Goal: Task Accomplishment & Management: Manage account settings

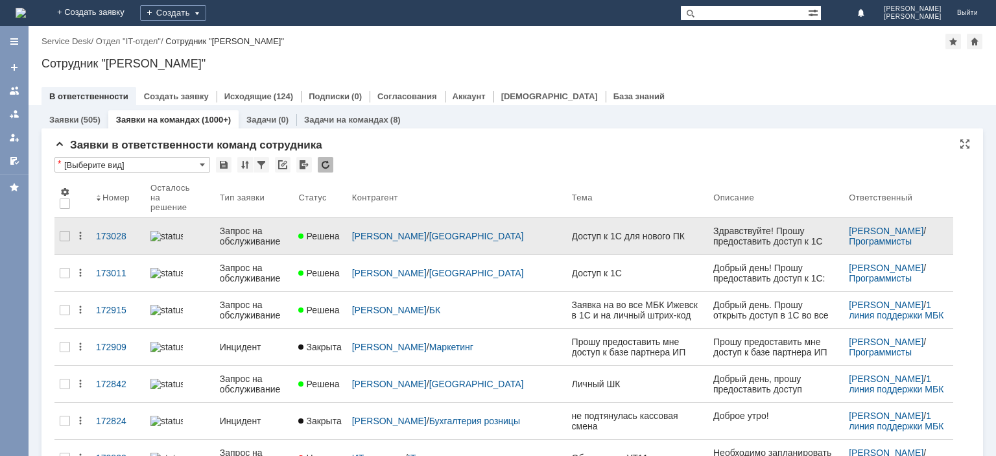
scroll to position [130, 0]
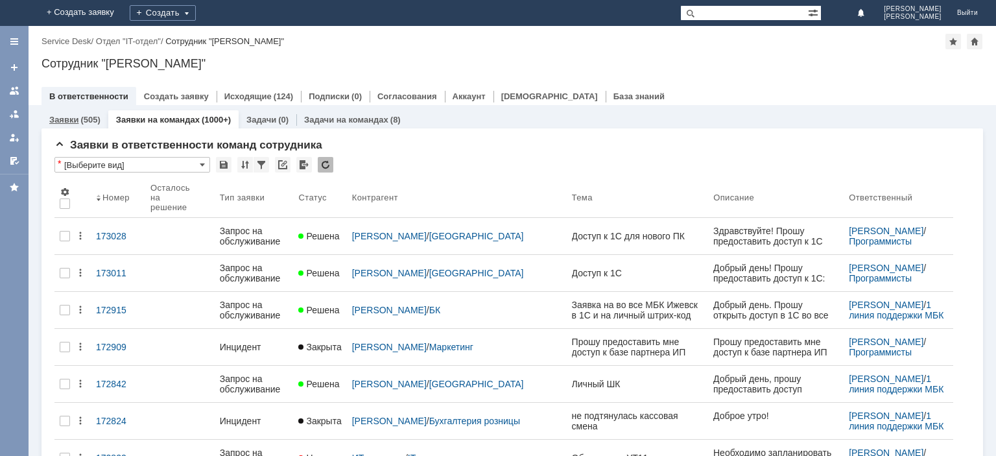
click at [71, 126] on div "Заявки (505)" at bounding box center [74, 119] width 67 height 19
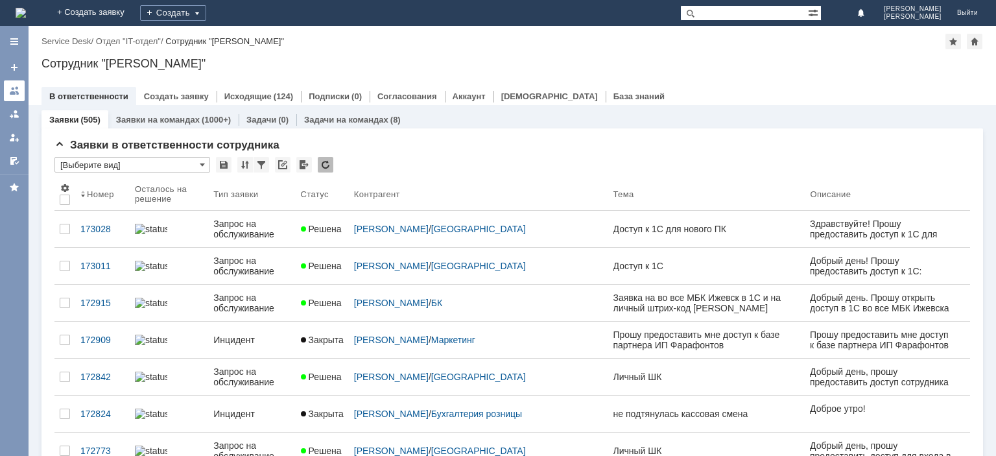
click at [18, 89] on div at bounding box center [14, 91] width 10 height 10
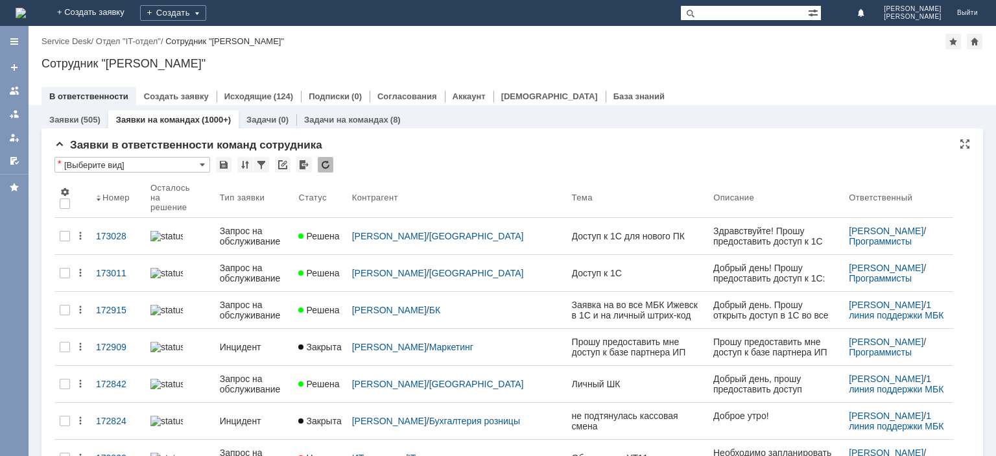
click at [325, 163] on div at bounding box center [326, 165] width 16 height 16
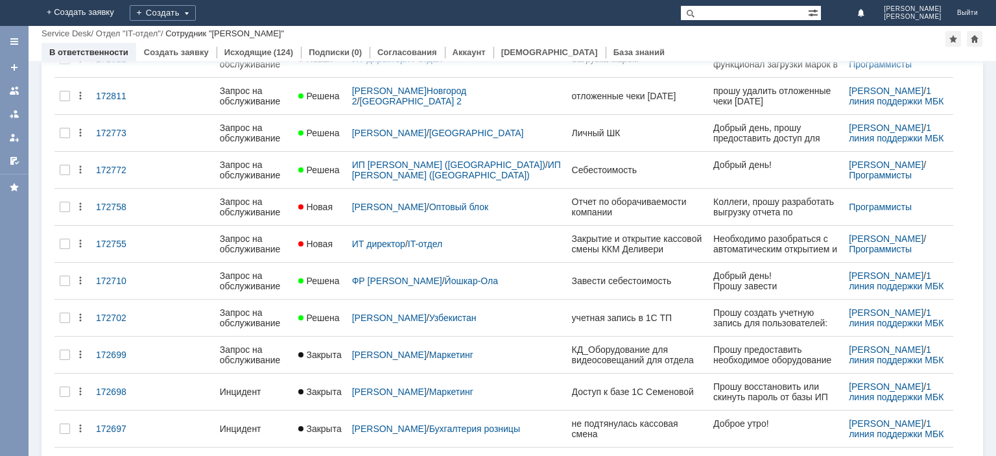
scroll to position [483, 0]
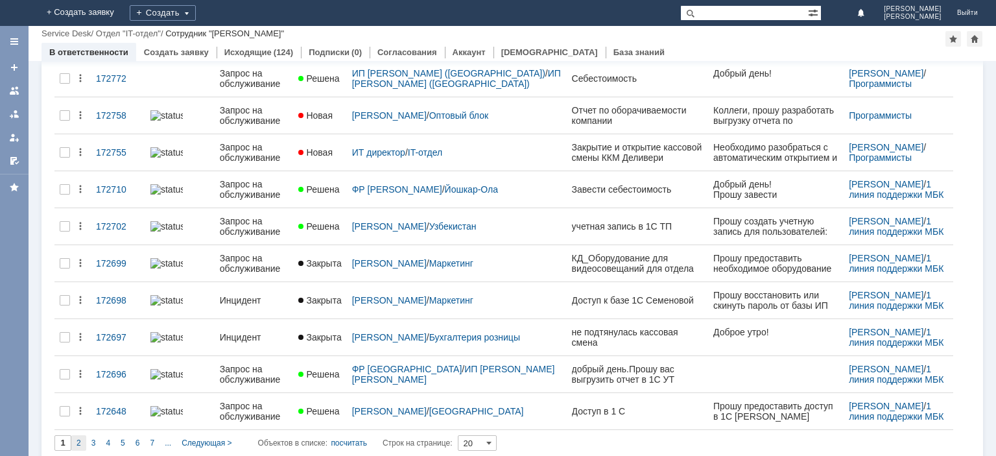
click at [81, 435] on div "2" at bounding box center [78, 443] width 15 height 16
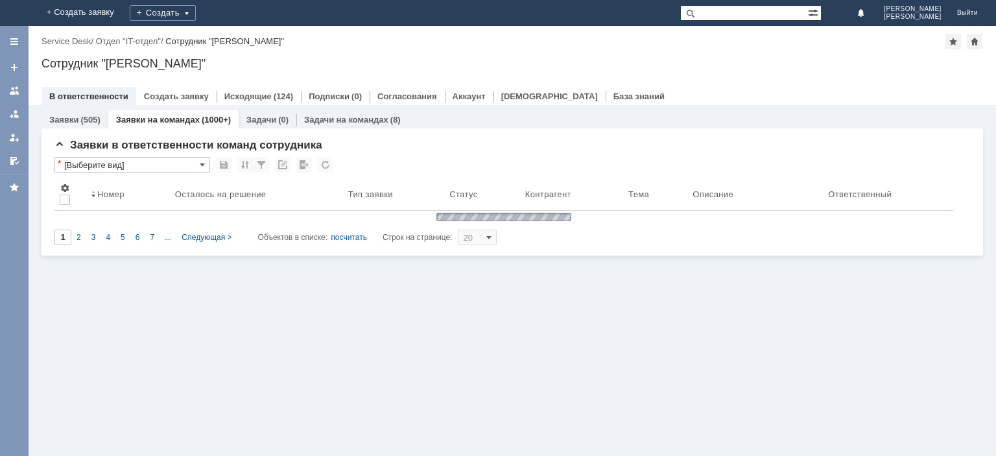
scroll to position [0, 0]
type input "2"
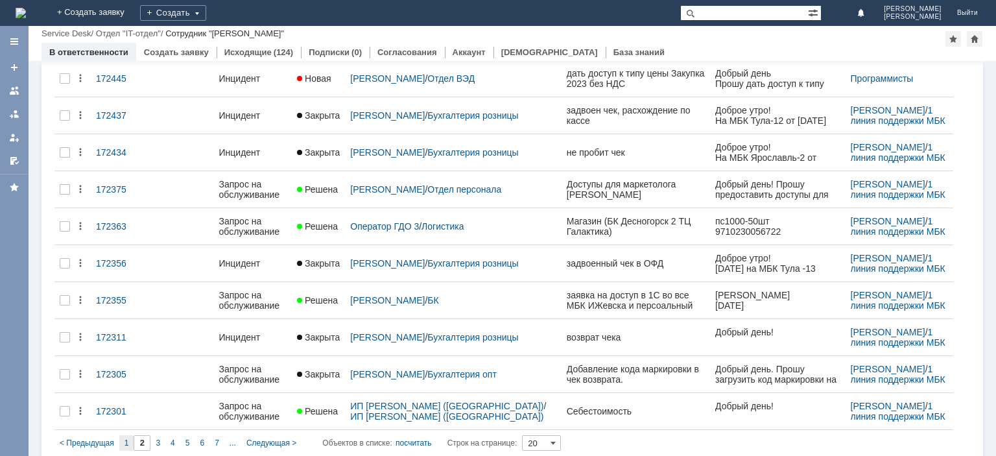
click at [125, 438] on span "1" at bounding box center [126, 442] width 5 height 9
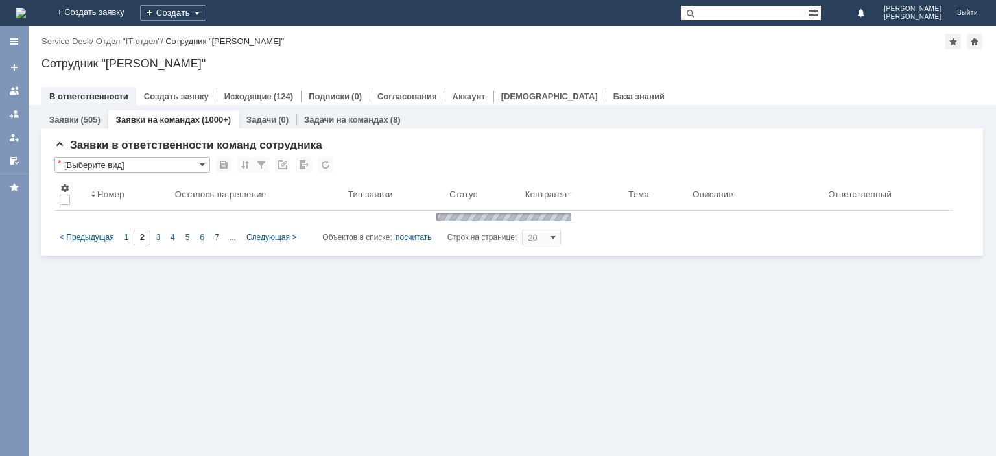
type input "1"
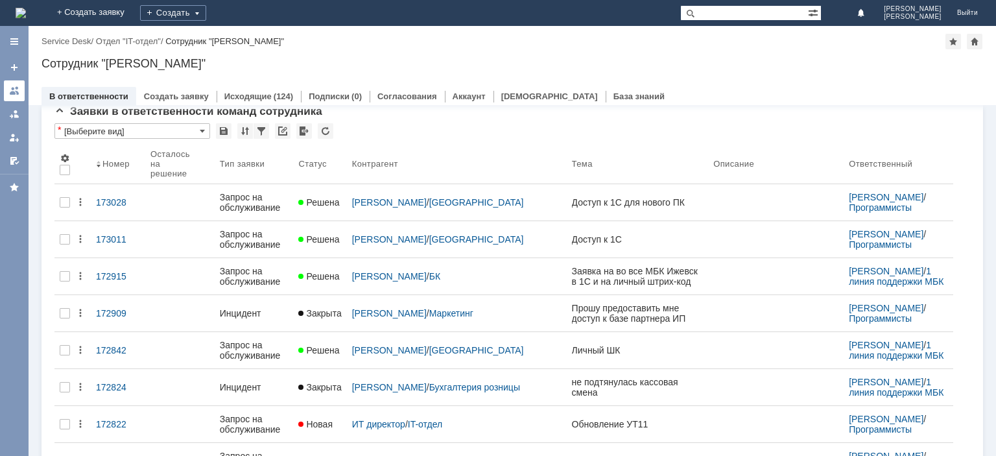
click at [9, 89] on link at bounding box center [14, 90] width 21 height 21
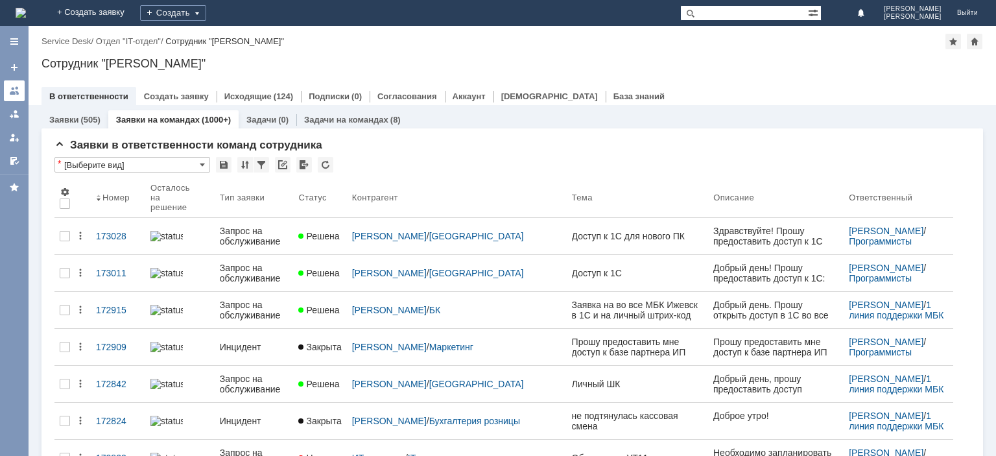
click at [9, 91] on link at bounding box center [14, 90] width 21 height 21
click at [328, 163] on div at bounding box center [326, 165] width 16 height 16
click at [321, 167] on div at bounding box center [326, 165] width 16 height 16
click at [330, 162] on div at bounding box center [326, 165] width 16 height 16
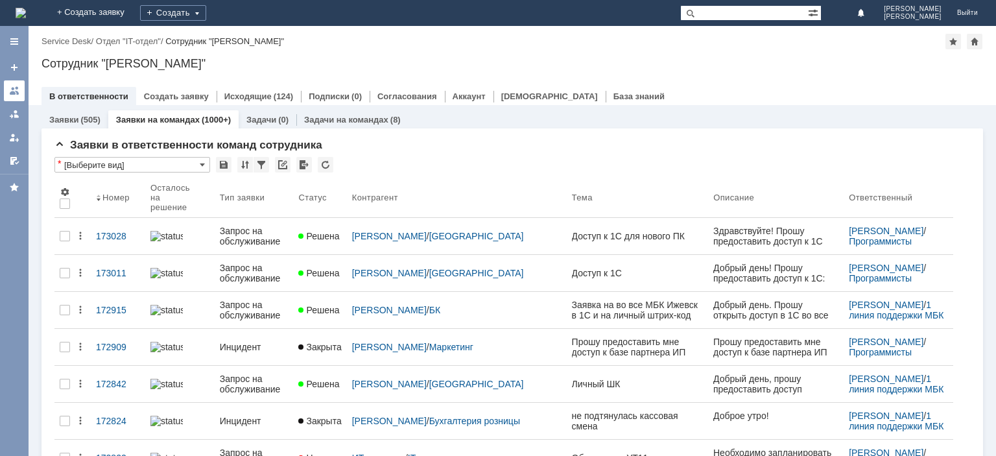
click at [19, 92] on link at bounding box center [14, 90] width 21 height 21
click at [324, 165] on div at bounding box center [326, 165] width 16 height 16
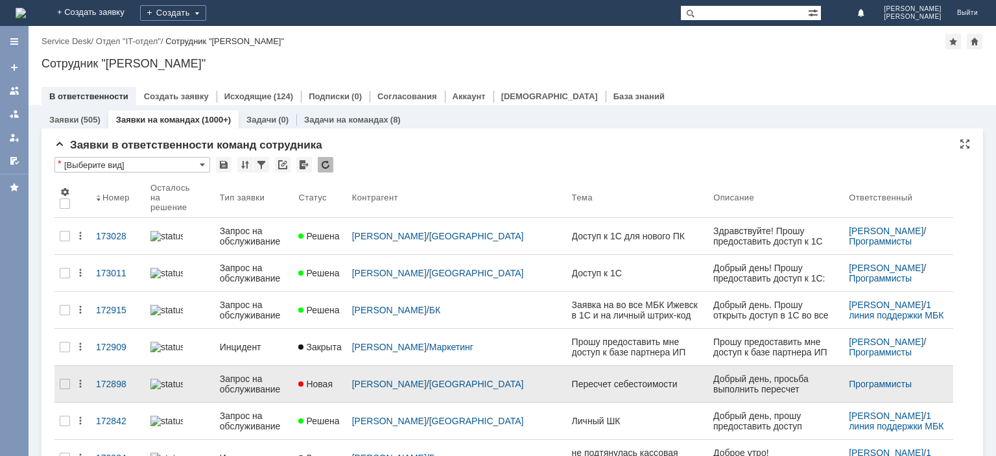
click at [269, 375] on div "Запрос на обслуживание" at bounding box center [254, 383] width 69 height 21
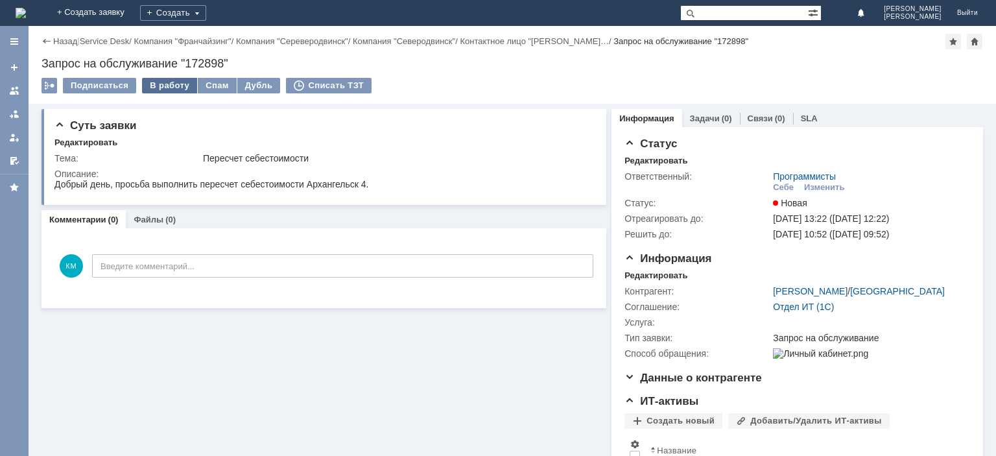
click at [169, 88] on div "В работу" at bounding box center [169, 86] width 55 height 16
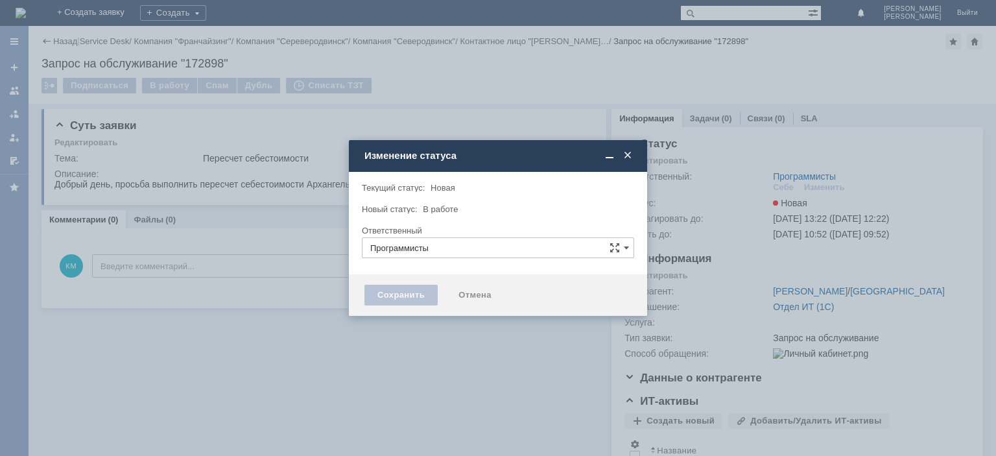
type input "[PERSON_NAME]"
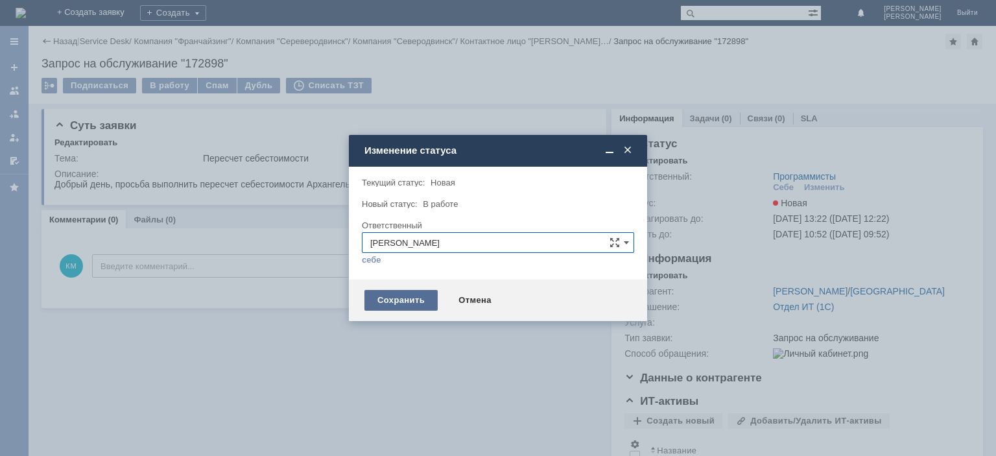
click at [401, 298] on div "Сохранить" at bounding box center [400, 300] width 73 height 21
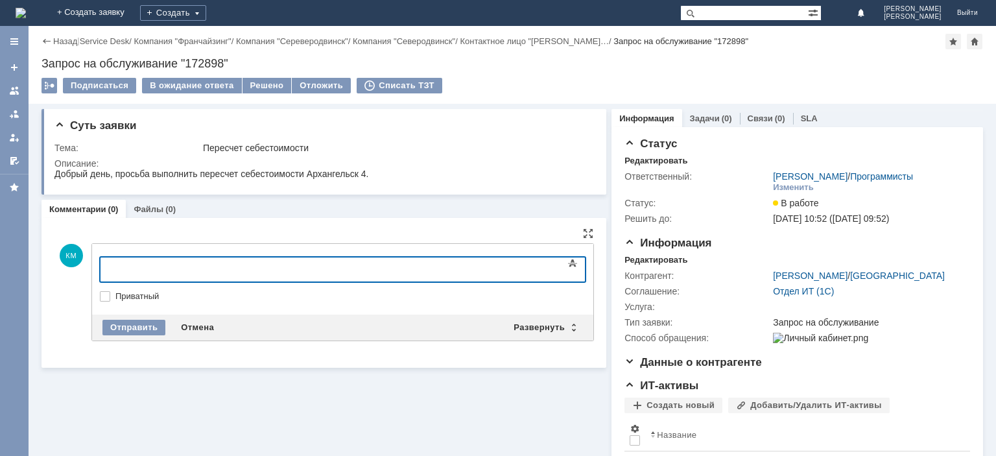
click at [151, 268] on div at bounding box center [205, 268] width 184 height 10
drag, startPoint x: 139, startPoint y: 313, endPoint x: 136, endPoint y: 321, distance: 8.8
click at [138, 314] on div "Отправить Отмена Развернуть Свернуть" at bounding box center [342, 327] width 501 height 26
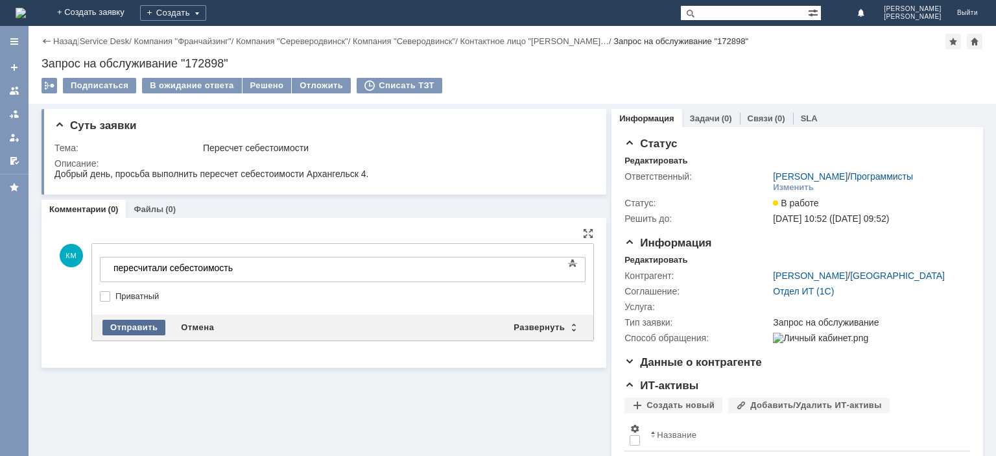
click at [139, 327] on div "Отправить" at bounding box center [133, 328] width 63 height 16
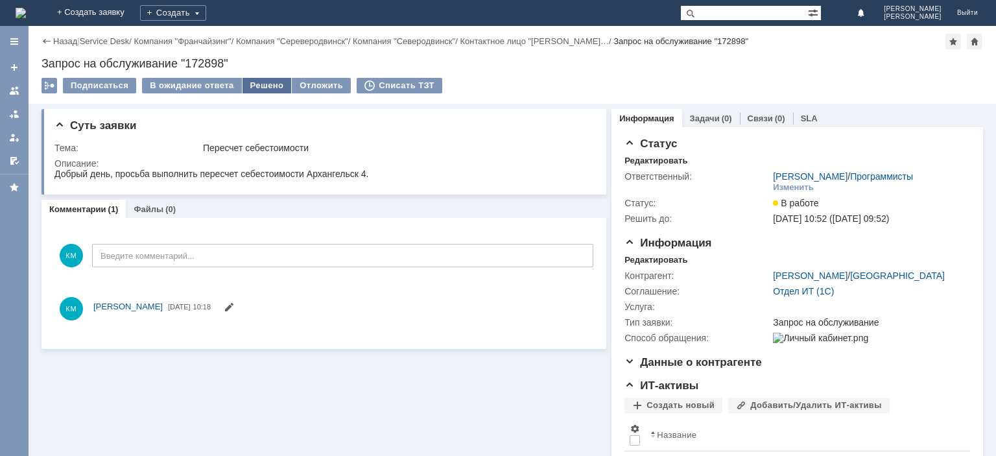
click at [263, 82] on div "Решено" at bounding box center [266, 86] width 49 height 16
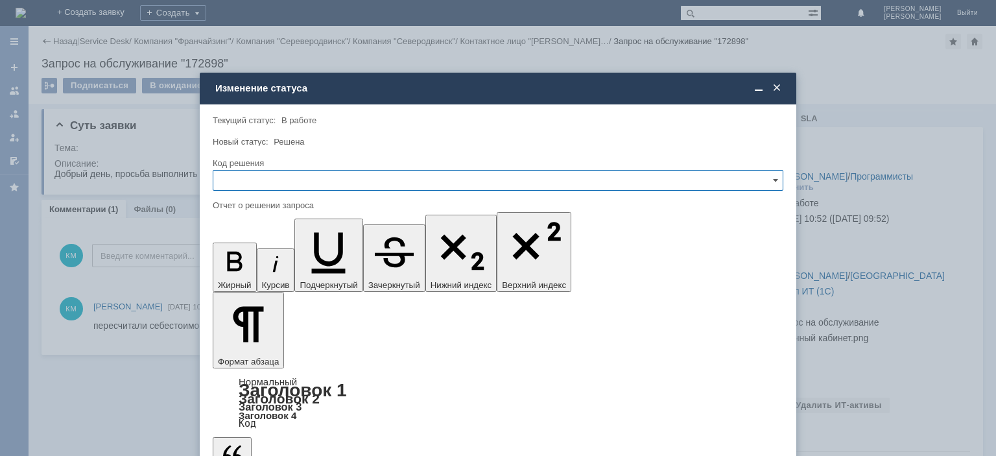
click at [276, 176] on input "text" at bounding box center [498, 180] width 571 height 21
click at [255, 265] on span "Решено" at bounding box center [498, 268] width 554 height 10
type input "Решено"
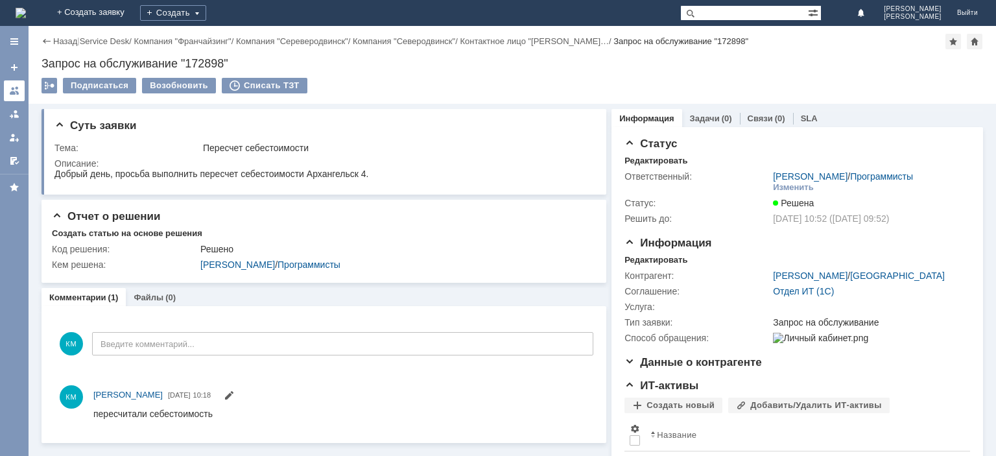
click at [14, 90] on div at bounding box center [14, 91] width 10 height 10
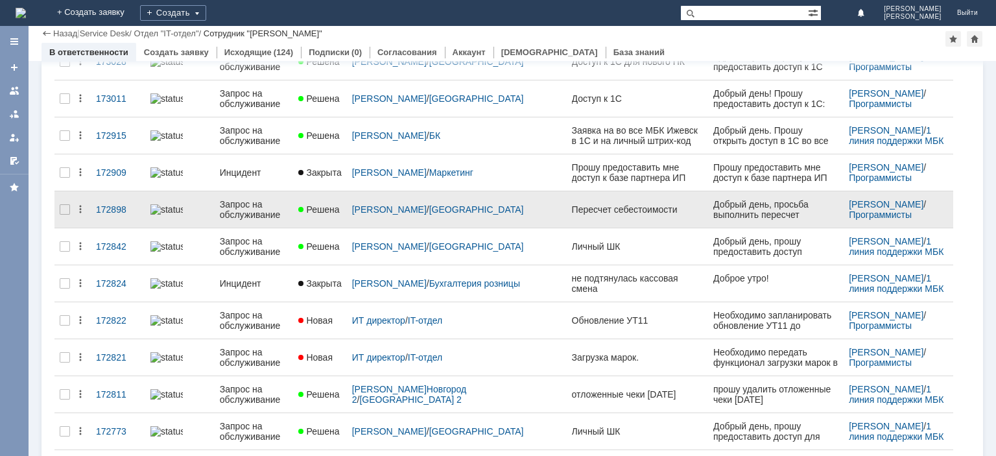
click at [254, 199] on div "Запрос на обслуживание" at bounding box center [254, 209] width 69 height 21
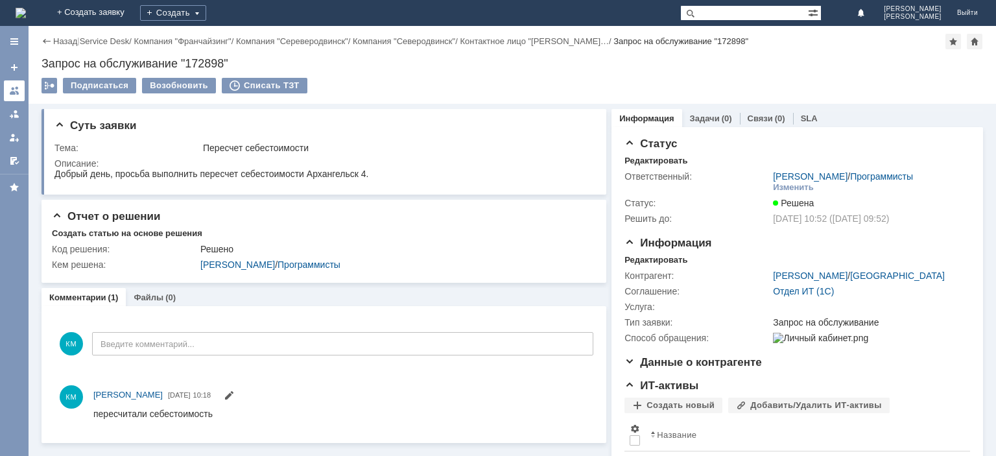
click at [14, 93] on div at bounding box center [14, 91] width 10 height 10
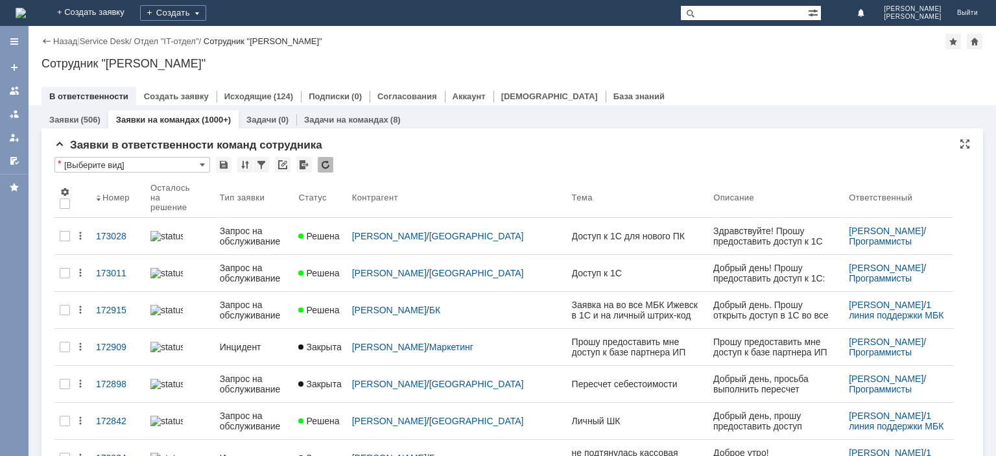
click at [326, 161] on div at bounding box center [326, 165] width 16 height 16
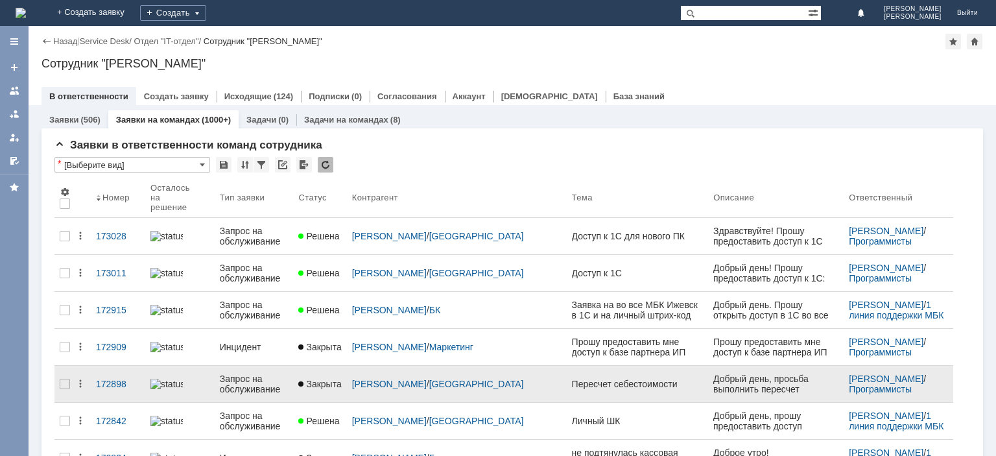
click at [248, 373] on div "Запрос на обслуживание" at bounding box center [254, 383] width 69 height 21
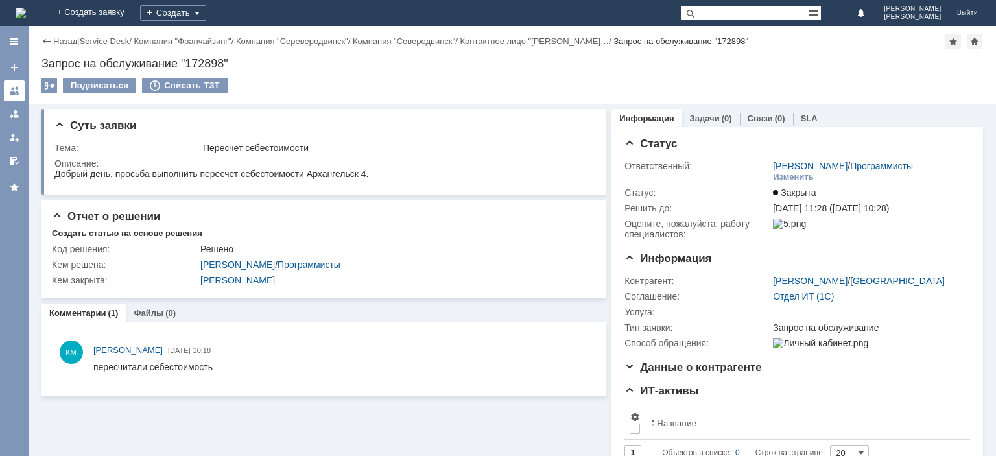
click at [14, 96] on link at bounding box center [14, 90] width 21 height 21
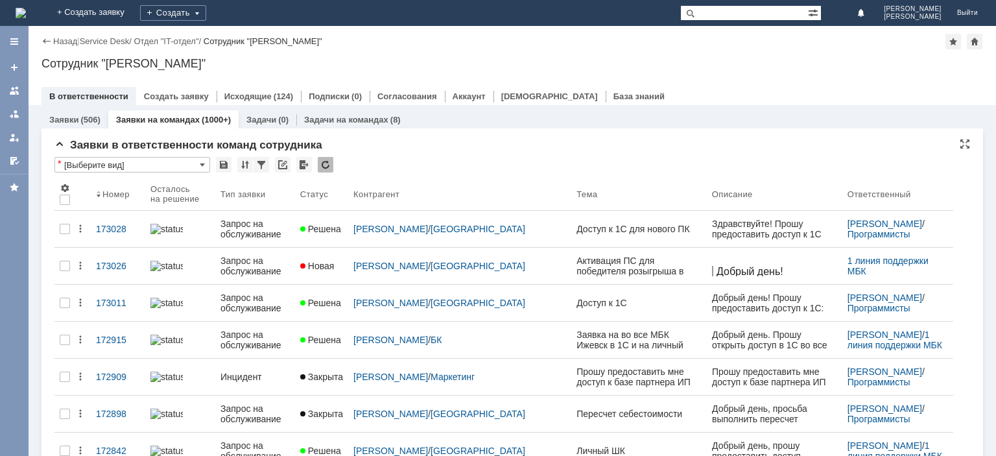
click at [324, 165] on div at bounding box center [326, 165] width 16 height 16
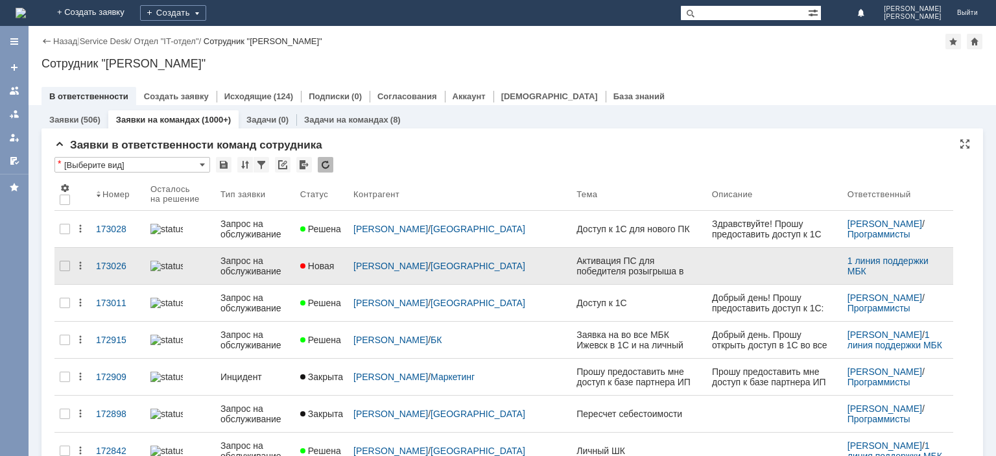
click at [270, 267] on div "Запрос на обслуживание" at bounding box center [254, 265] width 69 height 21
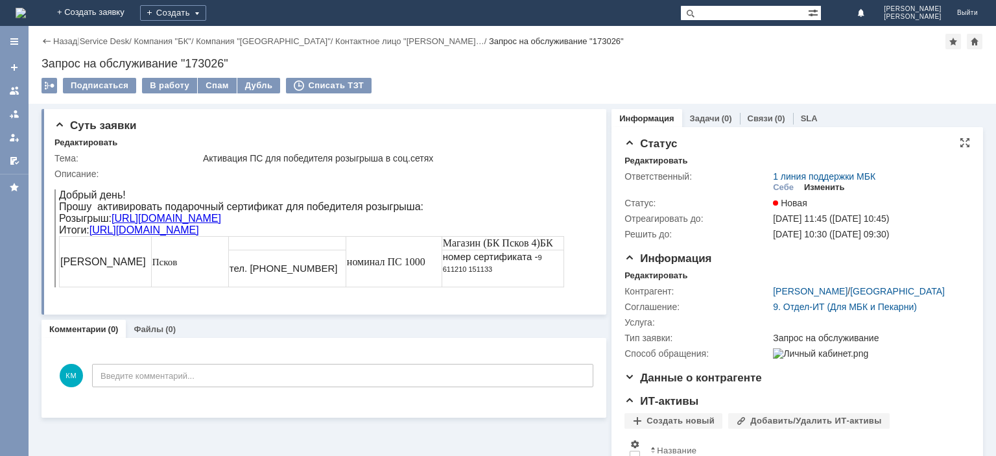
click at [828, 187] on div "Изменить" at bounding box center [824, 187] width 41 height 10
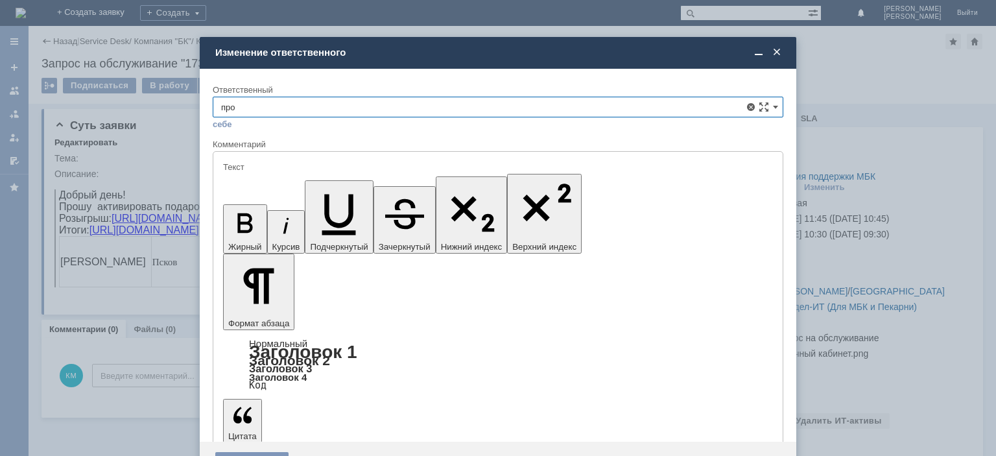
click at [305, 193] on div "Программисты" at bounding box center [497, 201] width 569 height 21
type input "Программисты"
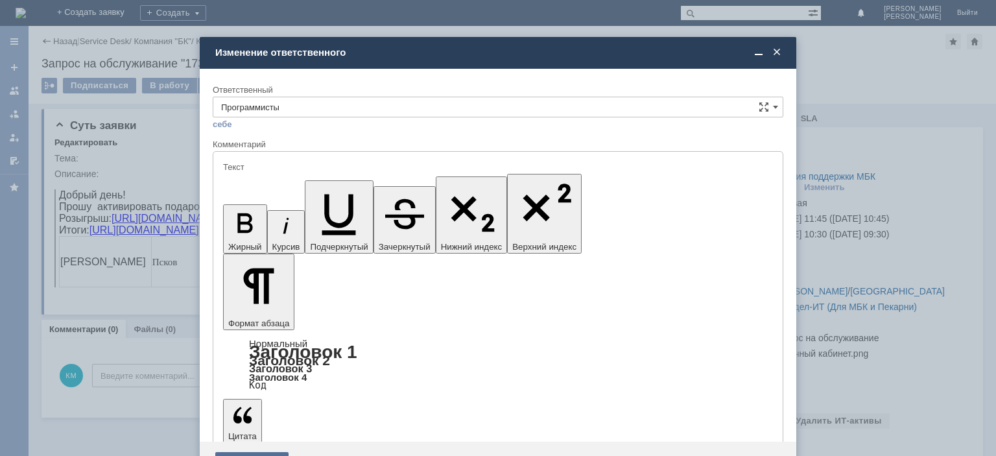
click at [251, 452] on div "Сохранить" at bounding box center [251, 462] width 73 height 21
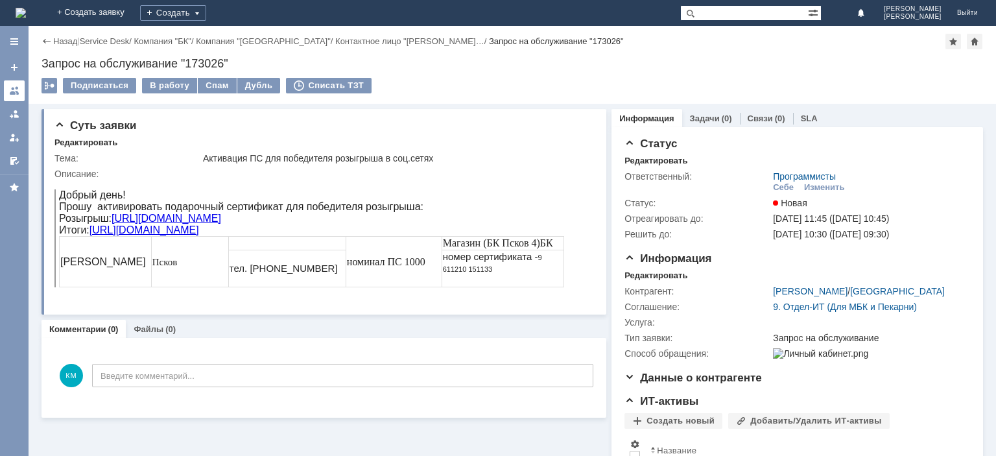
click at [12, 88] on div at bounding box center [14, 91] width 10 height 10
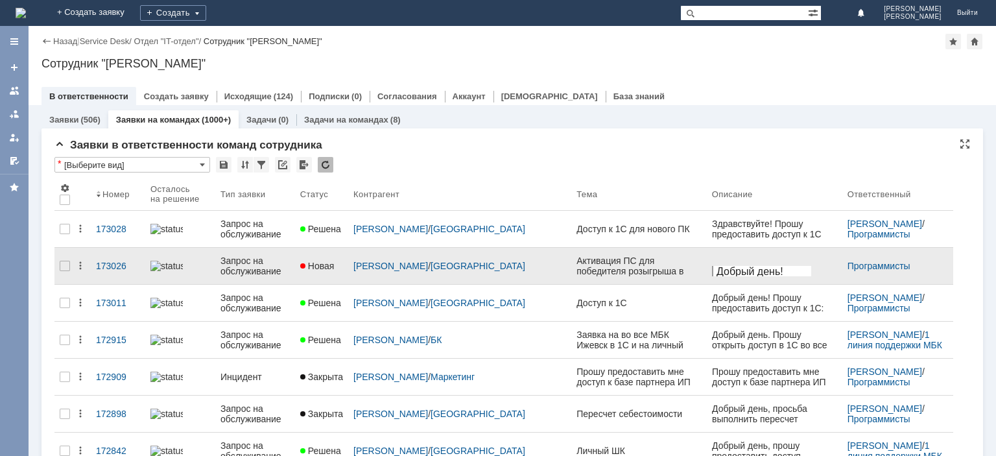
click at [240, 259] on div "Запрос на обслуживание" at bounding box center [254, 265] width 69 height 21
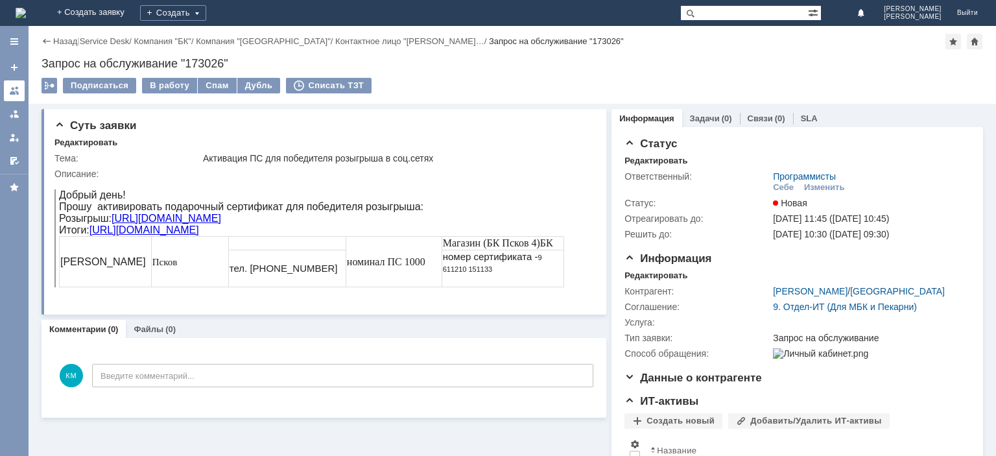
click at [16, 92] on div at bounding box center [14, 91] width 10 height 10
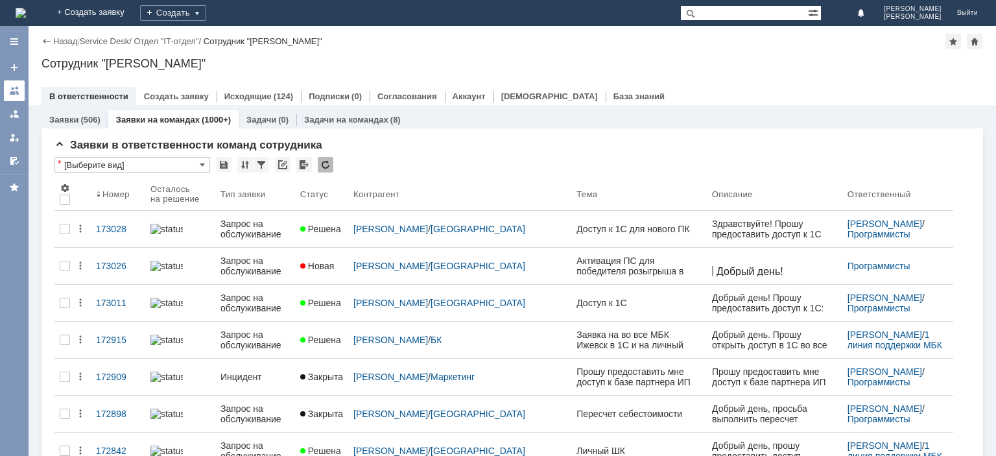
click at [14, 91] on div at bounding box center [14, 91] width 10 height 10
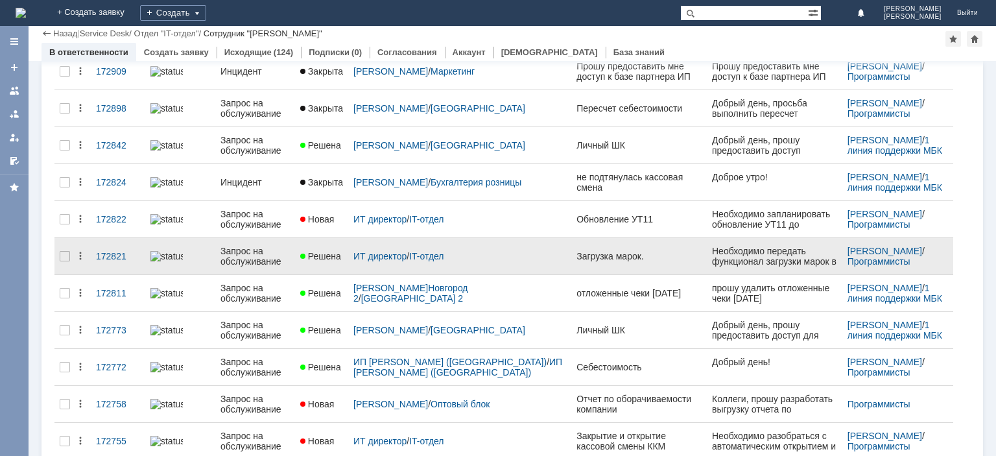
click at [250, 241] on link "Запрос на обслуживание" at bounding box center [255, 256] width 80 height 36
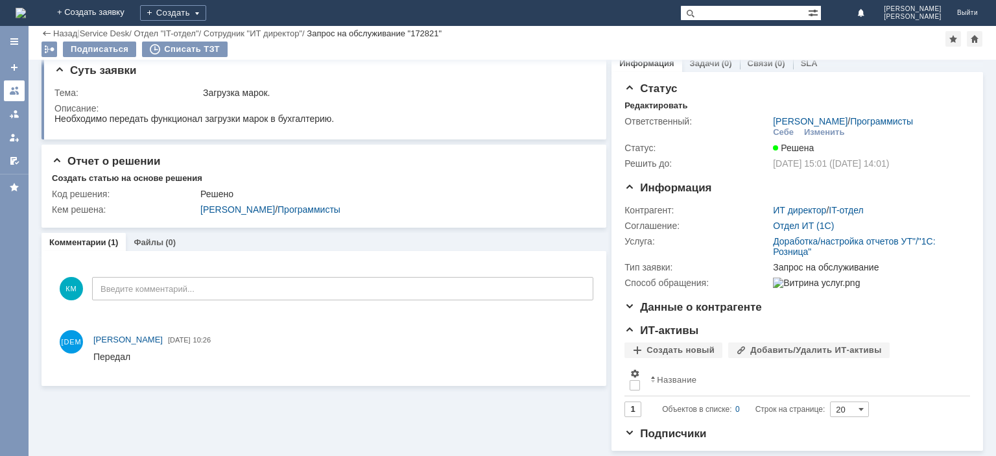
click at [9, 89] on link at bounding box center [14, 90] width 21 height 21
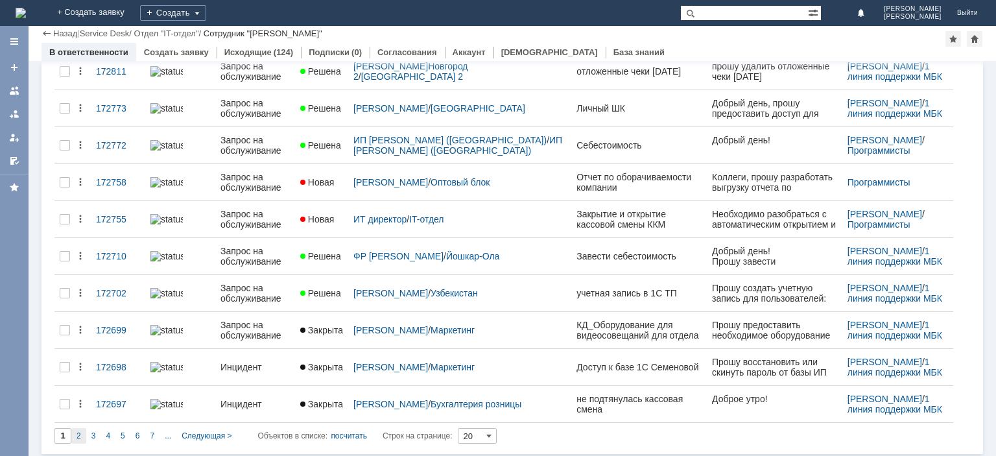
click at [84, 434] on div "2" at bounding box center [78, 436] width 15 height 16
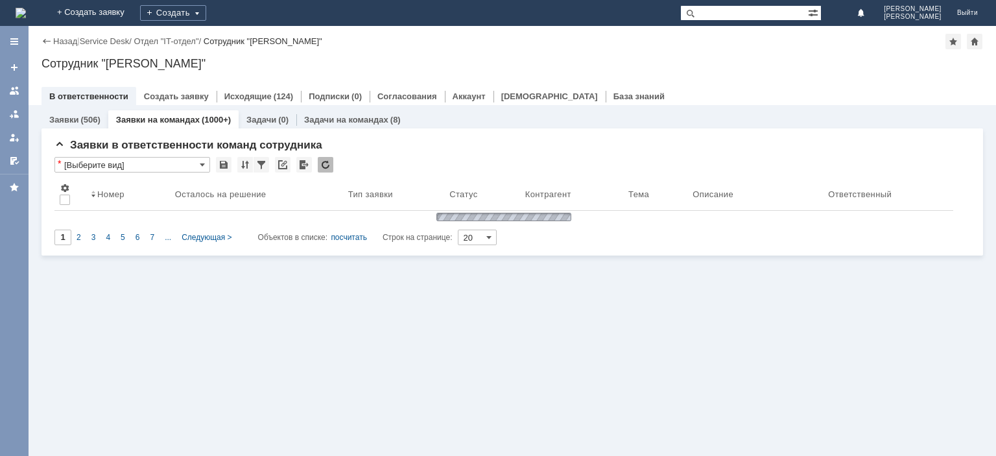
type input "2"
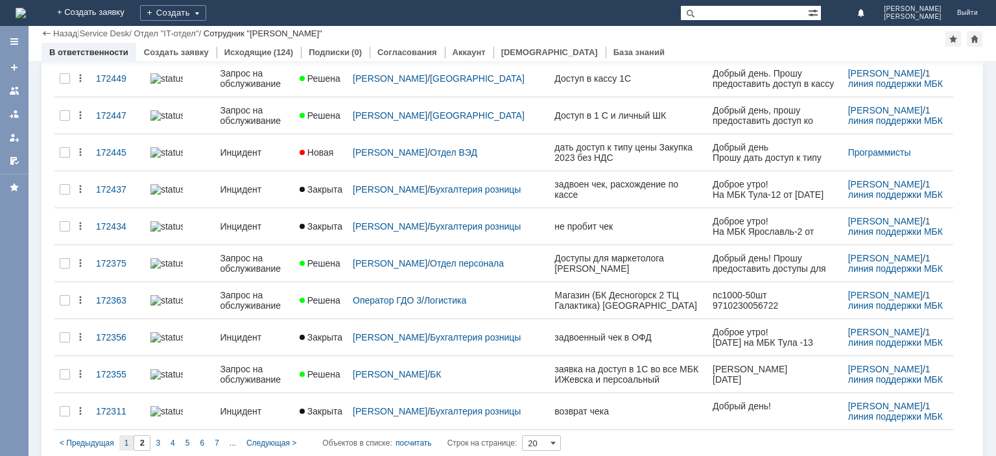
click at [123, 435] on div "1" at bounding box center [126, 443] width 15 height 16
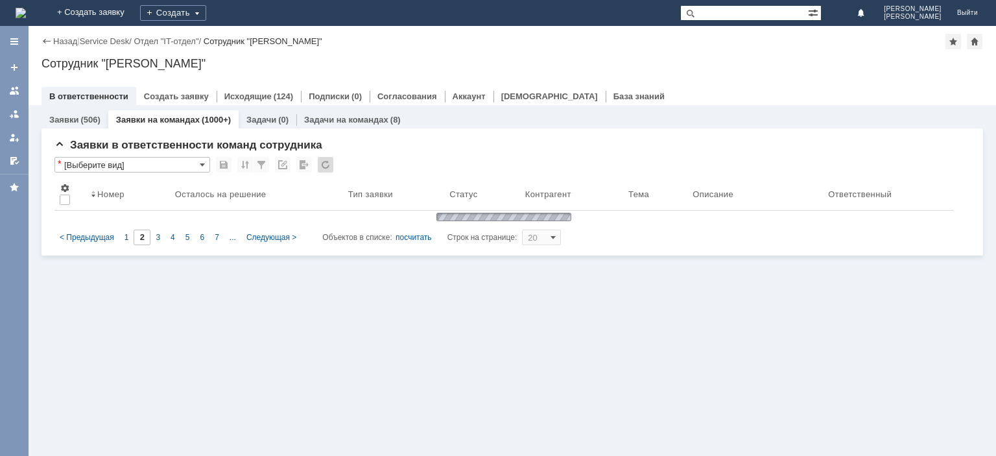
type input "1"
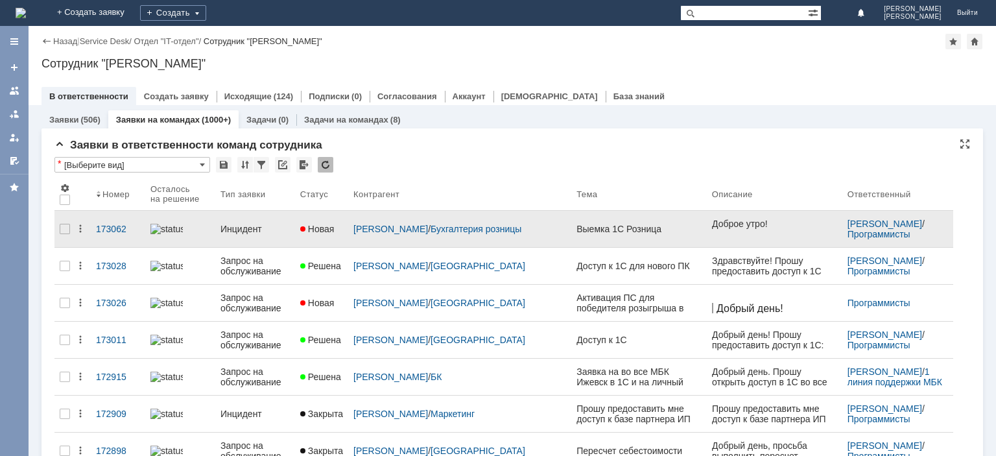
click at [244, 224] on div "Инцидент" at bounding box center [254, 229] width 69 height 10
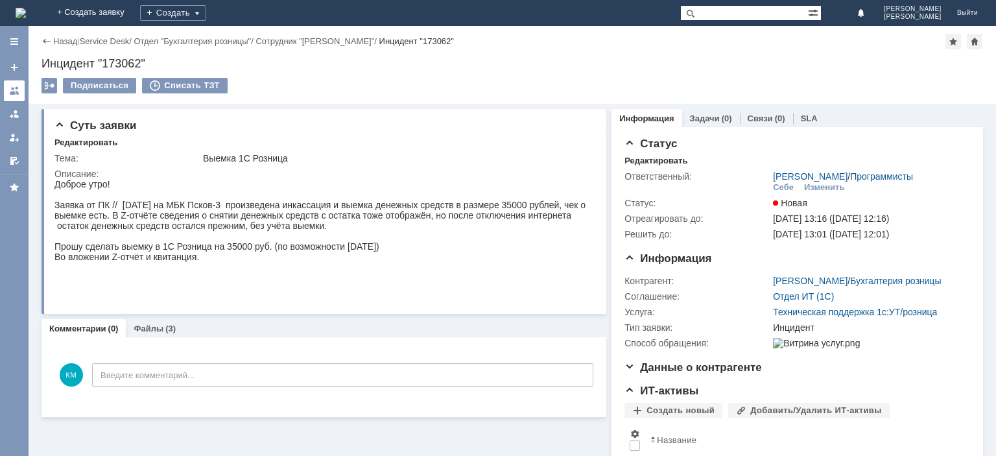
click at [11, 89] on div at bounding box center [14, 91] width 10 height 10
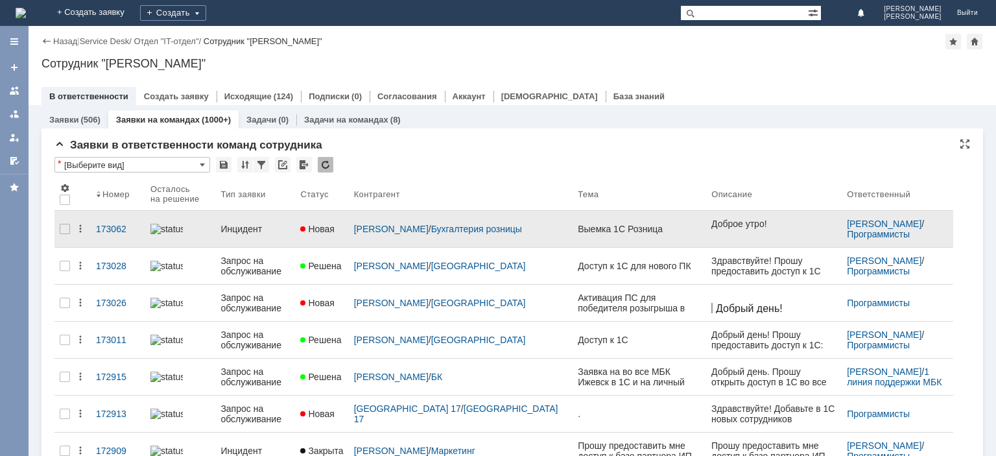
scroll to position [65, 0]
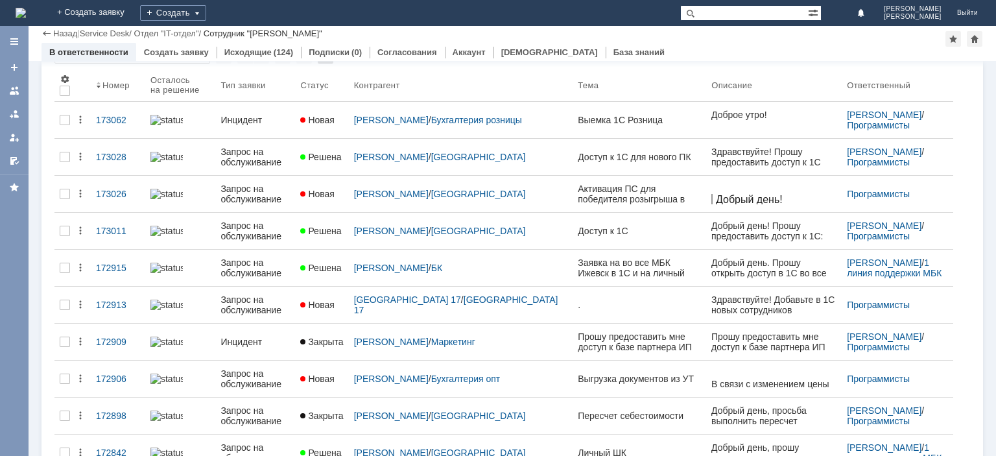
scroll to position [130, 0]
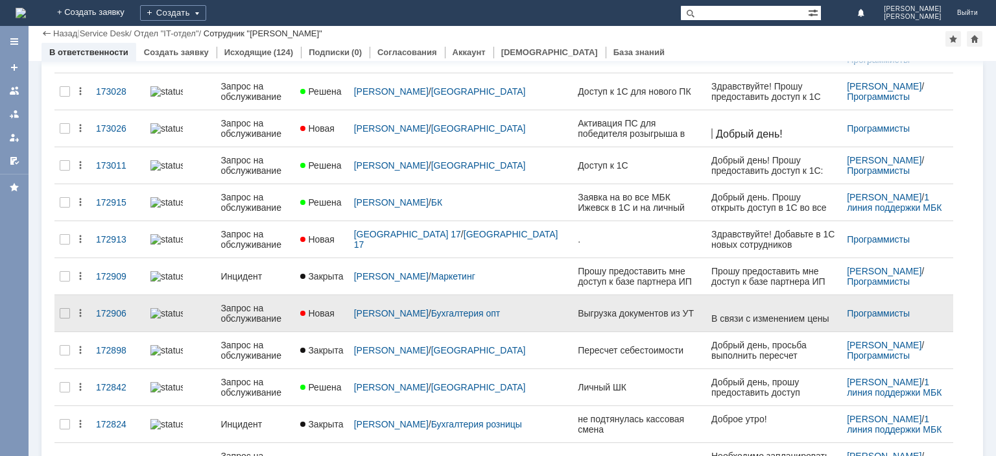
click at [269, 309] on div "Запрос на обслуживание" at bounding box center [254, 313] width 69 height 21
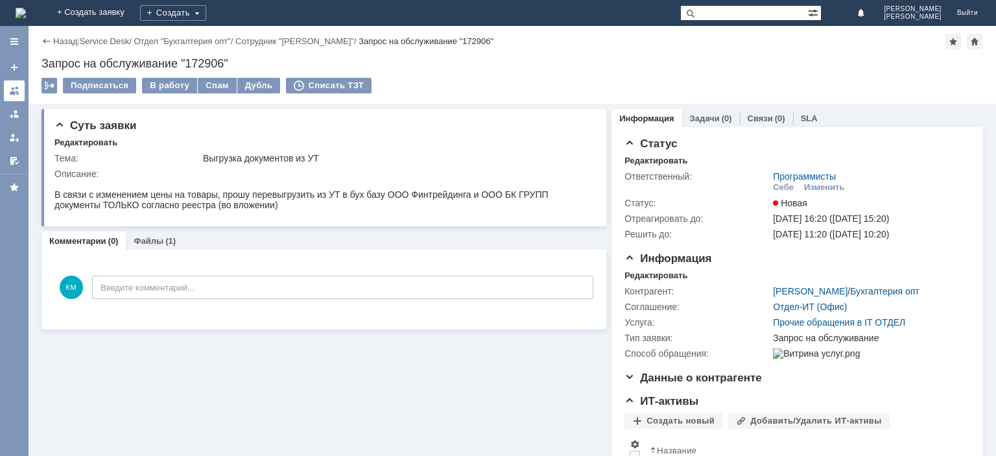
click at [12, 93] on div at bounding box center [14, 91] width 10 height 10
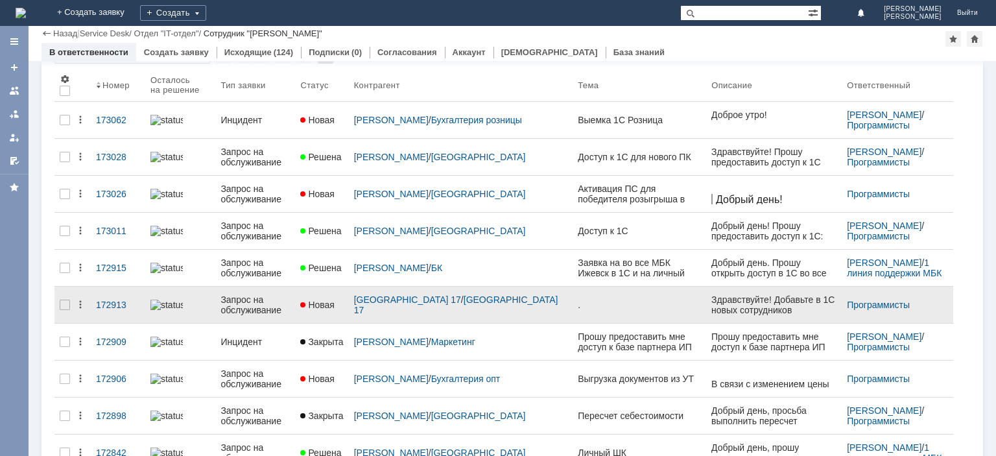
click at [252, 298] on div "Запрос на обслуживание" at bounding box center [254, 304] width 69 height 21
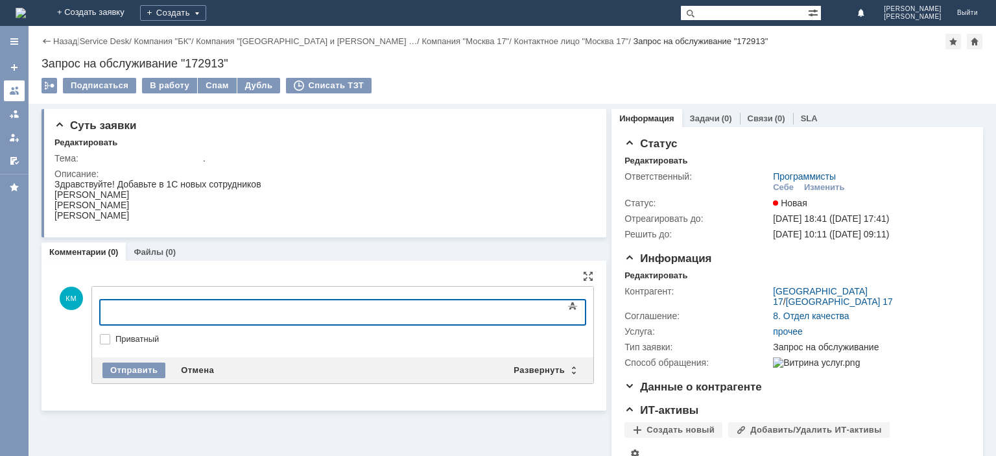
click at [17, 84] on link at bounding box center [14, 90] width 21 height 21
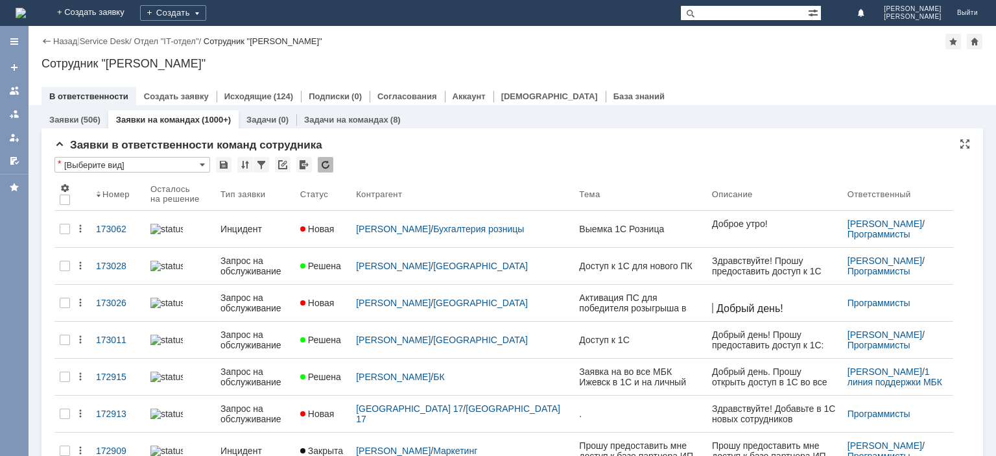
click at [332, 161] on div at bounding box center [326, 165] width 16 height 16
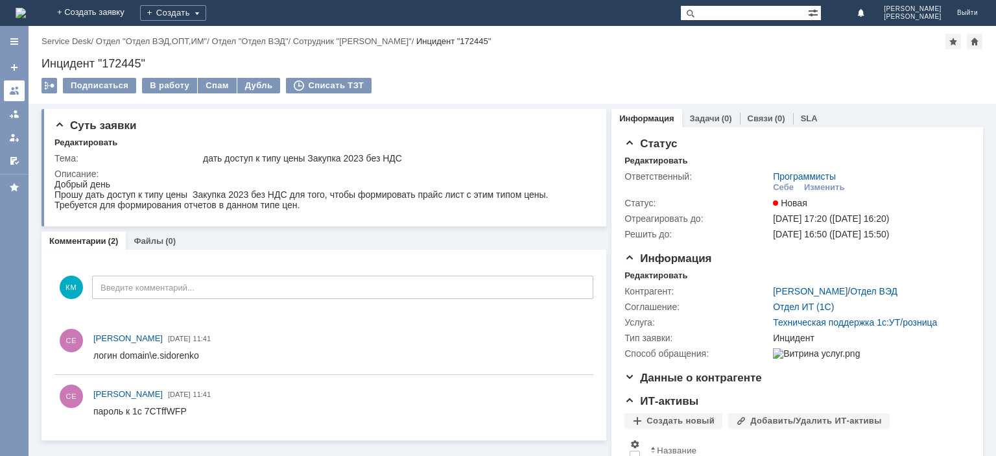
click at [16, 91] on div at bounding box center [14, 91] width 10 height 10
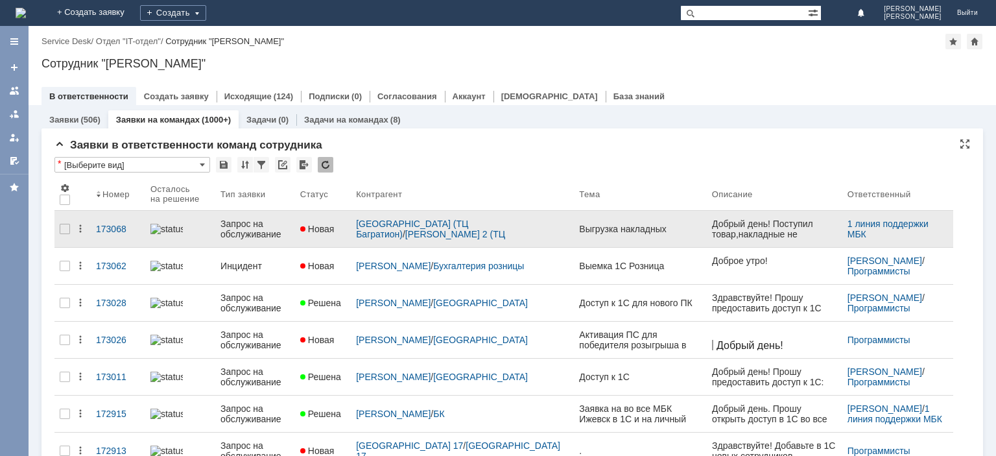
click at [270, 220] on div "Запрос на обслуживание" at bounding box center [254, 229] width 69 height 21
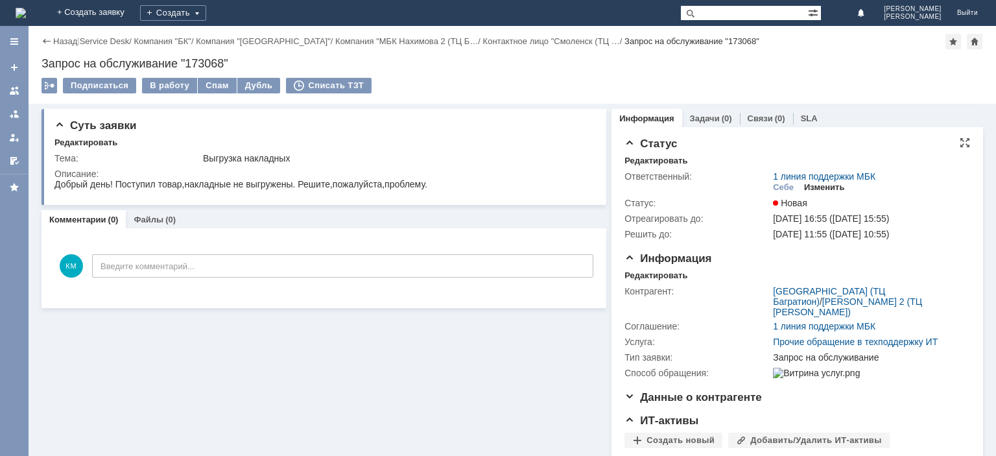
click at [820, 185] on div "Изменить" at bounding box center [824, 187] width 41 height 10
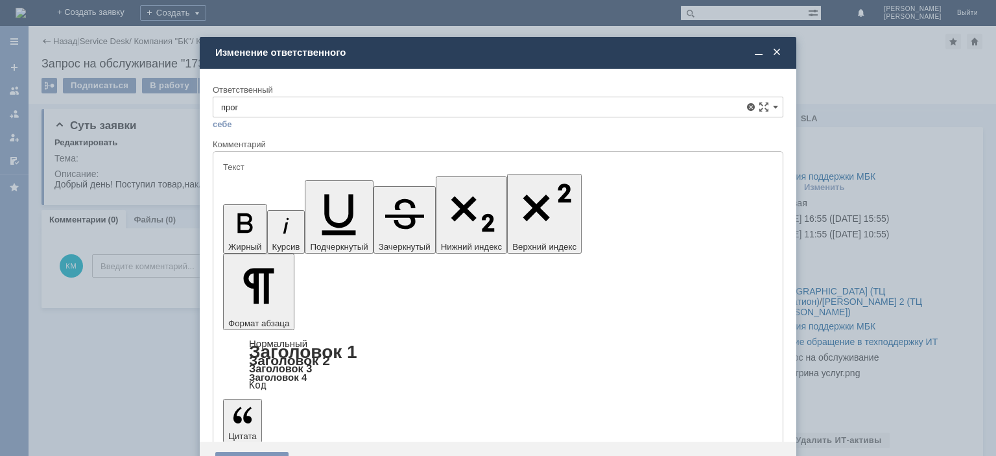
click at [244, 176] on span "Программисты" at bounding box center [498, 180] width 554 height 10
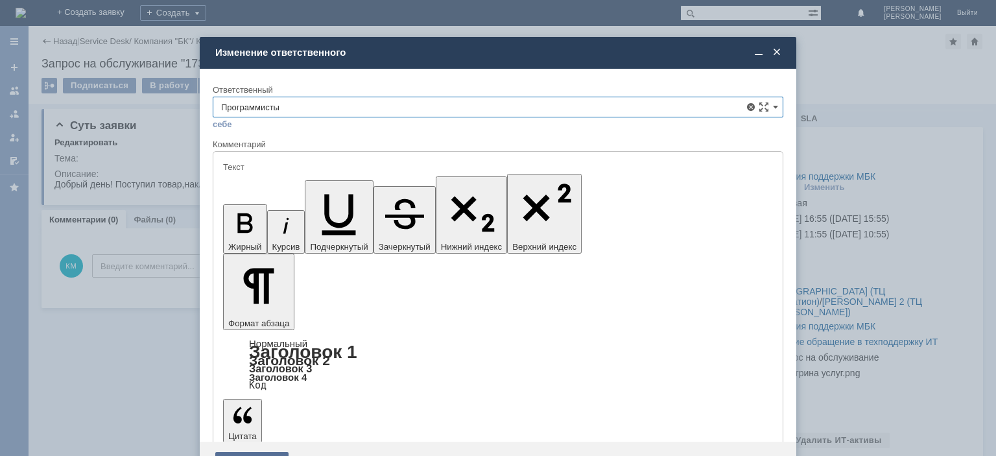
type input "Программисты"
click at [265, 452] on div "Сохранить" at bounding box center [251, 462] width 73 height 21
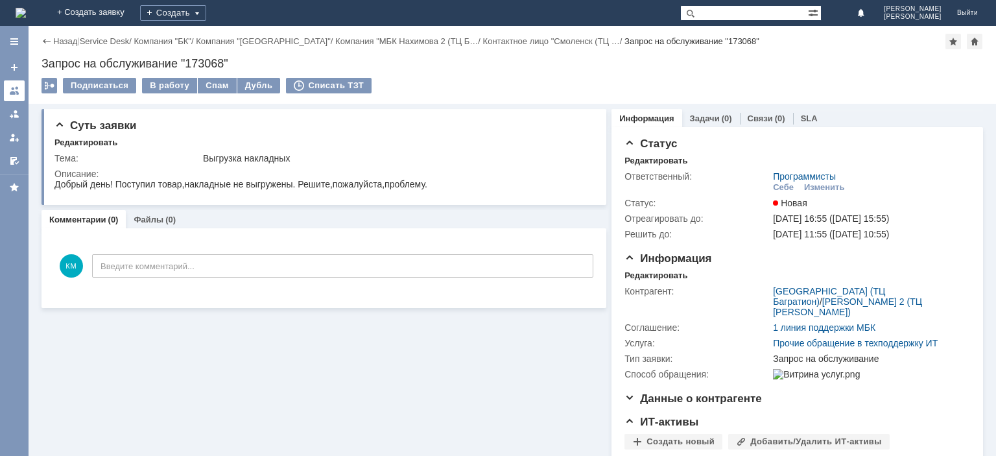
click at [16, 89] on div at bounding box center [14, 91] width 10 height 10
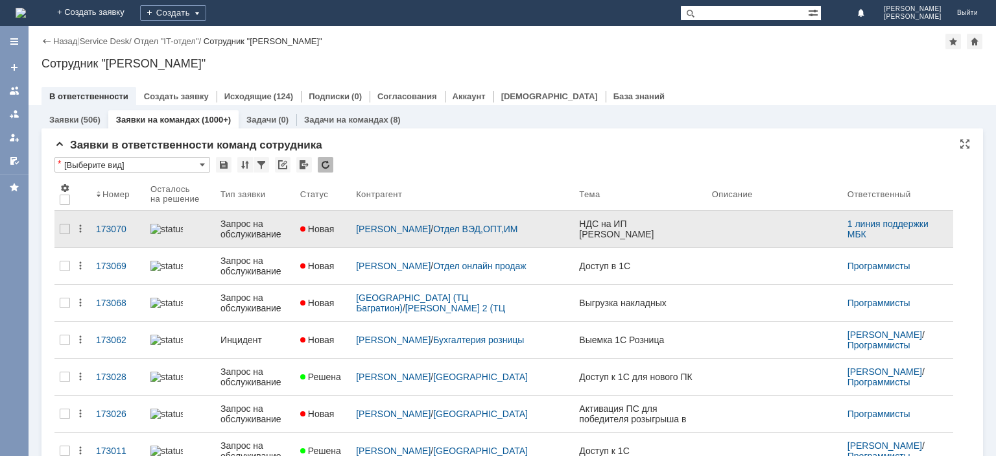
click at [241, 227] on div "Запрос на обслуживание" at bounding box center [254, 229] width 69 height 21
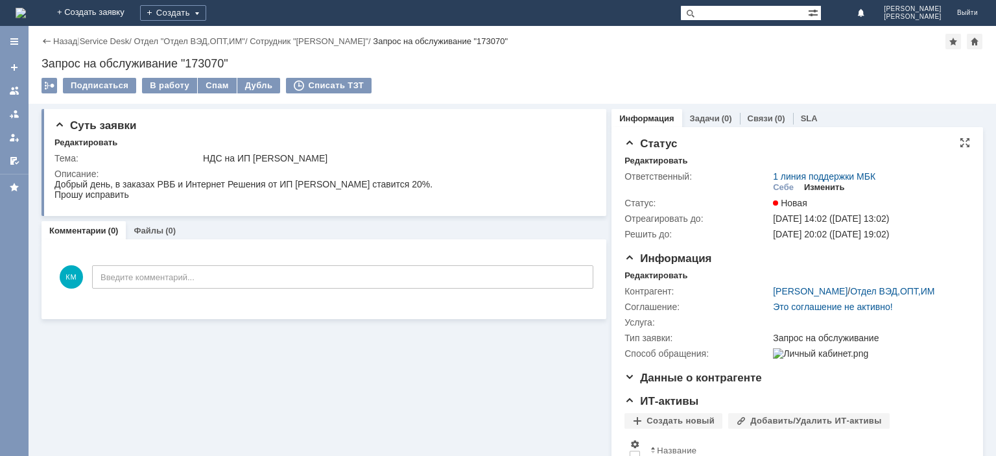
click at [823, 188] on div "Изменить" at bounding box center [824, 187] width 41 height 10
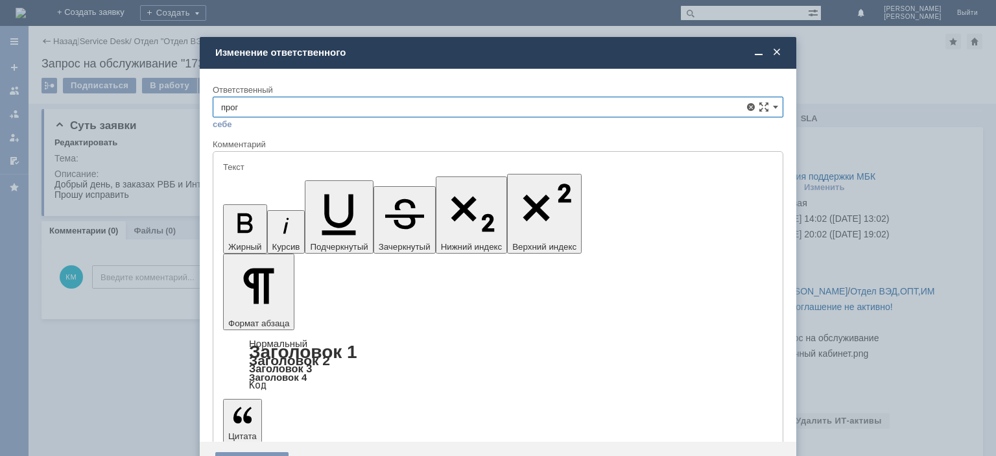
click at [276, 172] on div "Программисты" at bounding box center [497, 180] width 569 height 21
type input "Программисты"
click at [271, 452] on div "Сохранить" at bounding box center [251, 462] width 73 height 21
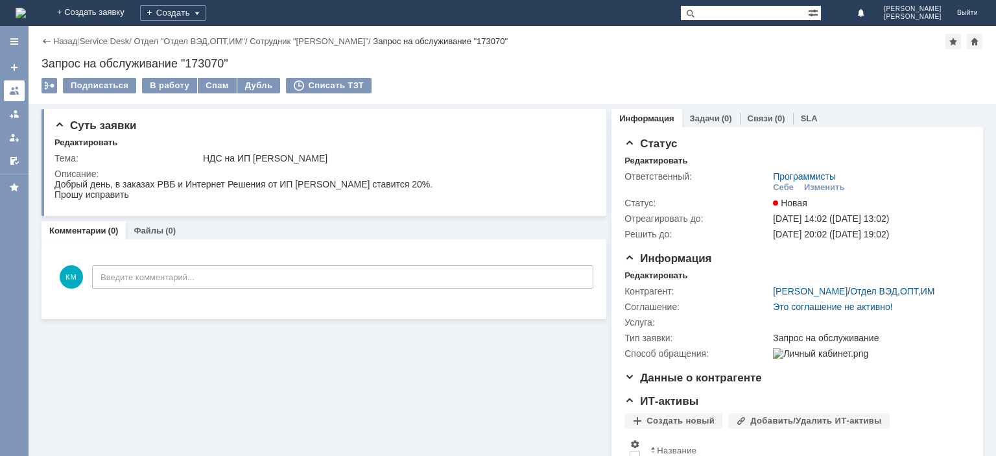
click at [10, 95] on div at bounding box center [14, 91] width 10 height 10
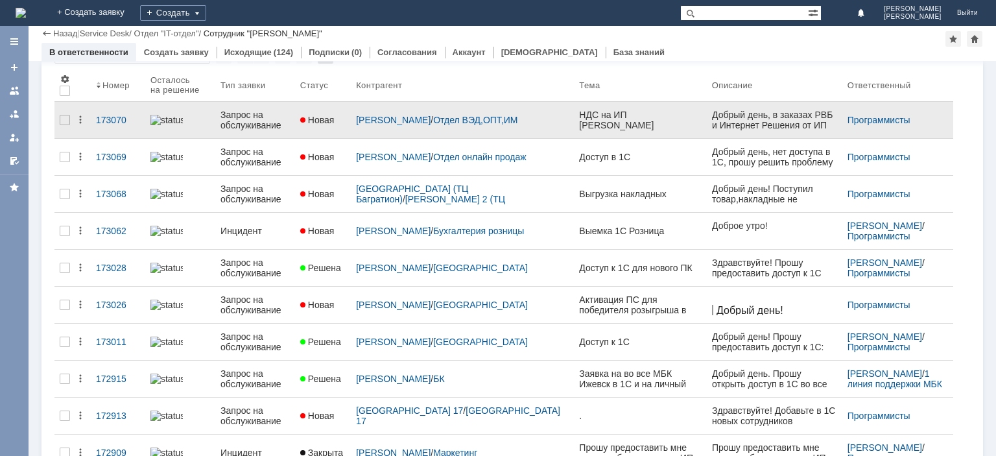
click at [244, 115] on div "Запрос на обслуживание" at bounding box center [254, 120] width 69 height 21
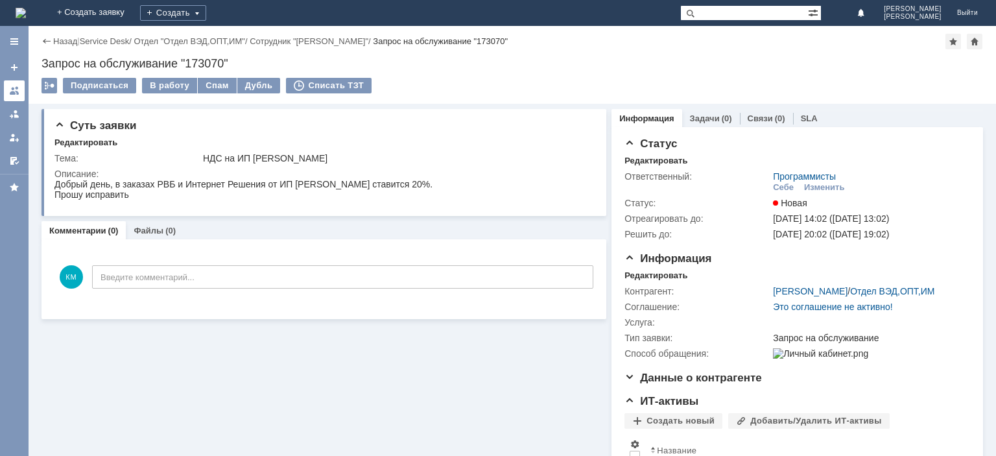
click at [20, 90] on link at bounding box center [14, 90] width 21 height 21
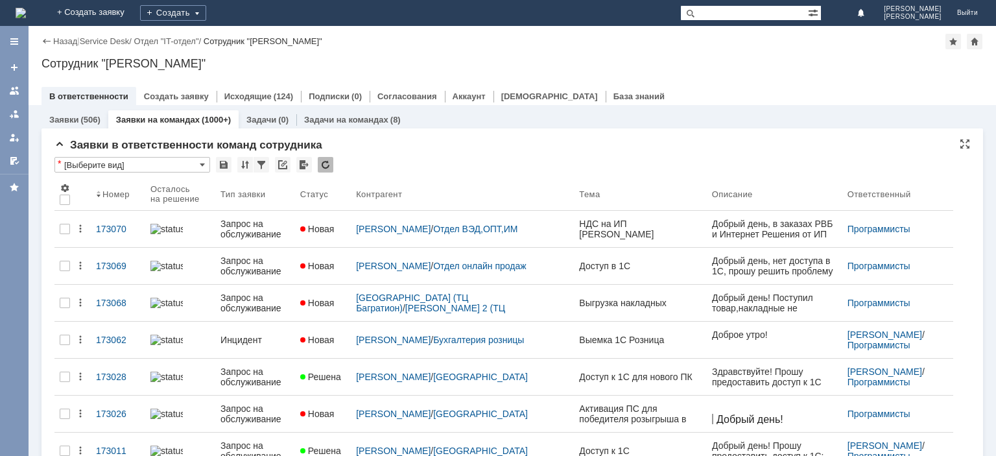
click at [323, 163] on div at bounding box center [326, 165] width 16 height 16
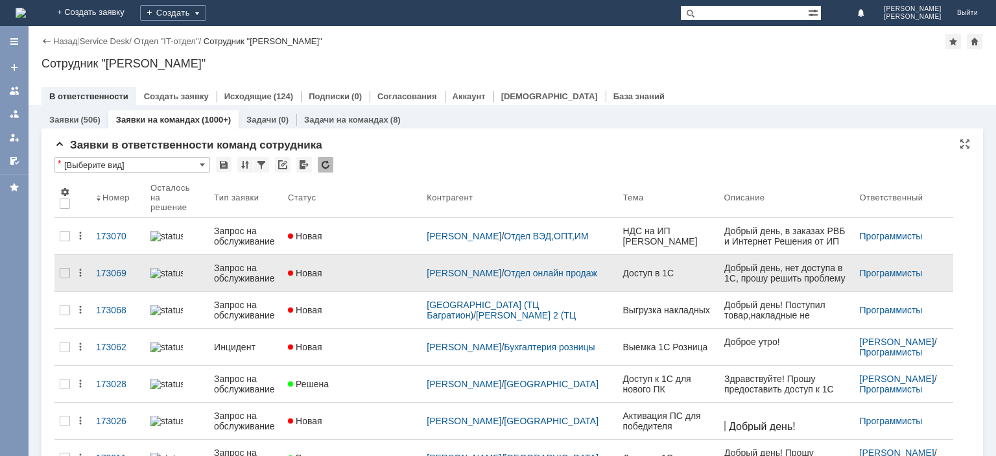
click at [268, 263] on div "Запрос на обслуживание" at bounding box center [246, 273] width 64 height 21
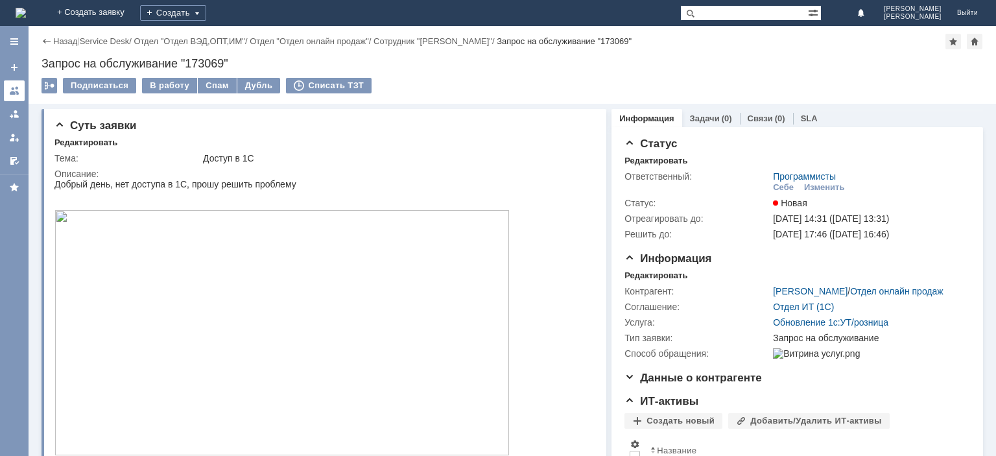
click at [14, 93] on div at bounding box center [14, 91] width 10 height 10
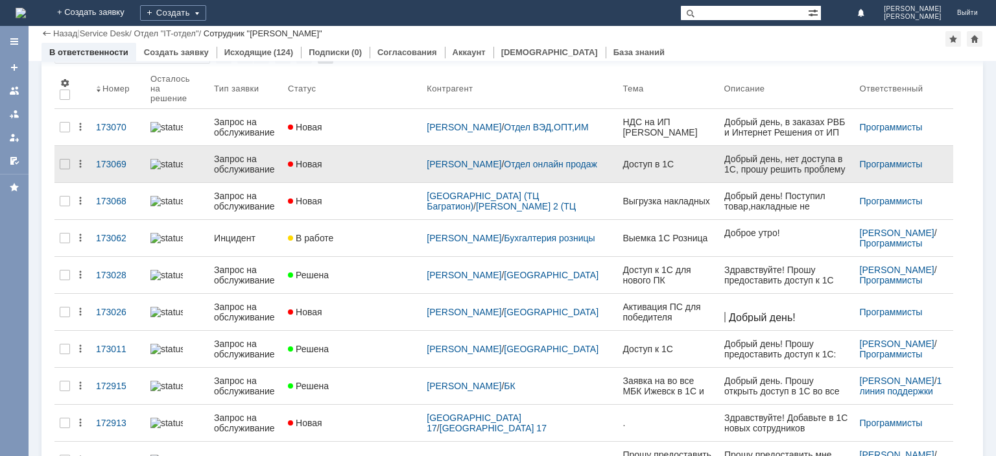
click at [244, 158] on div "Запрос на обслуживание" at bounding box center [246, 164] width 64 height 21
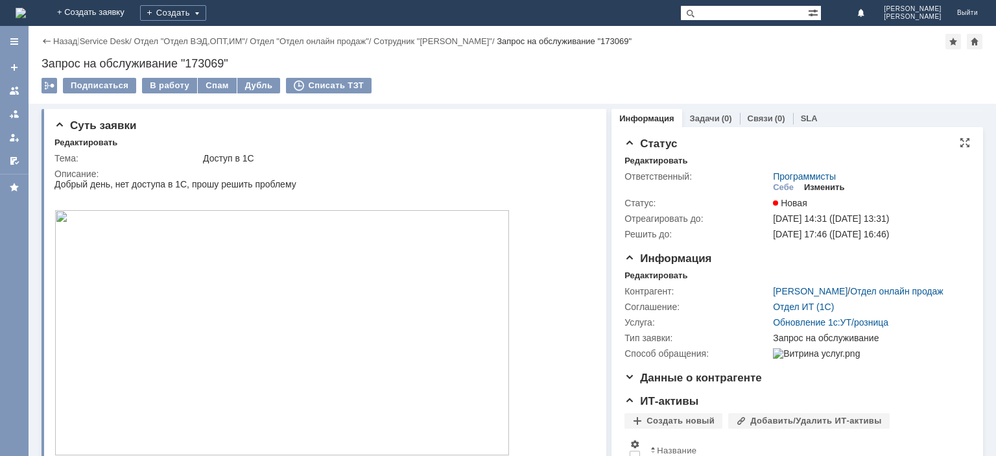
click at [815, 187] on div "Изменить" at bounding box center [824, 187] width 41 height 10
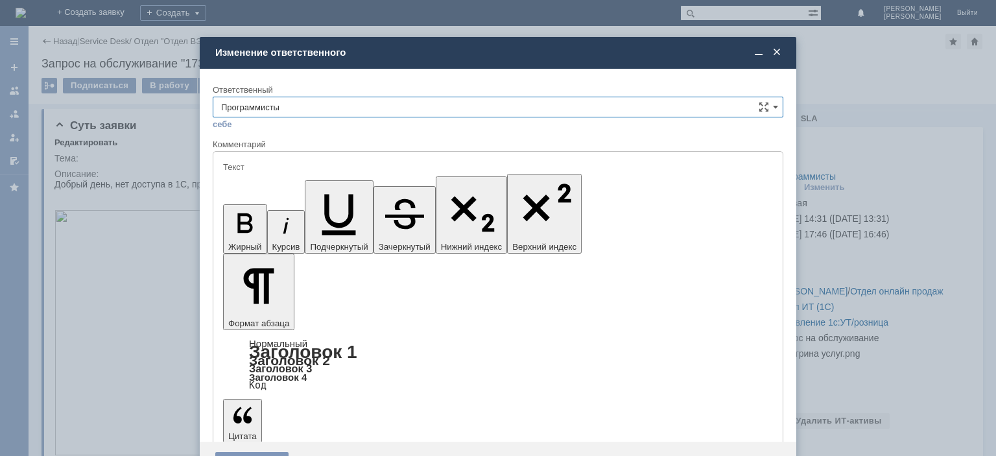
click at [381, 110] on input "Программисты" at bounding box center [498, 107] width 571 height 21
drag, startPoint x: 301, startPoint y: 234, endPoint x: 69, endPoint y: 54, distance: 293.9
click at [301, 234] on span "[PERSON_NAME]" at bounding box center [498, 236] width 554 height 10
type input "[PERSON_NAME]"
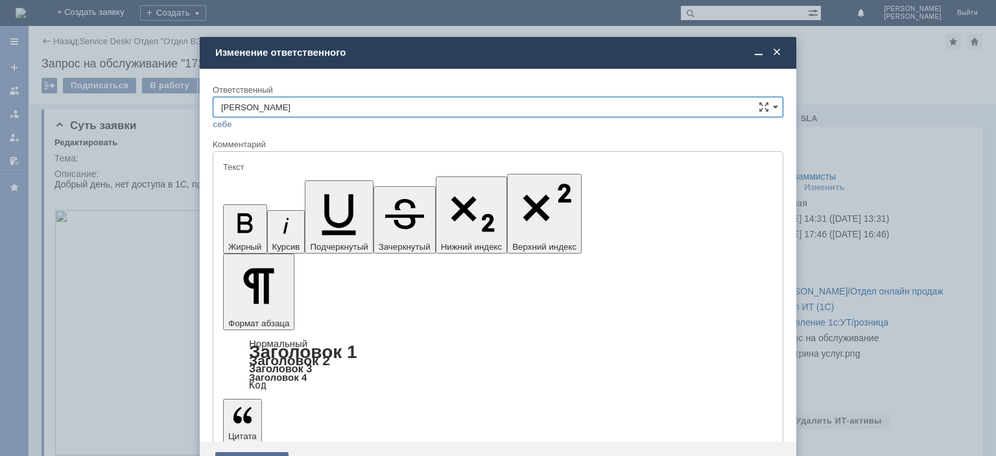
click at [258, 452] on div "Сохранить" at bounding box center [251, 462] width 73 height 21
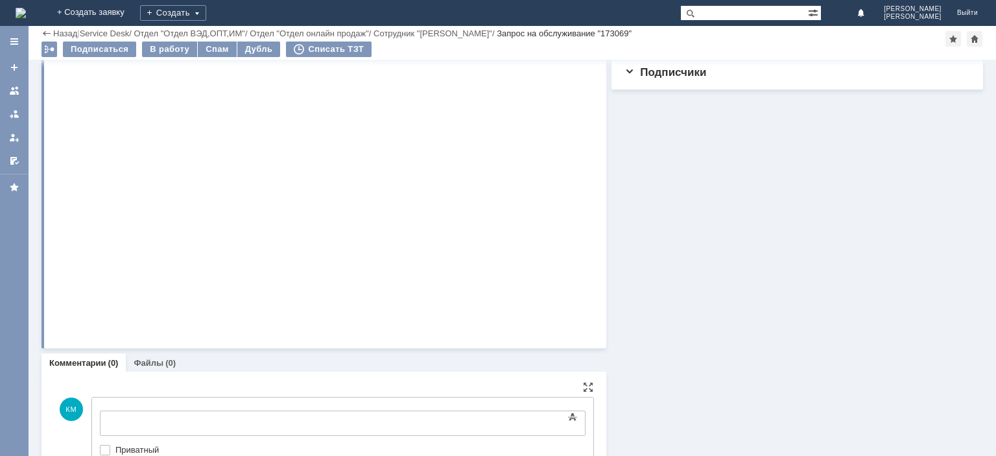
scroll to position [0, 0]
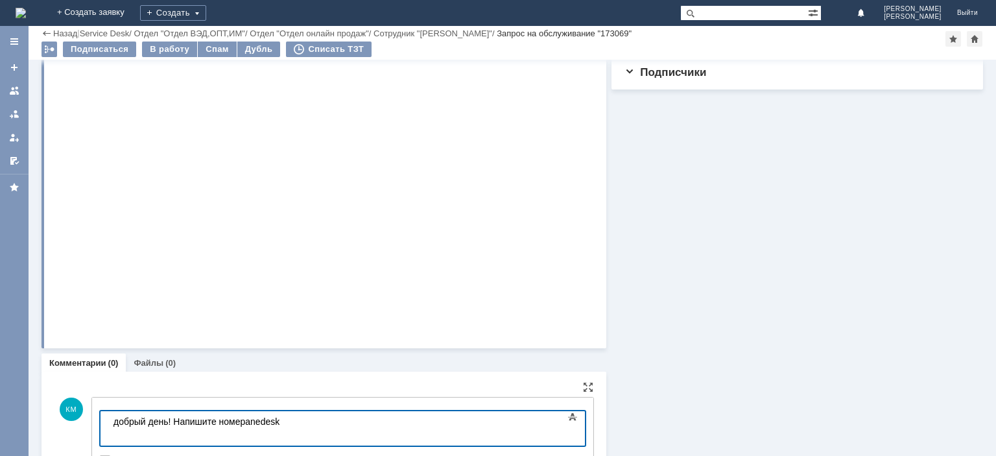
click at [246, 424] on body "добрый день! Напишите номерanedesk" at bounding box center [205, 426] width 195 height 31
click at [265, 425] on body "добрый день! Напишите номер anedesk" at bounding box center [205, 426] width 195 height 31
click at [294, 421] on body "добрый день! Напишите номер anнdesk" at bounding box center [205, 426] width 195 height 31
click at [301, 421] on body "добрый день! Напишите номер anнdesk зайдем обновим" at bounding box center [205, 431] width 195 height 41
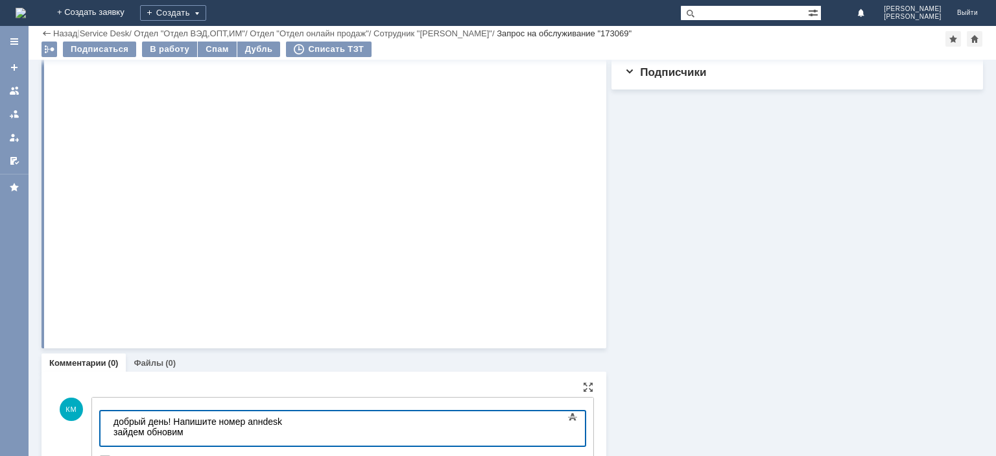
click at [261, 425] on body "добрый день! Напишите номер anнdesk зайдем обновим" at bounding box center [205, 431] width 195 height 41
click at [233, 424] on body "добрый день! Напишите номер anydesk зайдем обновим" at bounding box center [205, 431] width 195 height 41
click at [285, 420] on body "добрый день! Напишите номер anydesk зайдем обновим" at bounding box center [205, 431] width 195 height 41
drag, startPoint x: 285, startPoint y: 419, endPoint x: 391, endPoint y: 421, distance: 105.7
click at [303, 421] on body "добрый день! Напишите номер anydesk зайдем обновим" at bounding box center [205, 431] width 195 height 41
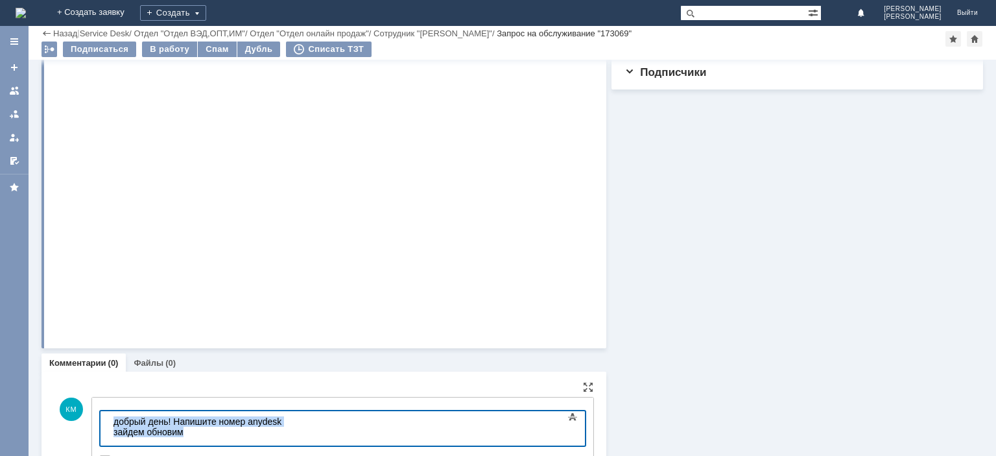
drag, startPoint x: 391, startPoint y: 421, endPoint x: 110, endPoint y: 418, distance: 281.4
click at [110, 418] on body "добрый день! Напишите номер anydesk зайдем обновим" at bounding box center [205, 431] width 195 height 41
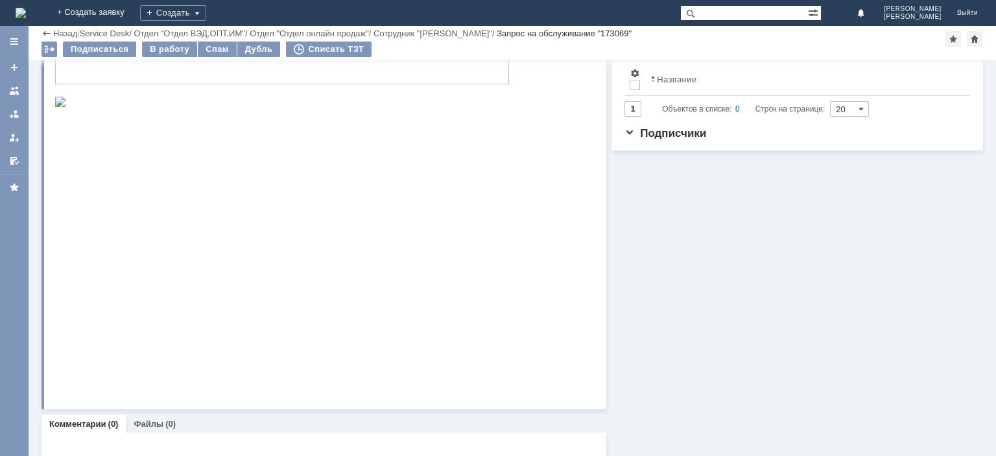
scroll to position [457, 0]
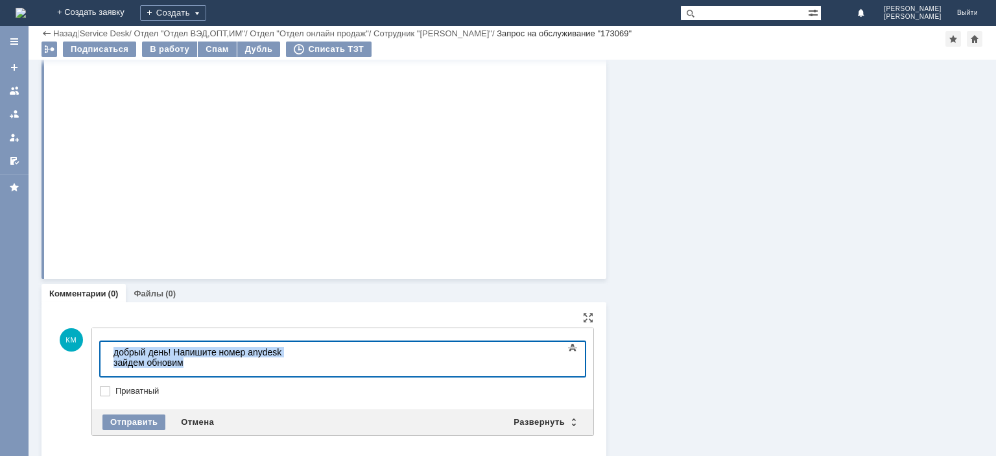
click at [303, 355] on body "добрый день! Напишите номер anydesk зайдем обновим" at bounding box center [205, 362] width 195 height 41
drag, startPoint x: 365, startPoint y: 349, endPoint x: 282, endPoint y: 352, distance: 83.1
click at [282, 352] on body "добрый день! Напишите номер anydesk зайдем обновим" at bounding box center [205, 362] width 195 height 41
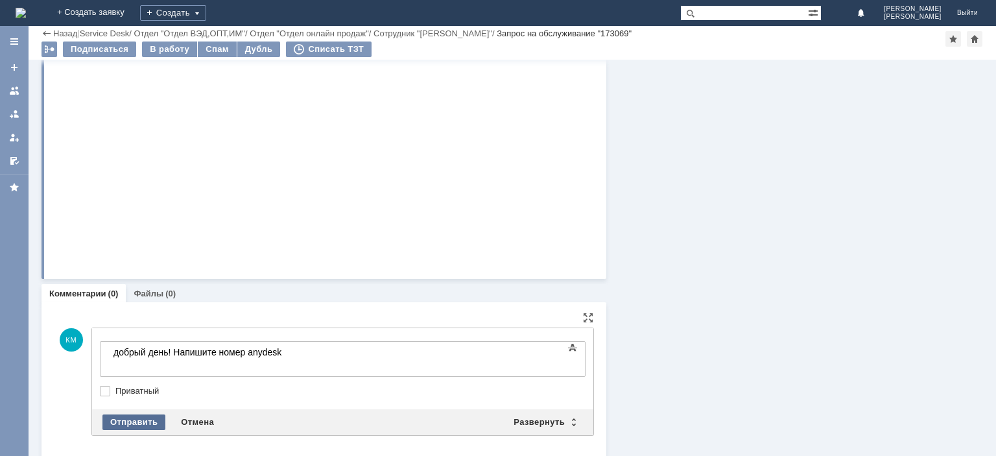
click at [147, 415] on div "Отправить" at bounding box center [133, 422] width 63 height 16
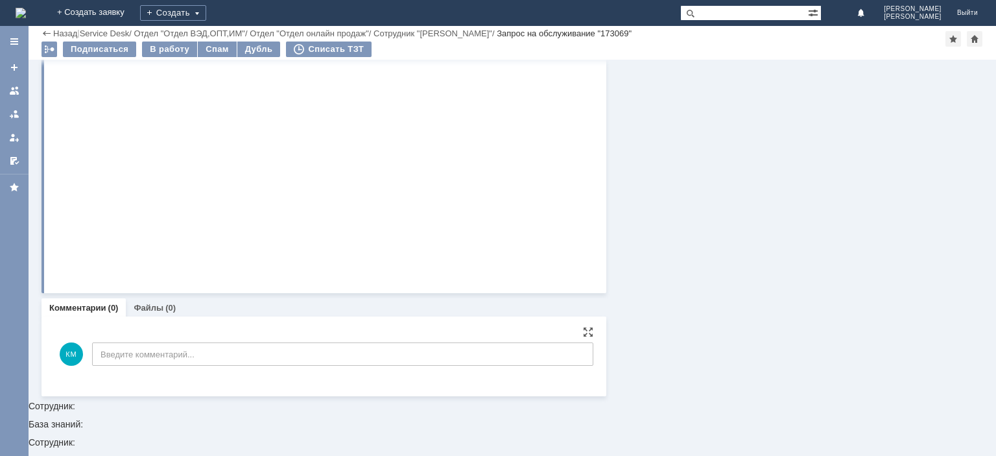
scroll to position [388, 0]
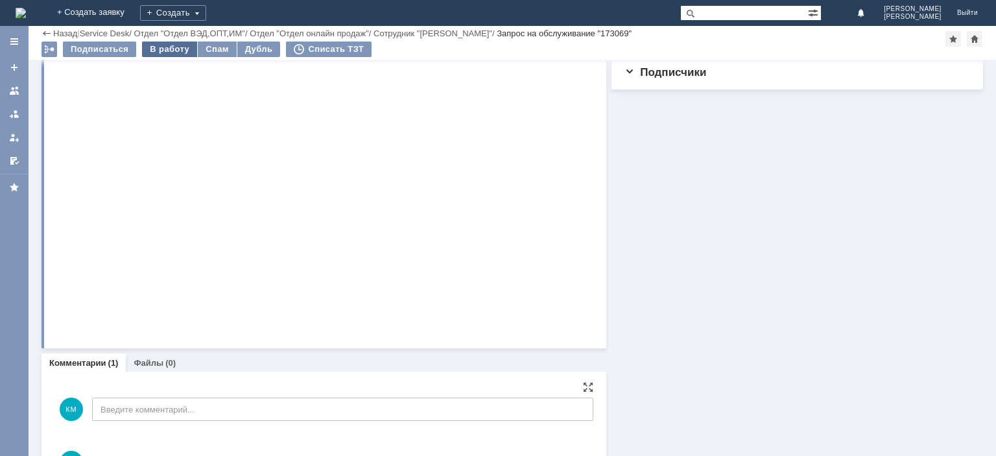
click at [173, 47] on div "В работу" at bounding box center [169, 49] width 55 height 16
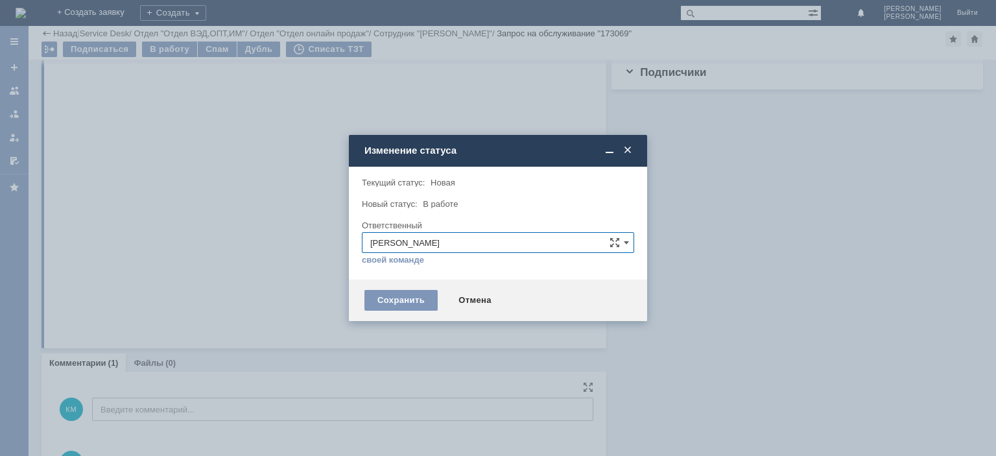
scroll to position [0, 0]
click at [403, 298] on div "Сохранить" at bounding box center [400, 300] width 73 height 21
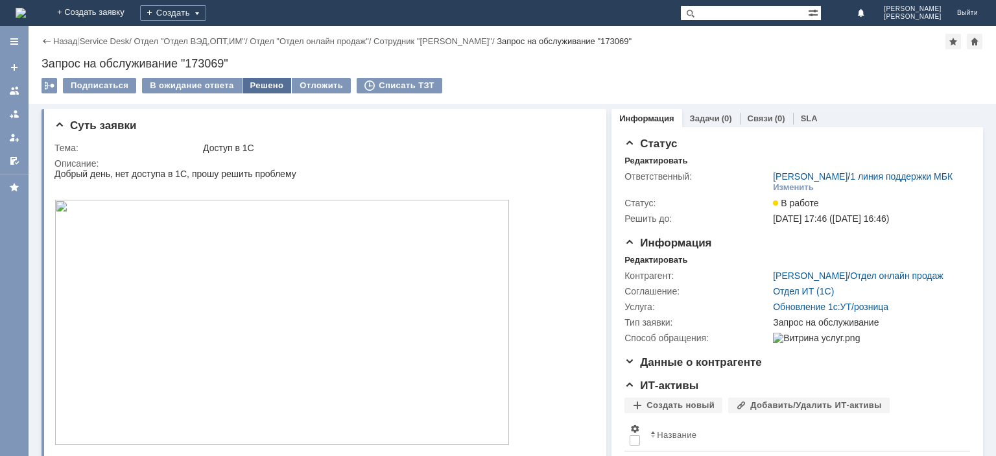
click at [251, 86] on div "Решено" at bounding box center [266, 86] width 49 height 16
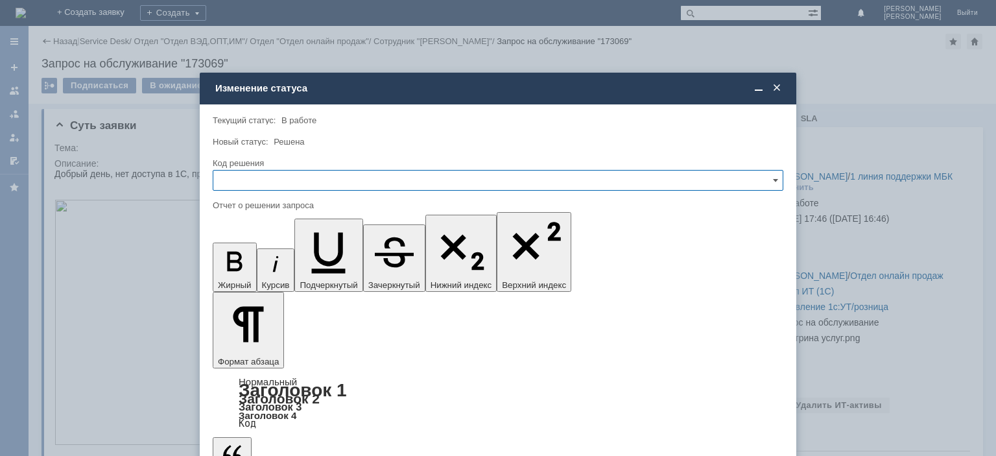
click at [319, 183] on input "text" at bounding box center [498, 180] width 571 height 21
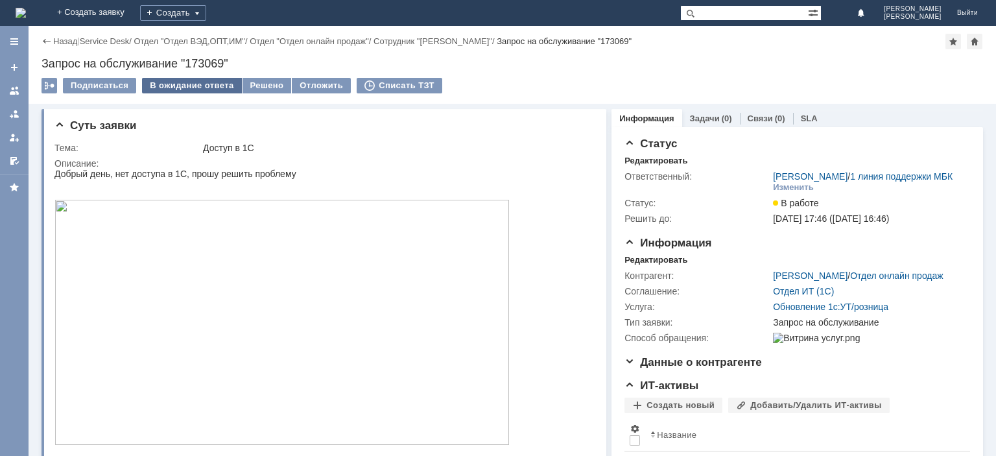
click at [210, 84] on div "В ожидание ответа" at bounding box center [191, 86] width 99 height 16
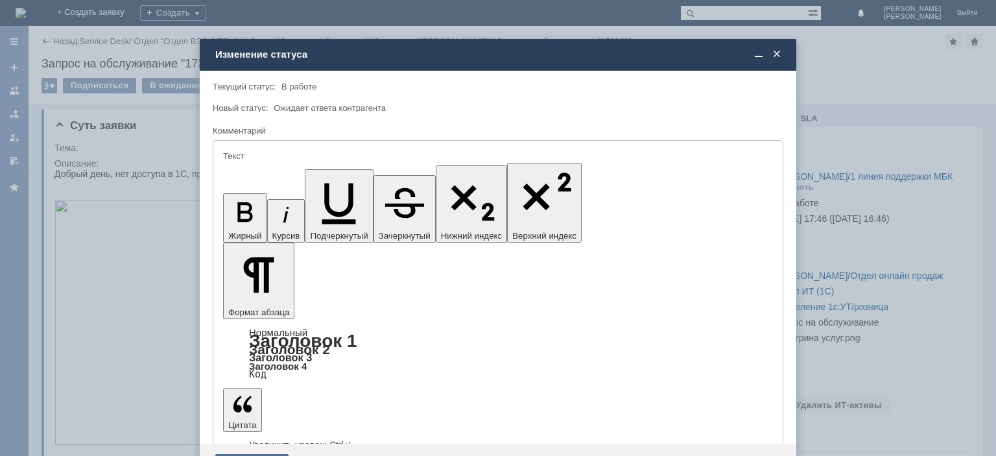
click at [268, 454] on div "Сохранить" at bounding box center [251, 464] width 73 height 21
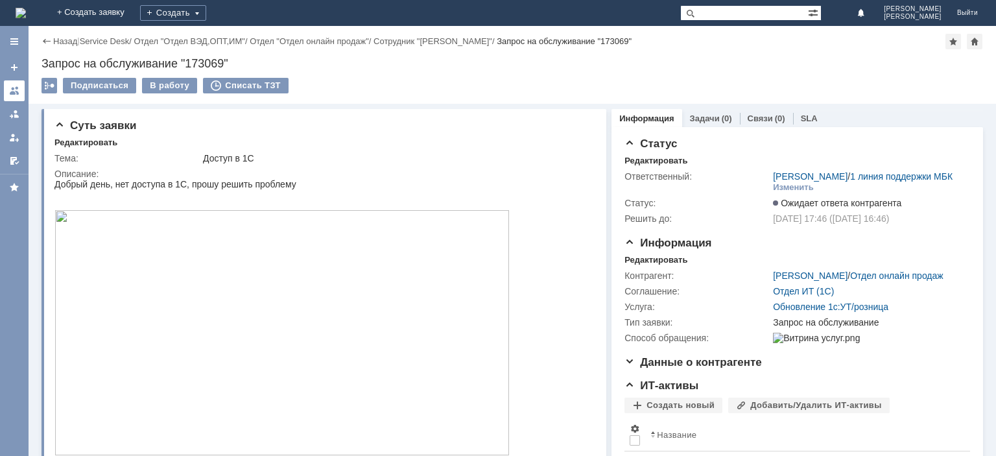
click at [17, 88] on div at bounding box center [14, 91] width 10 height 10
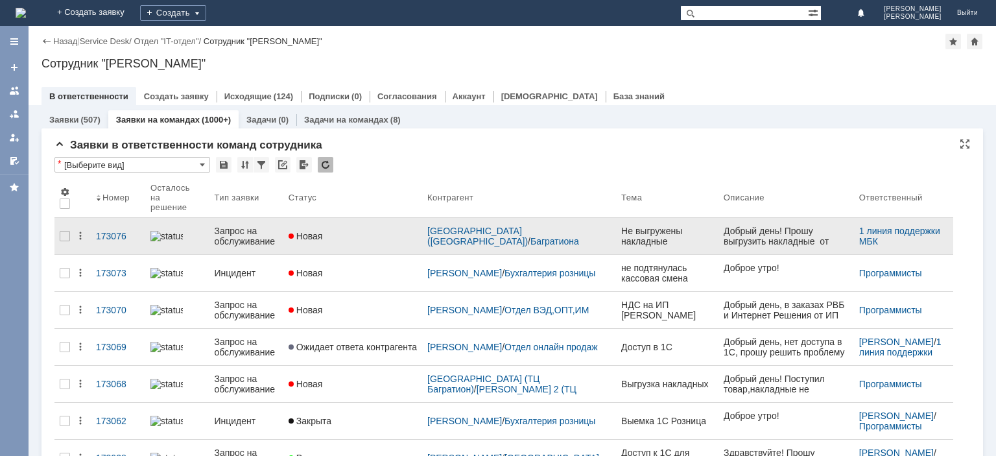
click at [249, 230] on div "Запрос на обслуживание" at bounding box center [246, 236] width 64 height 21
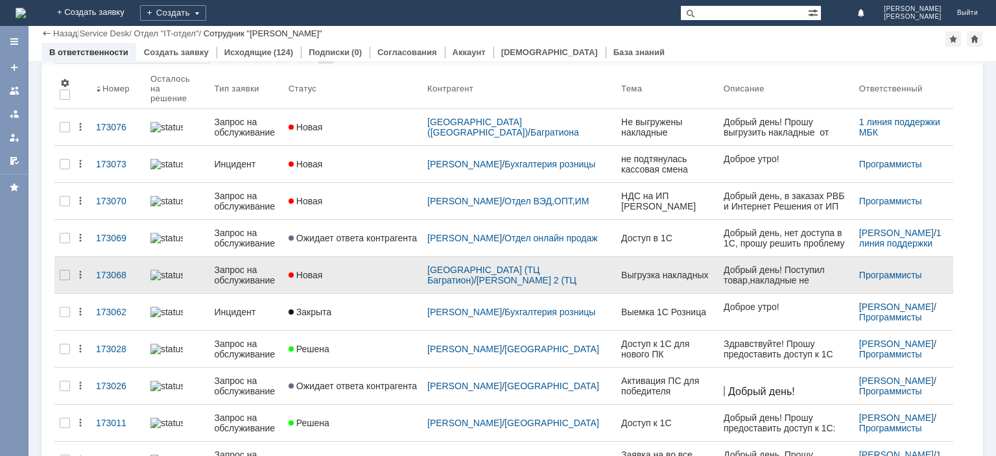
click at [242, 265] on div "Запрос на обслуживание" at bounding box center [246, 275] width 64 height 21
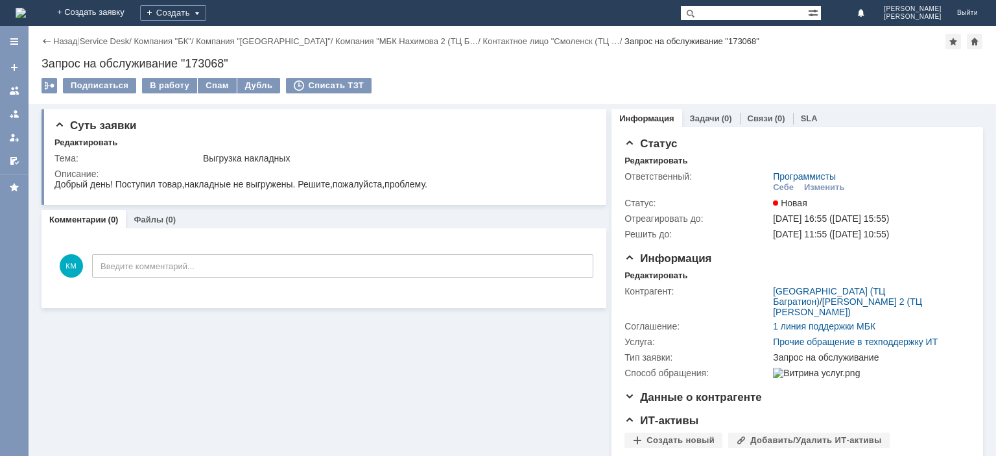
click at [196, 64] on div "Запрос на обслуживание "173068"" at bounding box center [511, 63] width 941 height 13
copy div "173068"
click at [12, 95] on div at bounding box center [14, 91] width 10 height 10
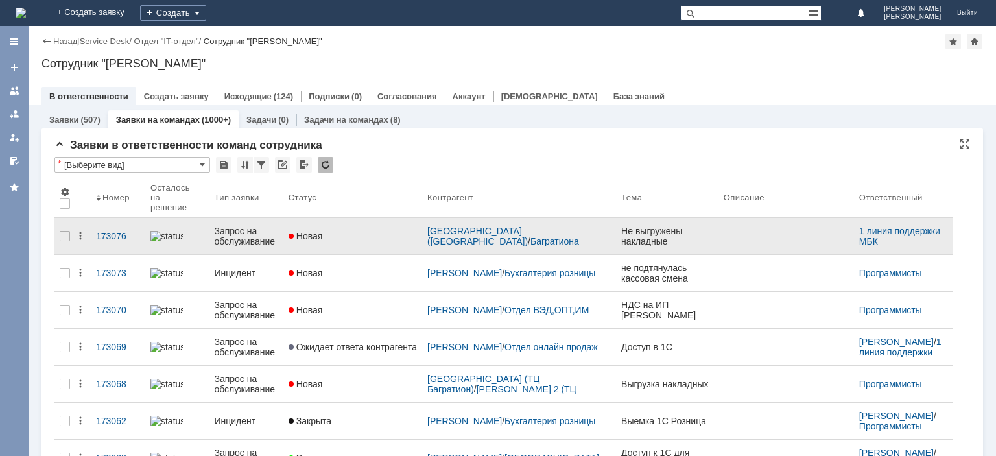
click at [236, 233] on div "Запрос на обслуживание" at bounding box center [246, 236] width 64 height 21
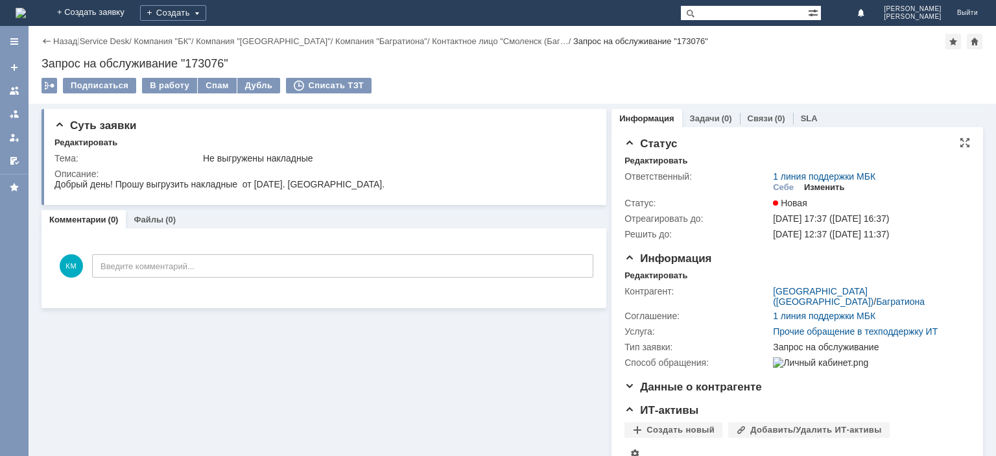
click at [813, 187] on div "Изменить" at bounding box center [824, 187] width 41 height 10
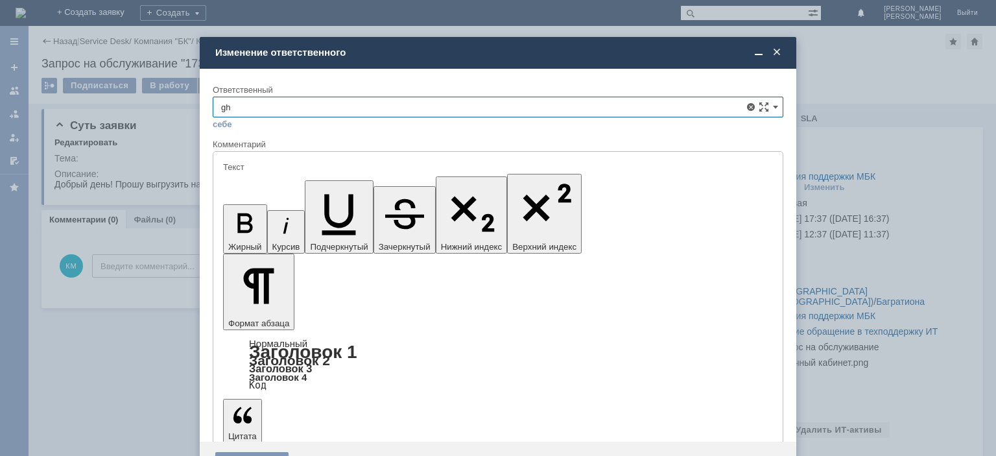
type input "g"
click at [300, 201] on span "Программисты" at bounding box center [498, 201] width 554 height 10
type input "Программисты"
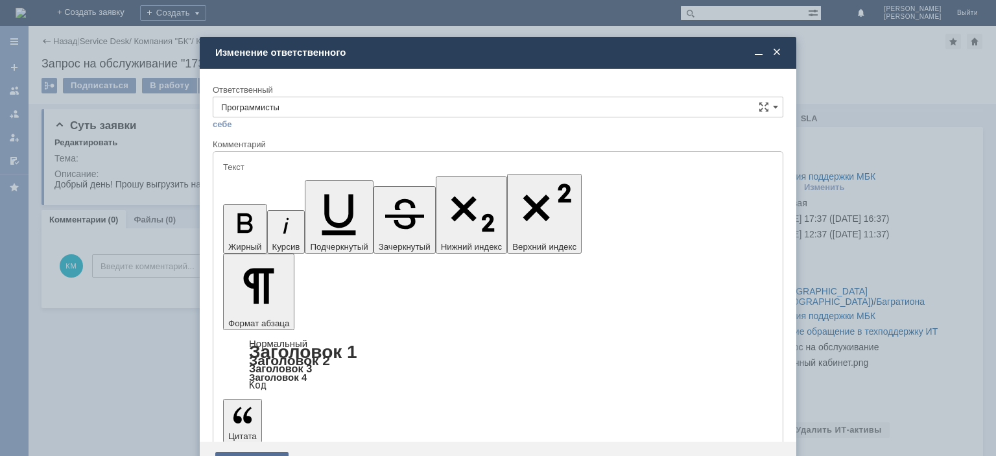
click at [253, 452] on div "Сохранить" at bounding box center [251, 462] width 73 height 21
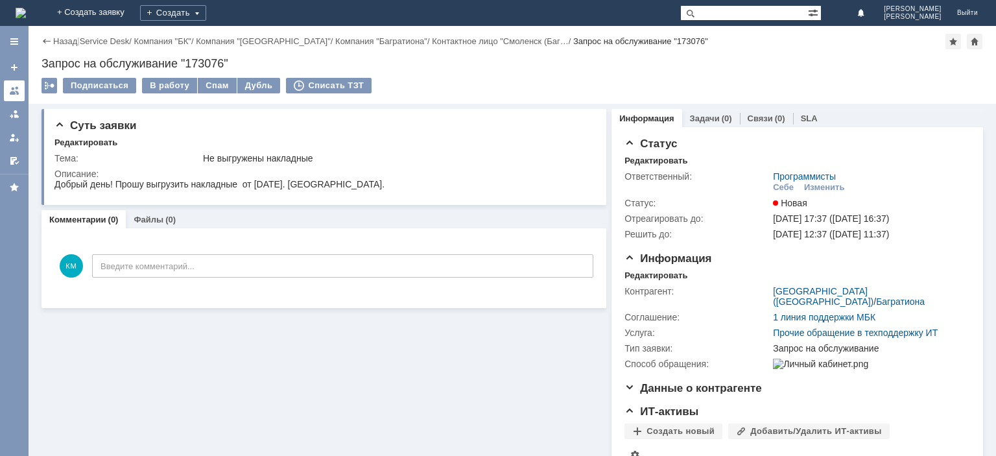
click at [8, 87] on link at bounding box center [14, 90] width 21 height 21
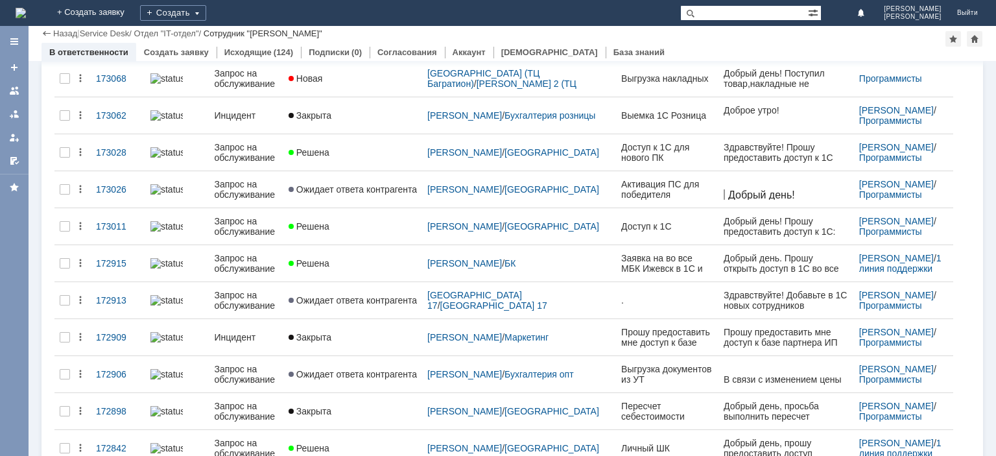
scroll to position [392, 0]
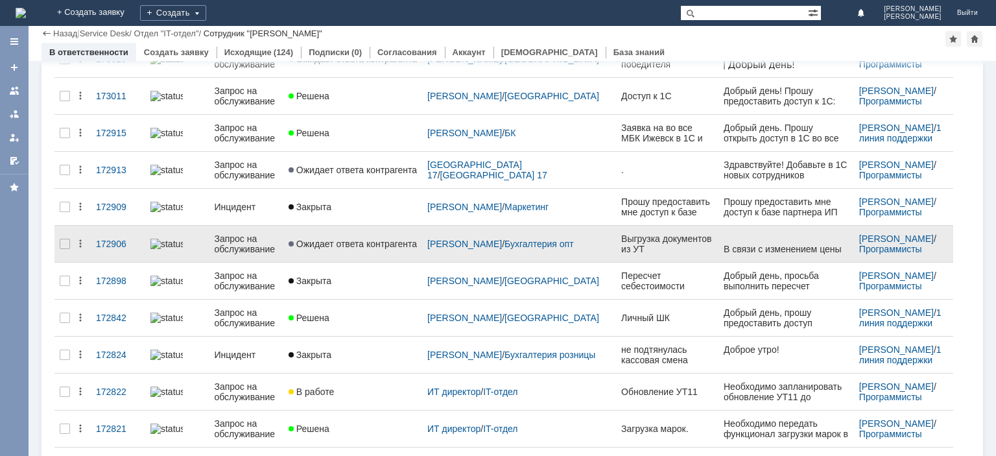
click at [246, 233] on div "Запрос на обслуживание" at bounding box center [246, 243] width 64 height 21
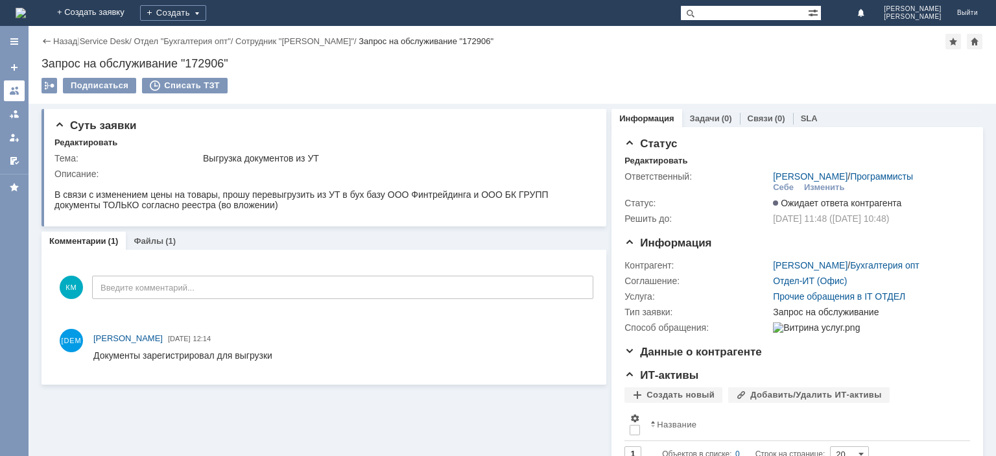
click at [10, 89] on div at bounding box center [14, 91] width 10 height 10
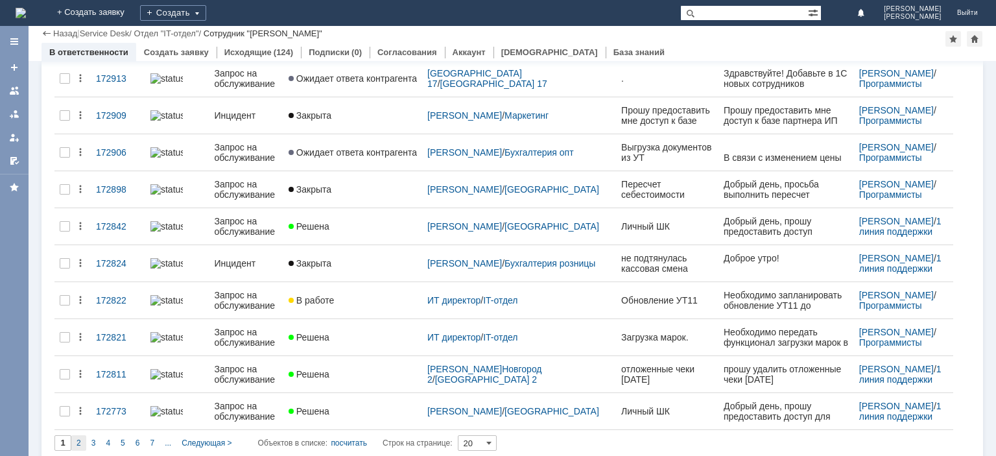
click at [82, 435] on div "2" at bounding box center [78, 443] width 15 height 16
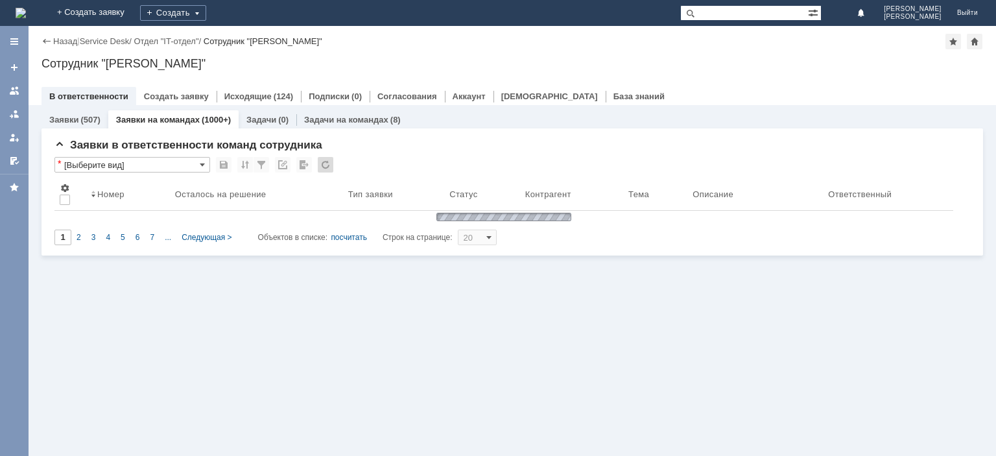
type input "2"
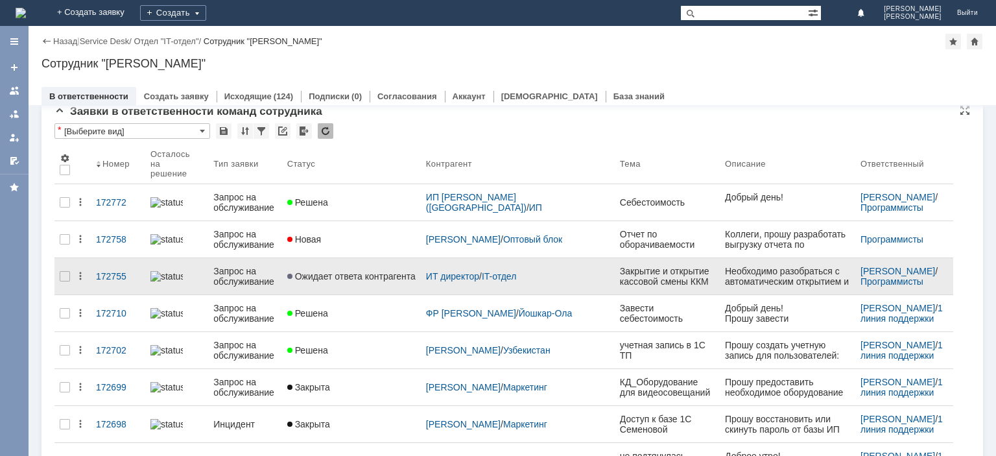
click at [261, 268] on div "Запрос на обслуживание" at bounding box center [244, 276] width 63 height 21
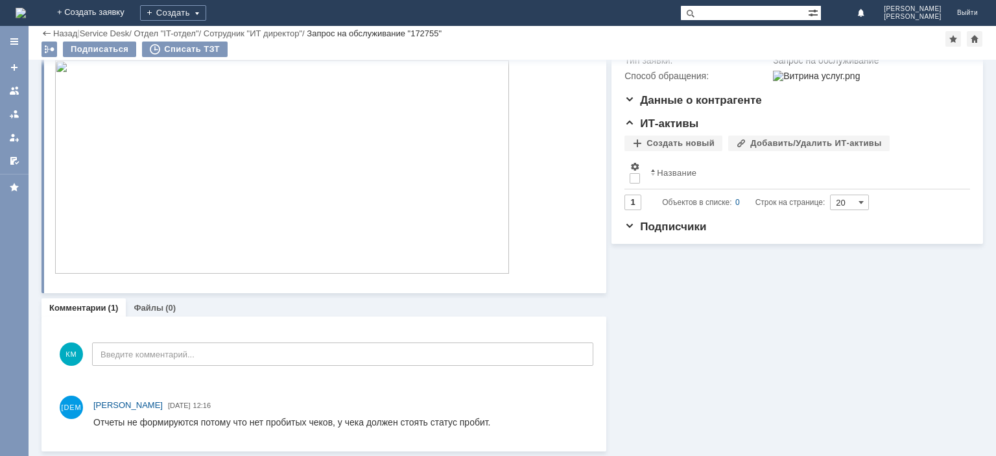
click at [284, 167] on img at bounding box center [281, 166] width 455 height 213
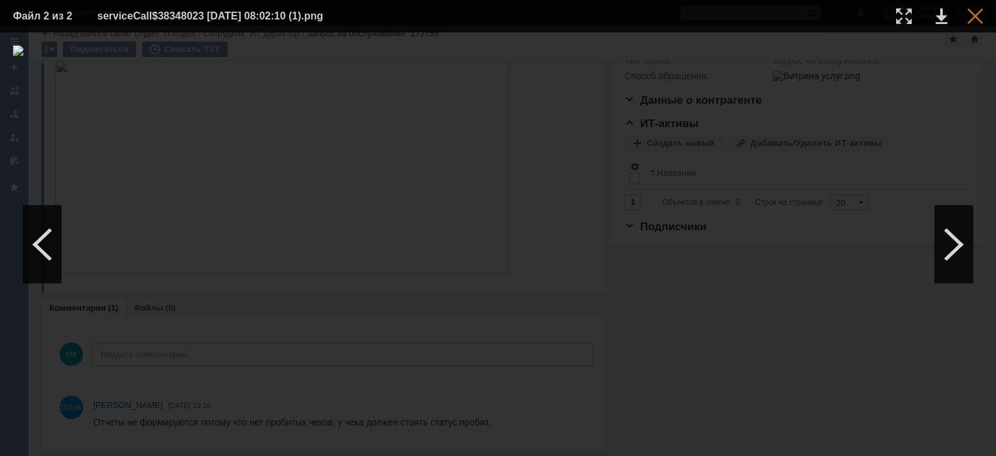
click at [980, 10] on div at bounding box center [975, 16] width 16 height 16
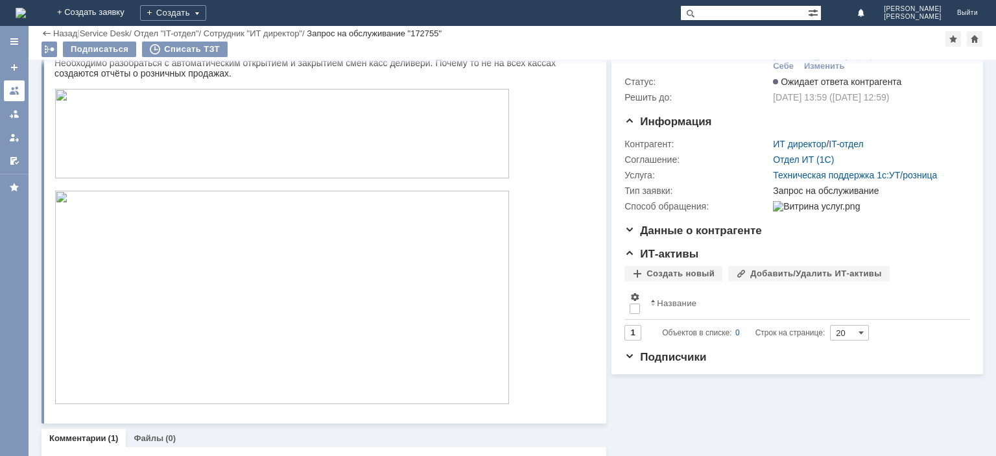
click at [22, 92] on link at bounding box center [14, 90] width 21 height 21
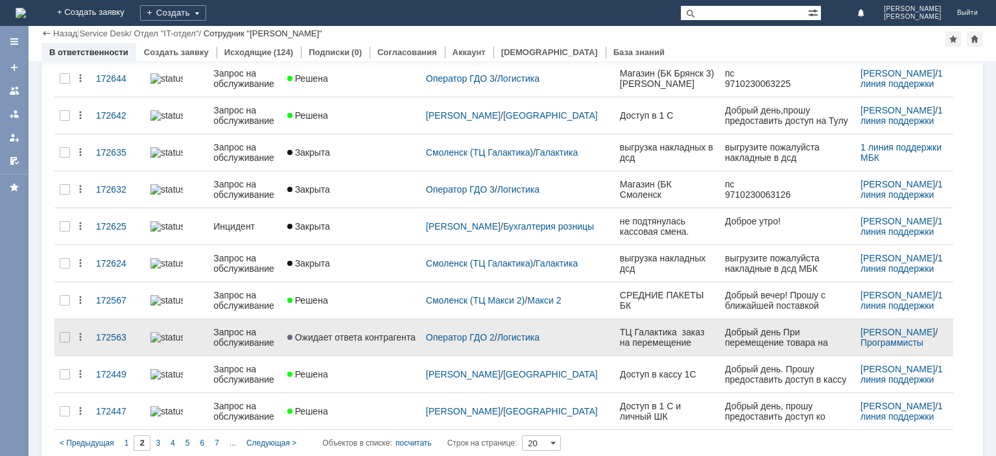
click at [247, 329] on div "Запрос на обслуживание" at bounding box center [244, 337] width 63 height 21
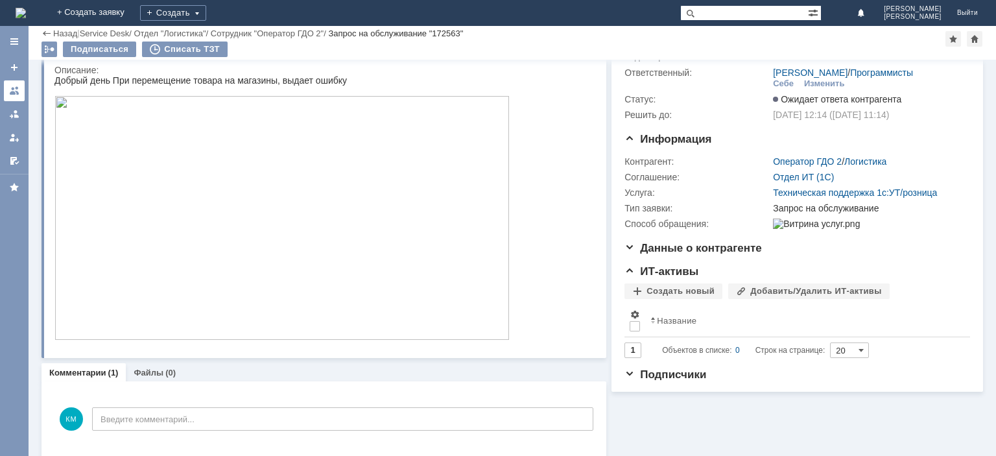
click at [17, 89] on div at bounding box center [14, 91] width 10 height 10
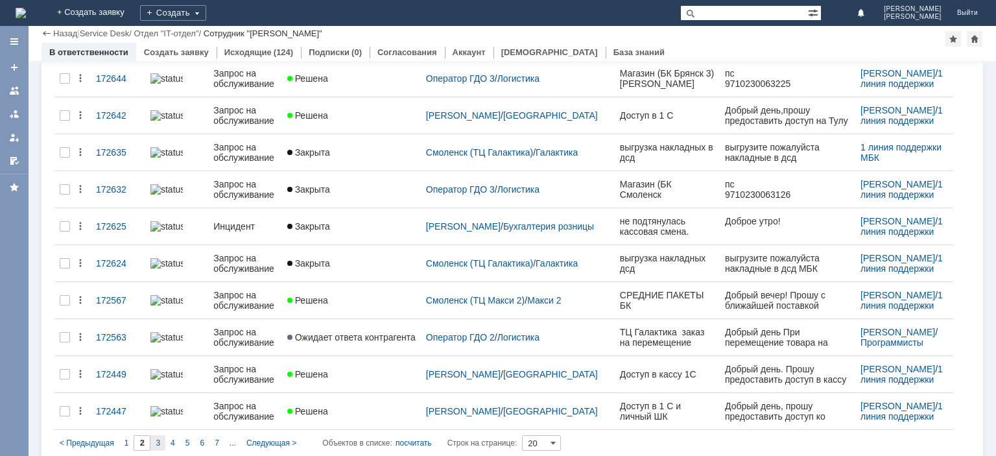
click at [157, 438] on span "3" at bounding box center [158, 442] width 5 height 9
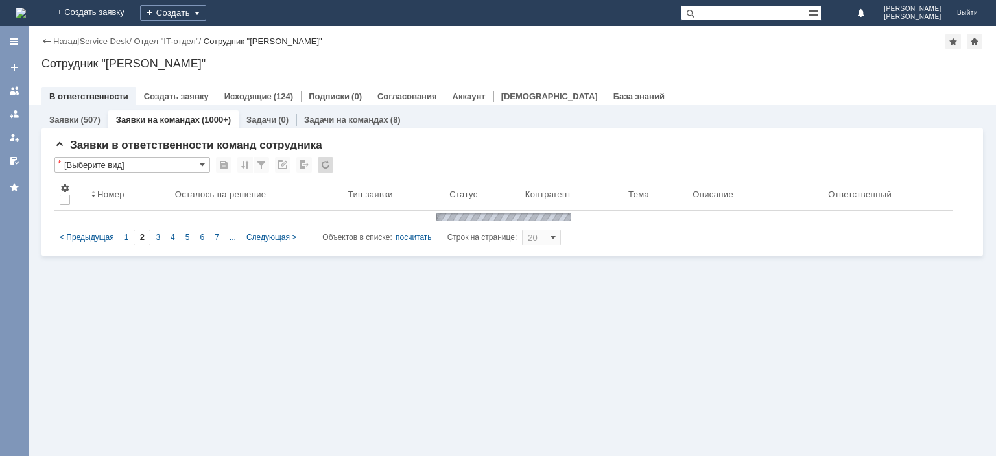
type input "3"
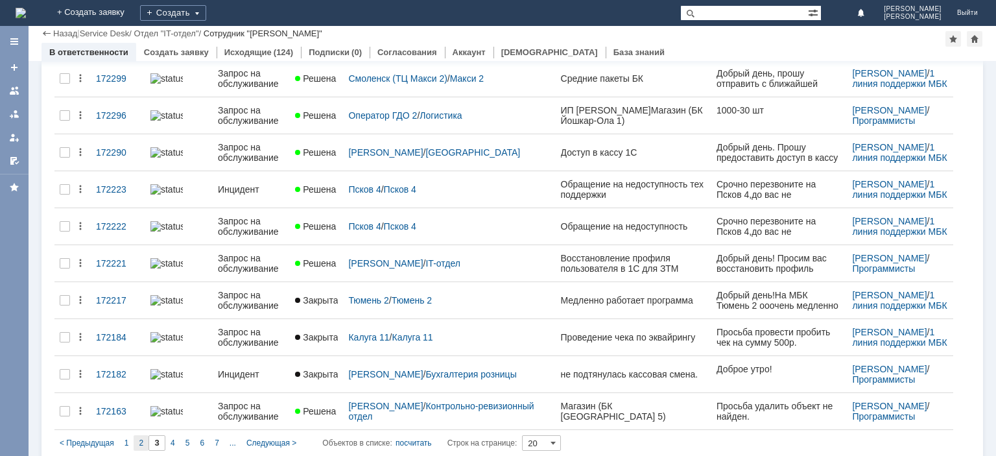
click at [137, 435] on div "2" at bounding box center [141, 443] width 15 height 16
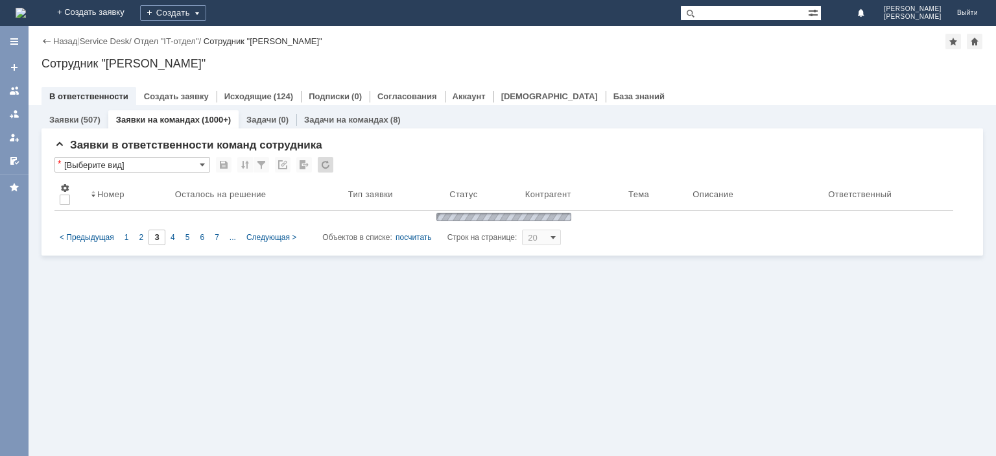
type input "2"
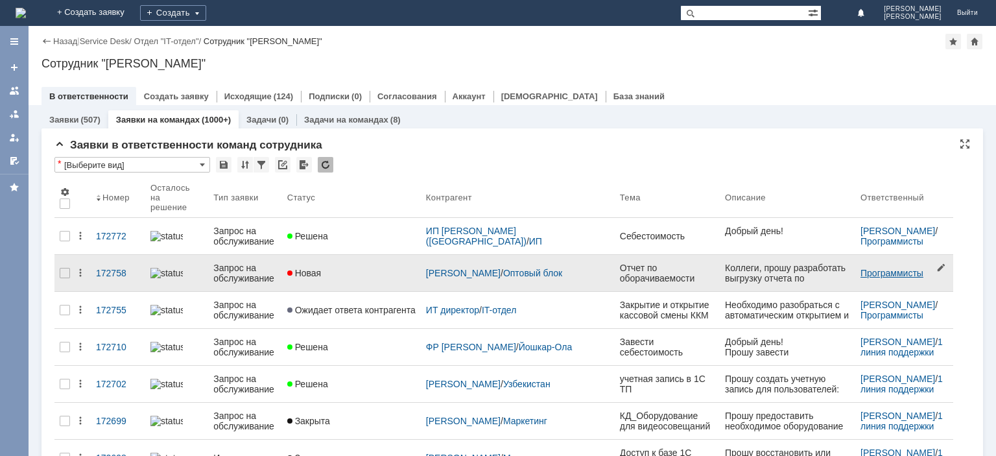
click at [860, 268] on link "Программисты" at bounding box center [891, 273] width 63 height 10
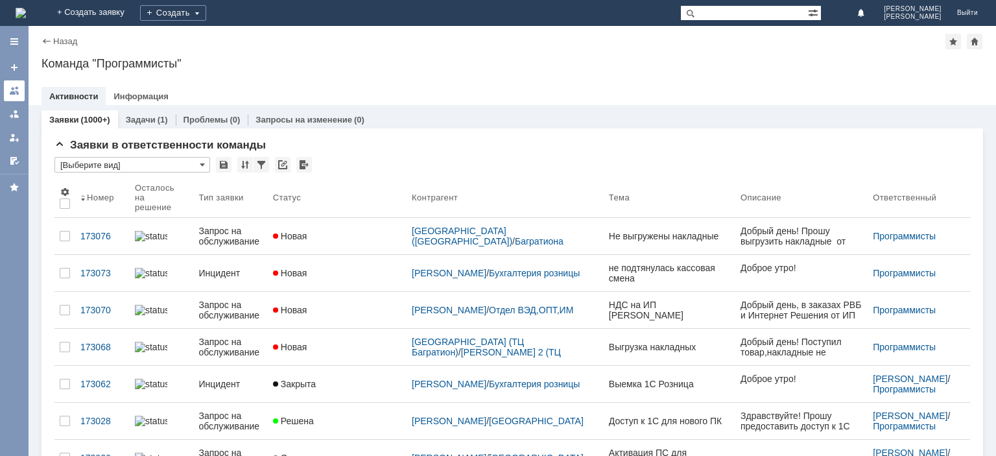
click at [9, 95] on div at bounding box center [14, 91] width 10 height 10
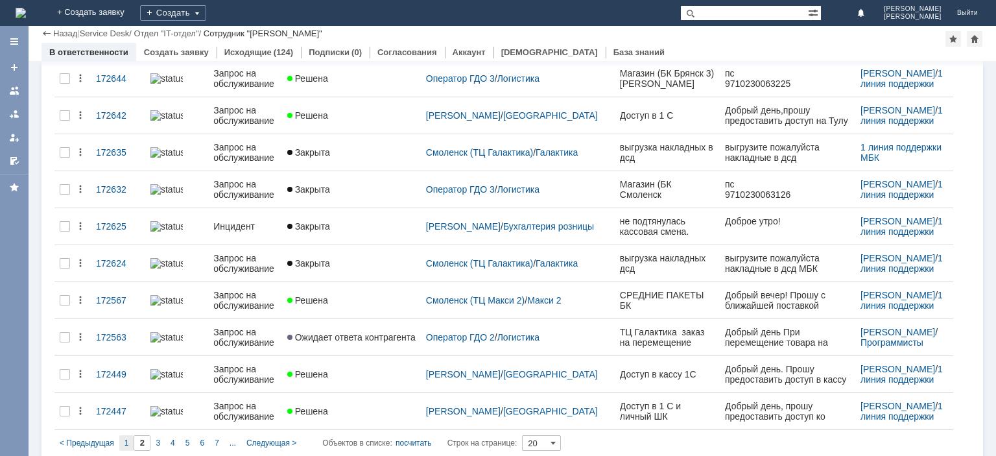
click at [124, 438] on span "1" at bounding box center [126, 442] width 5 height 9
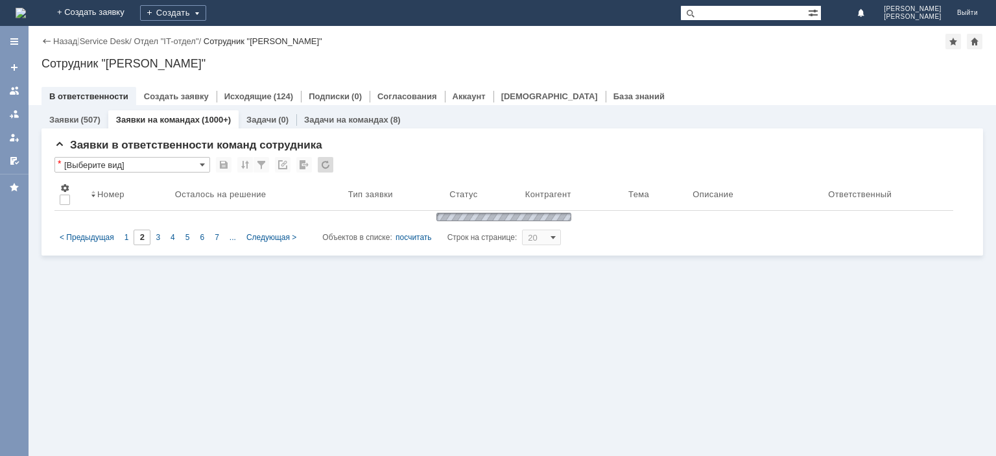
type input "1"
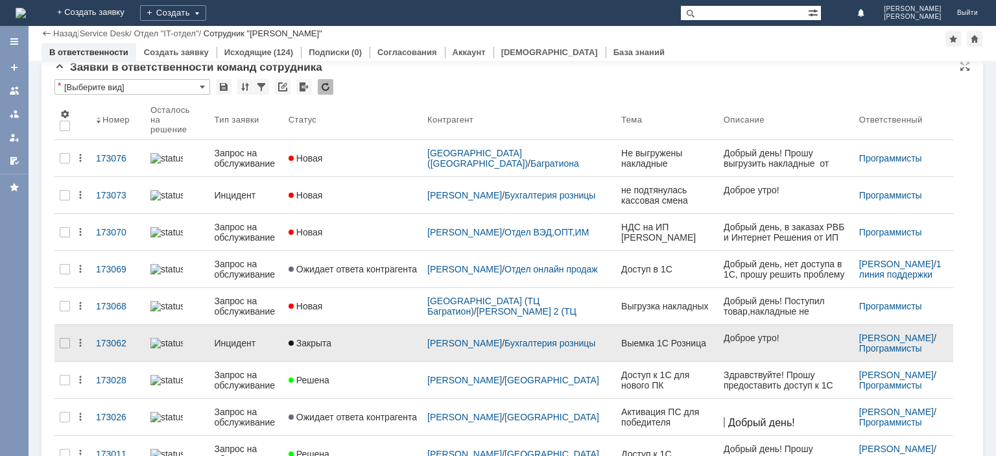
click at [241, 338] on div "Инцидент" at bounding box center [246, 343] width 64 height 10
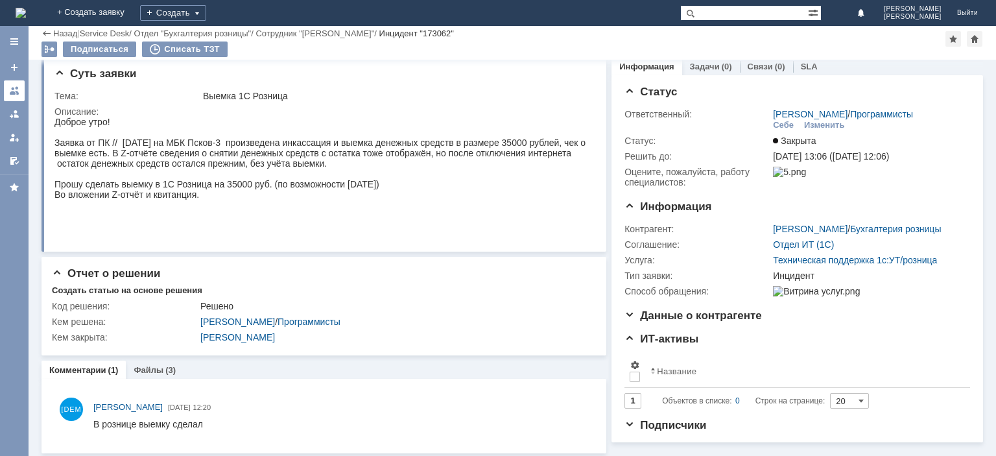
click at [15, 91] on div at bounding box center [14, 91] width 10 height 10
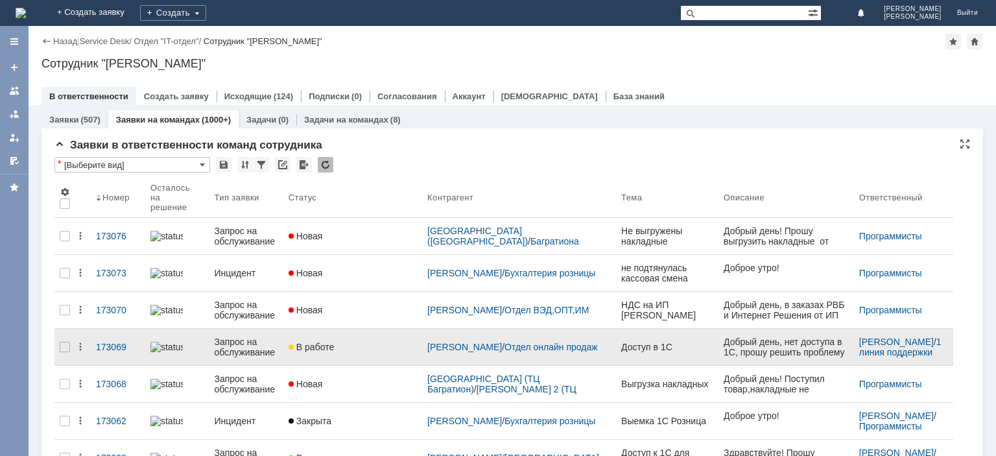
click at [254, 338] on div "Запрос на обслуживание" at bounding box center [246, 347] width 64 height 21
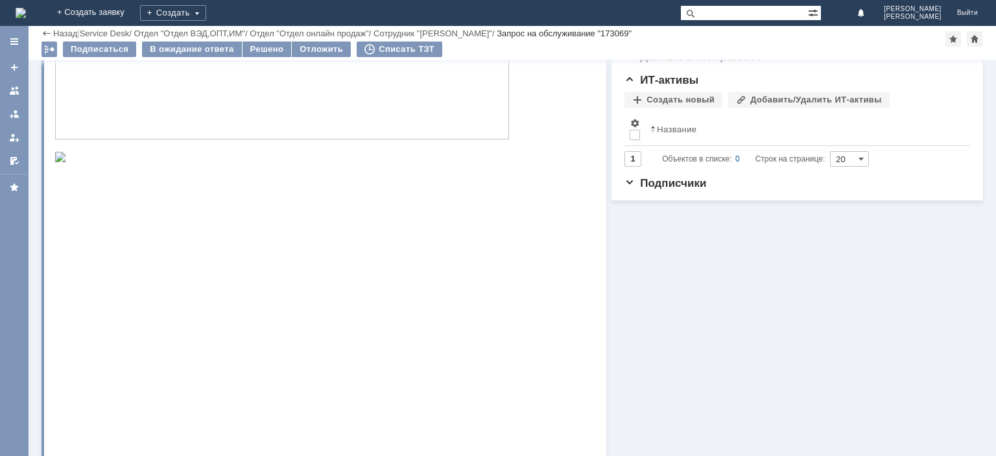
scroll to position [501, 0]
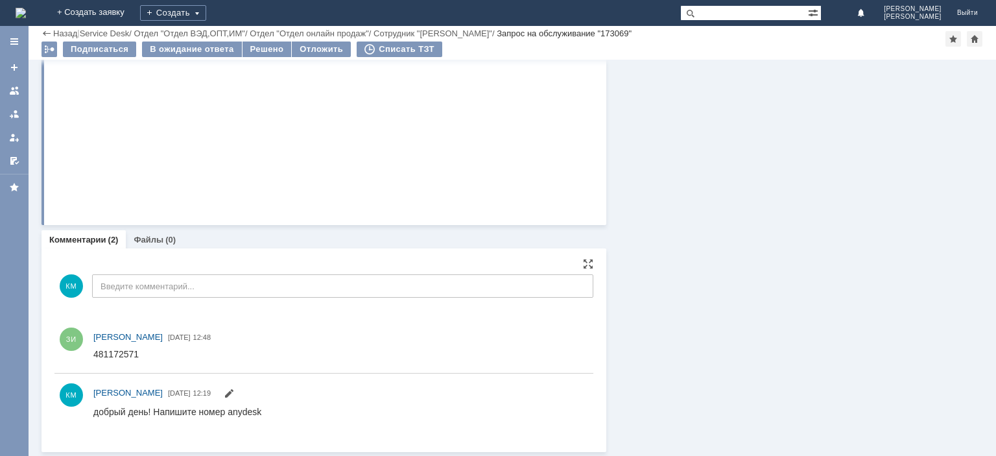
click at [126, 351] on div "481172571" at bounding box center [115, 354] width 45 height 10
copy div "481172571"
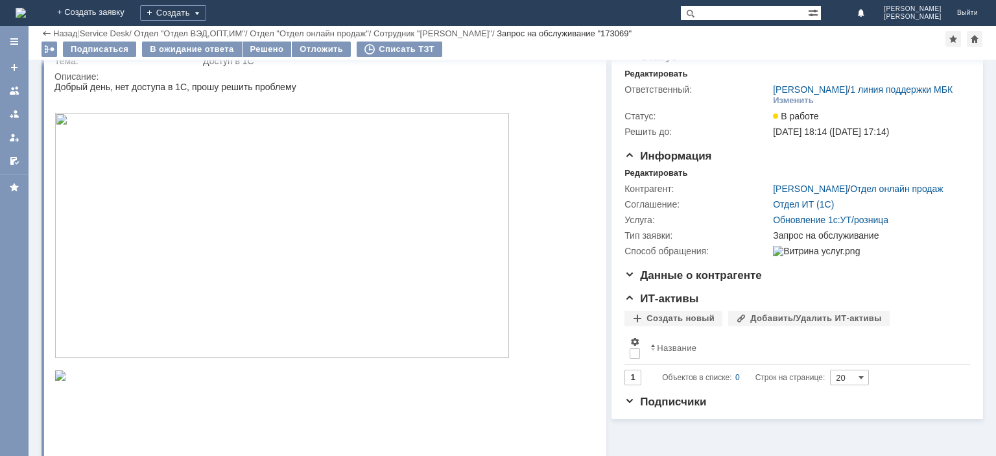
scroll to position [0, 0]
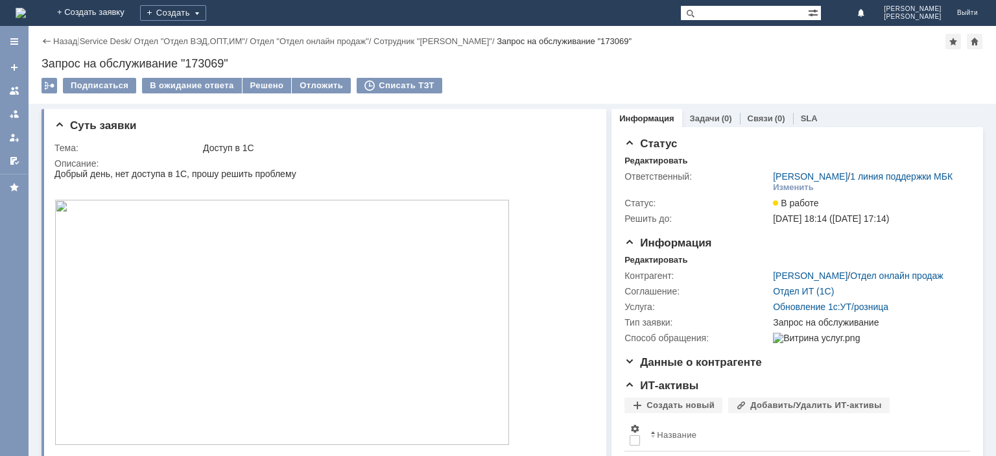
click at [214, 59] on div "Запрос на обслуживание "173069"" at bounding box center [511, 63] width 941 height 13
copy div "173069"
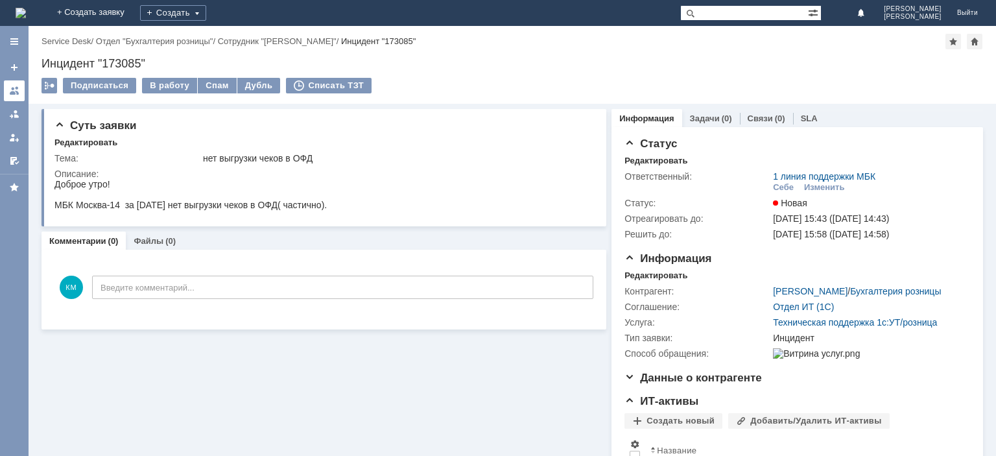
click at [16, 93] on div at bounding box center [14, 91] width 10 height 10
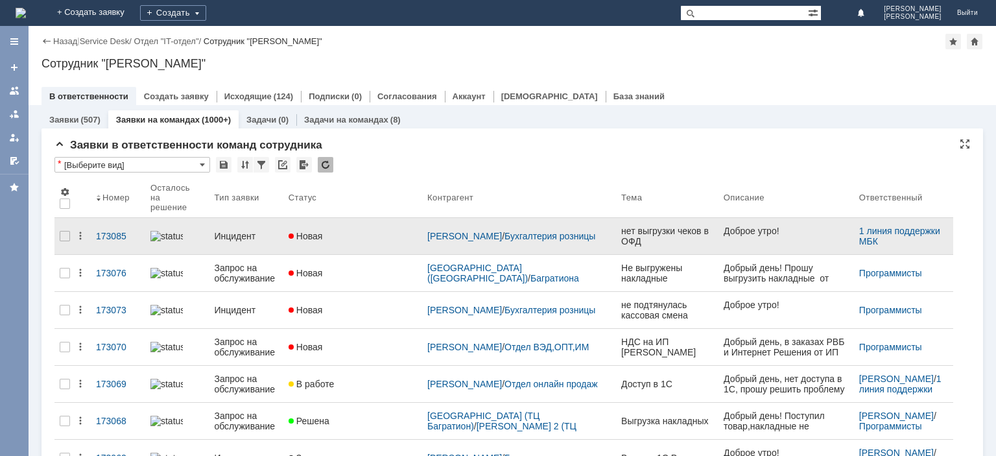
click at [233, 231] on div "Инцидент" at bounding box center [246, 236] width 64 height 10
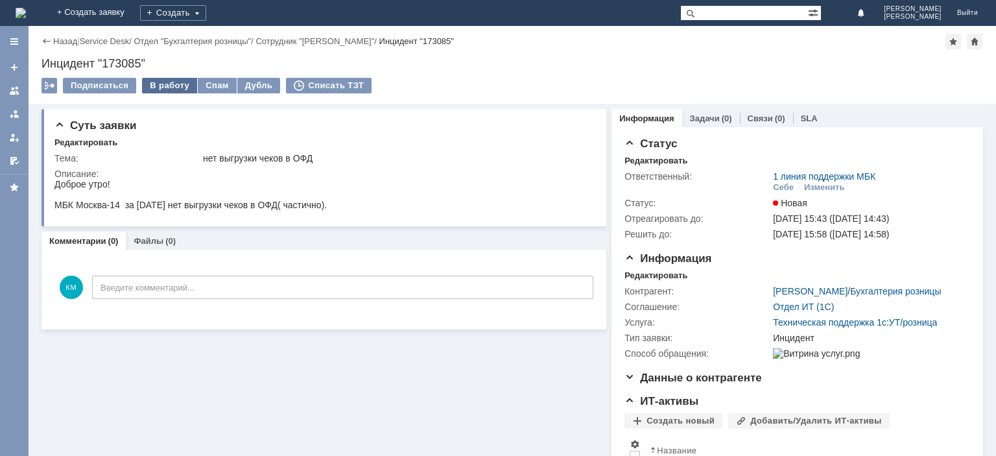
click at [158, 82] on div "В работу" at bounding box center [169, 86] width 55 height 16
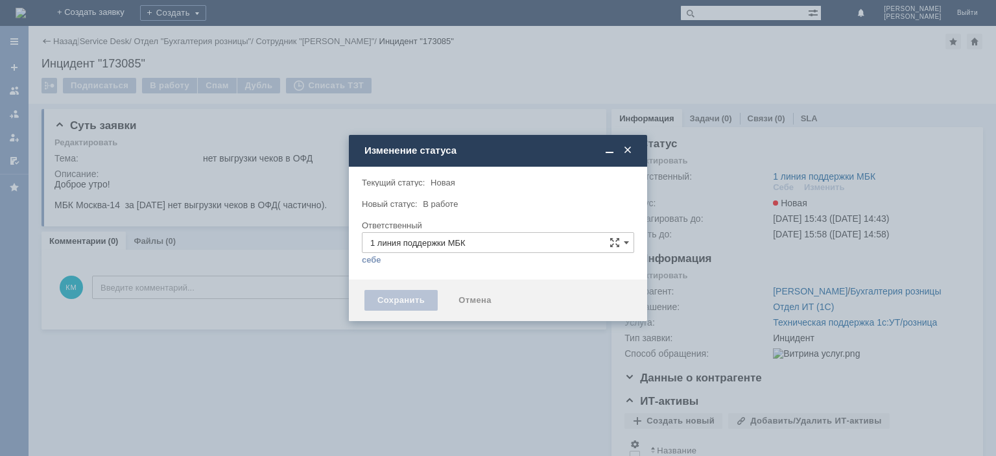
type input "[PERSON_NAME]"
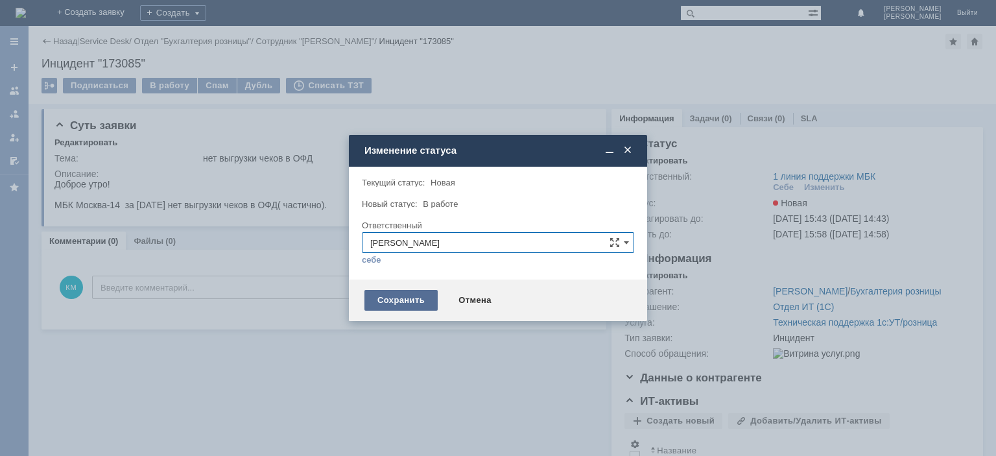
click at [404, 302] on div "Сохранить" at bounding box center [400, 300] width 73 height 21
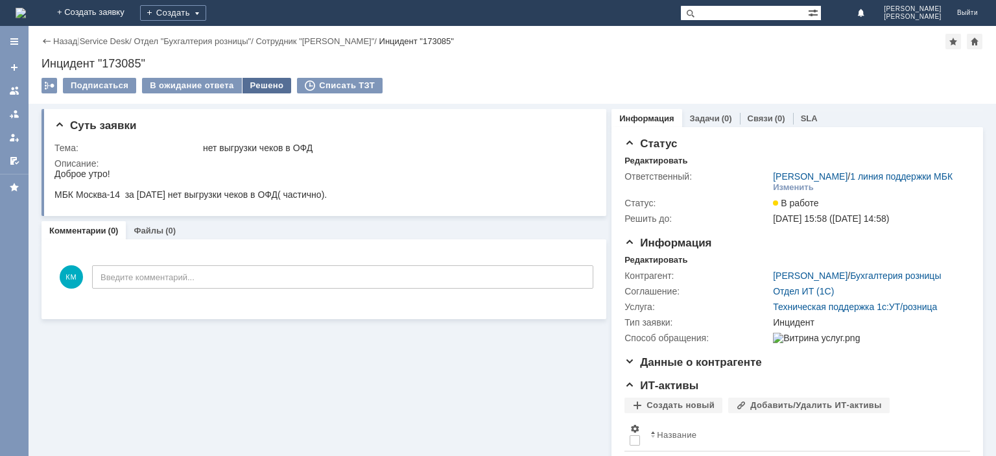
click at [268, 88] on div "Решено" at bounding box center [266, 86] width 49 height 16
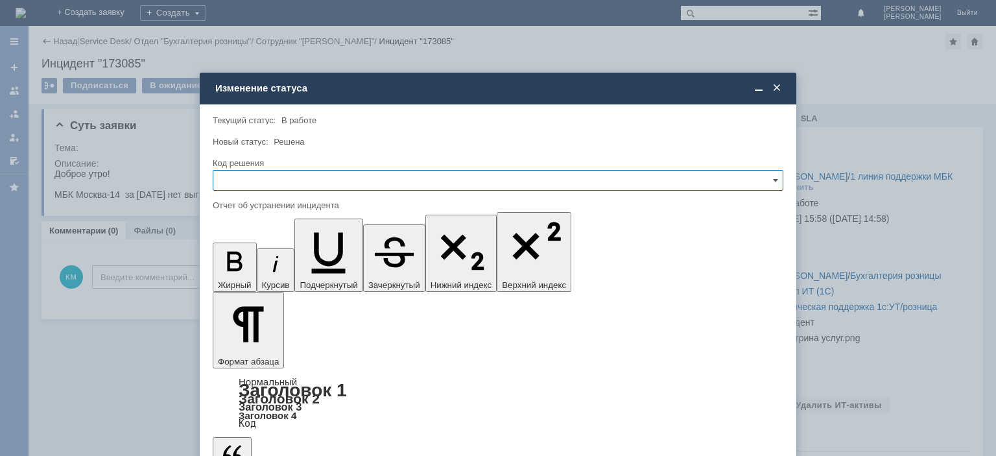
click at [235, 180] on input "text" at bounding box center [498, 180] width 571 height 21
drag, startPoint x: 250, startPoint y: 268, endPoint x: 40, endPoint y: 33, distance: 315.5
click at [250, 268] on span "Решено" at bounding box center [498, 268] width 554 height 10
type input "Решено"
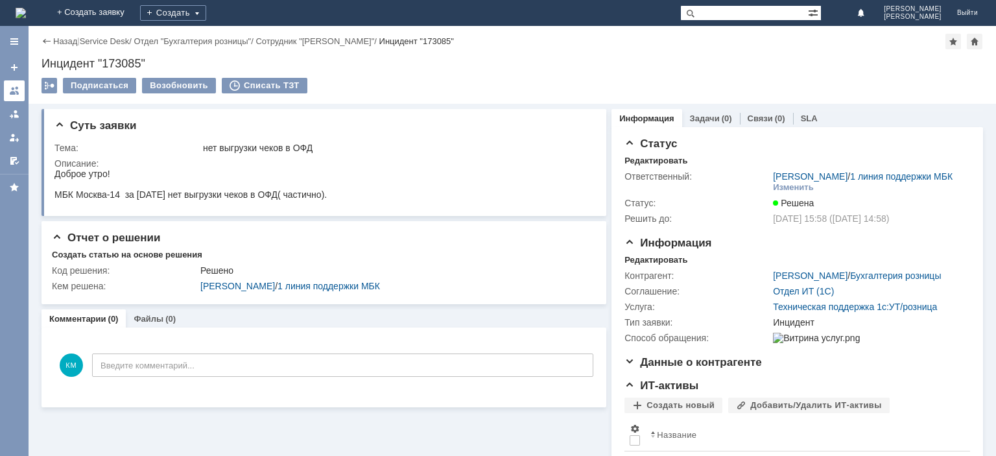
click at [20, 93] on link at bounding box center [14, 90] width 21 height 21
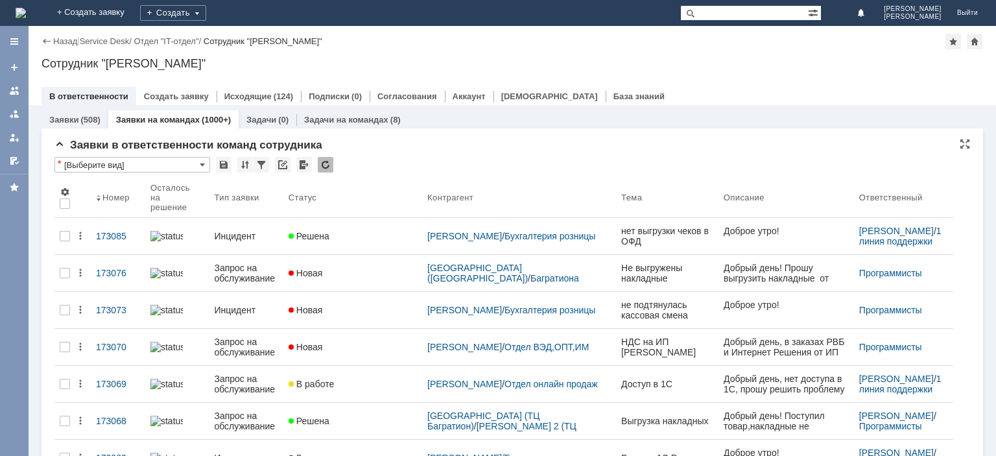
click at [325, 162] on div at bounding box center [326, 165] width 16 height 16
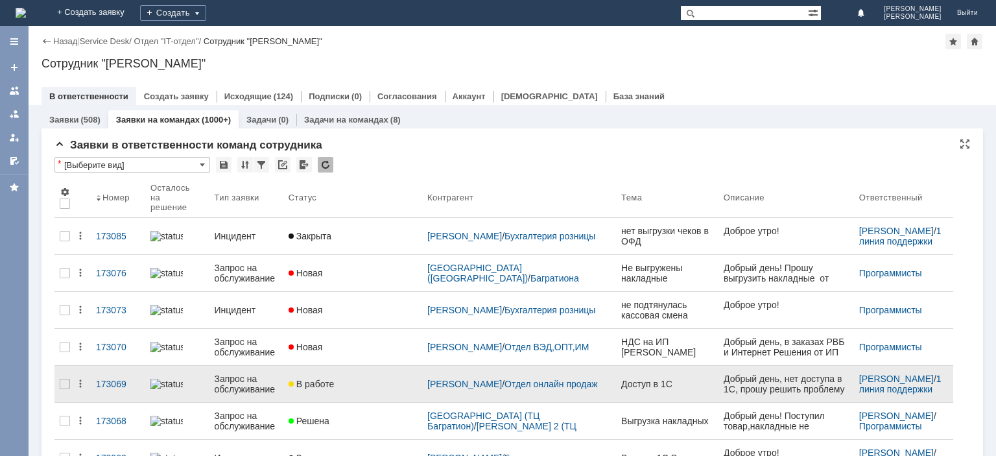
click at [252, 383] on div "Запрос на обслуживание" at bounding box center [246, 383] width 64 height 21
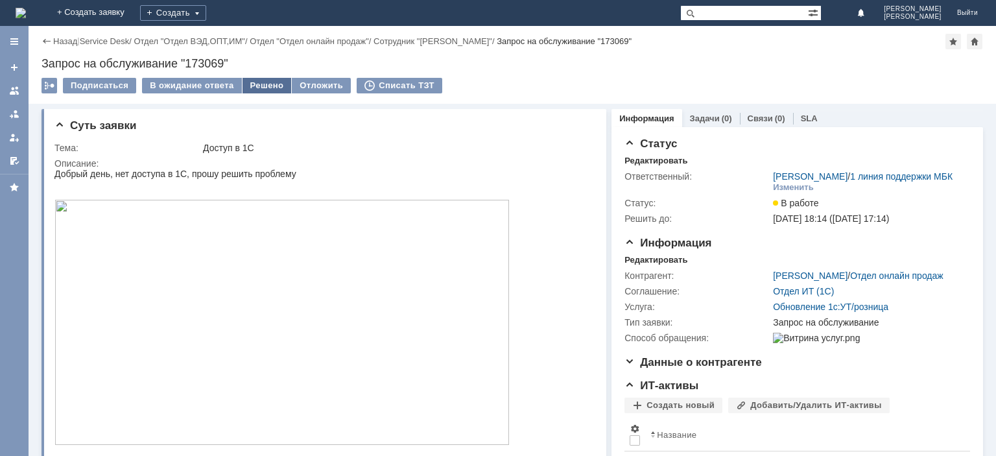
click at [266, 85] on div "Решено" at bounding box center [266, 86] width 49 height 16
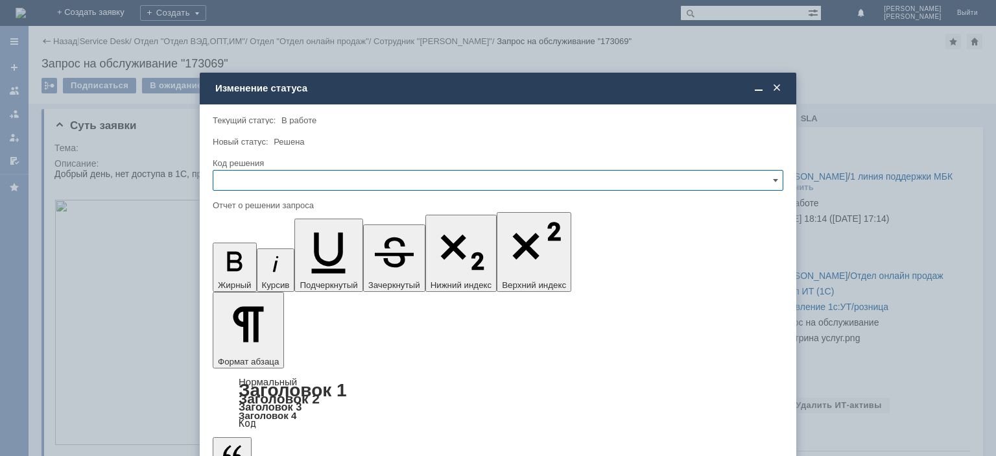
click at [319, 179] on input "text" at bounding box center [498, 180] width 571 height 21
click at [268, 259] on div "Решено" at bounding box center [497, 268] width 569 height 21
type input "Решено"
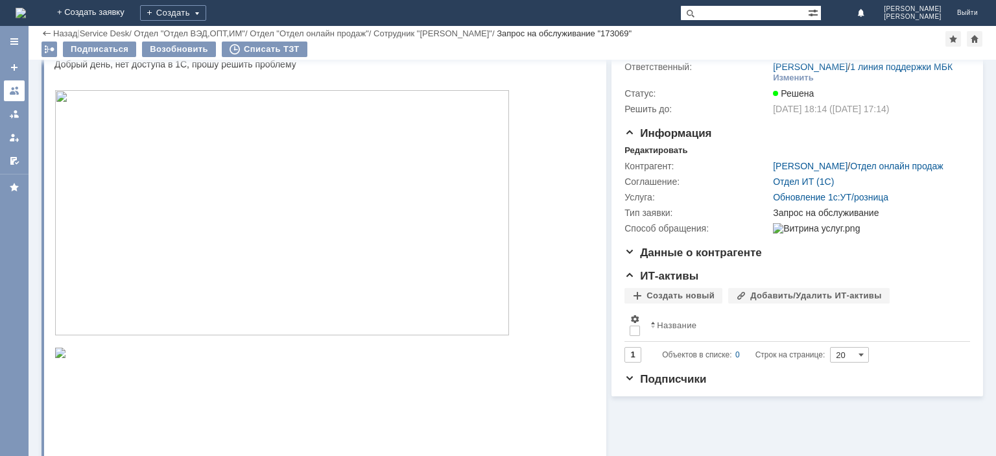
click at [12, 88] on div at bounding box center [14, 91] width 10 height 10
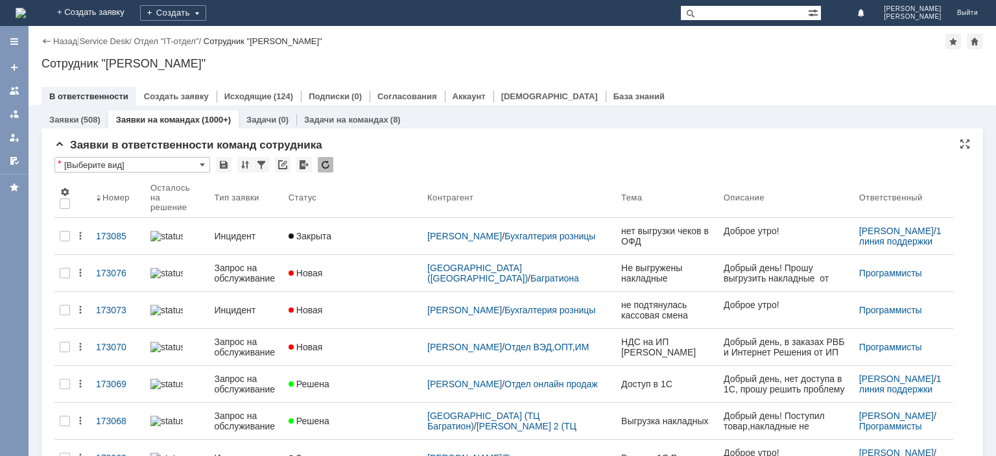
click at [327, 165] on div at bounding box center [326, 165] width 16 height 16
click at [19, 85] on link at bounding box center [14, 90] width 21 height 21
click at [17, 88] on div at bounding box center [14, 91] width 10 height 10
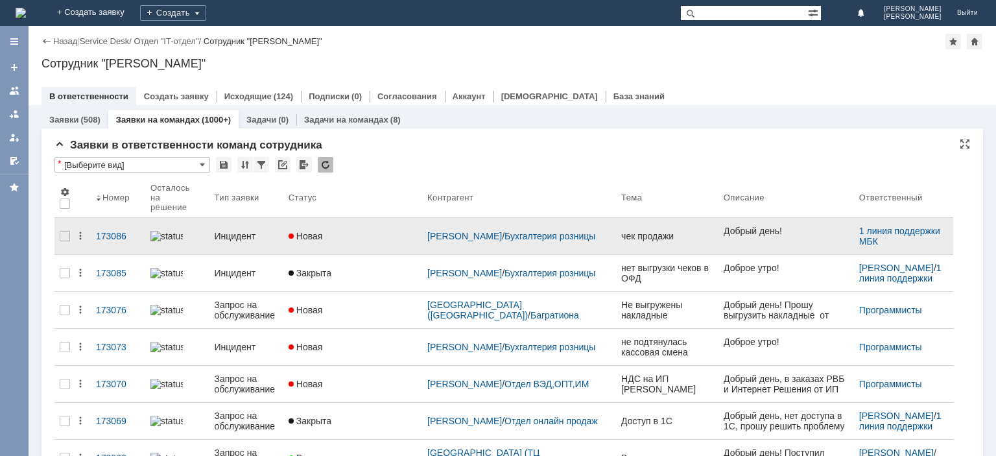
click at [252, 223] on link "Инцидент" at bounding box center [246, 236] width 74 height 26
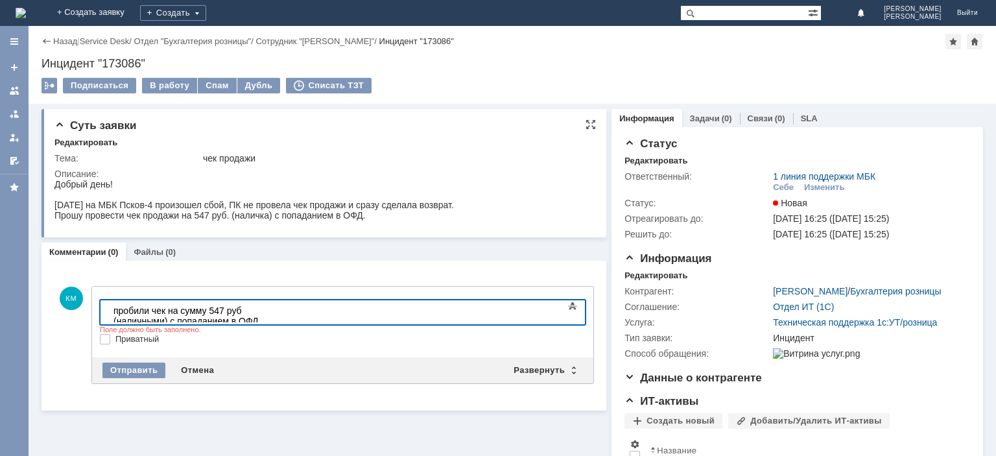
scroll to position [659, 6]
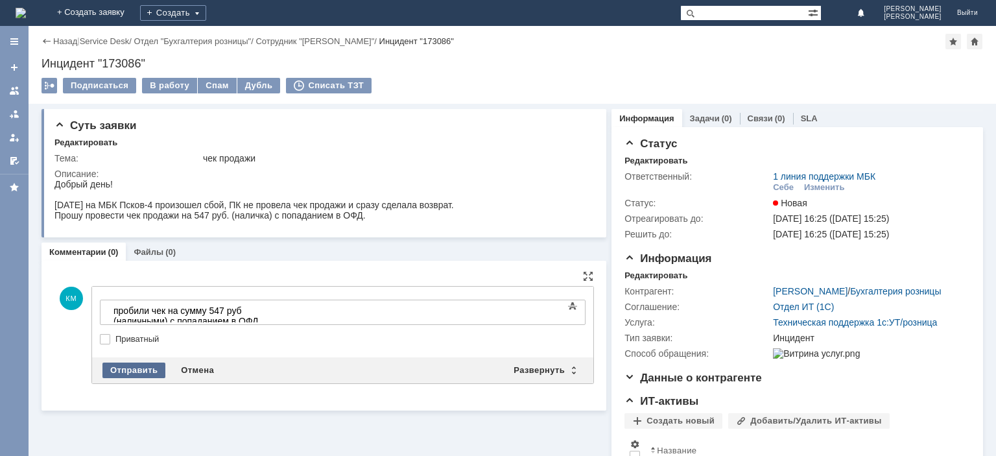
click at [141, 366] on div "Отправить" at bounding box center [133, 370] width 63 height 16
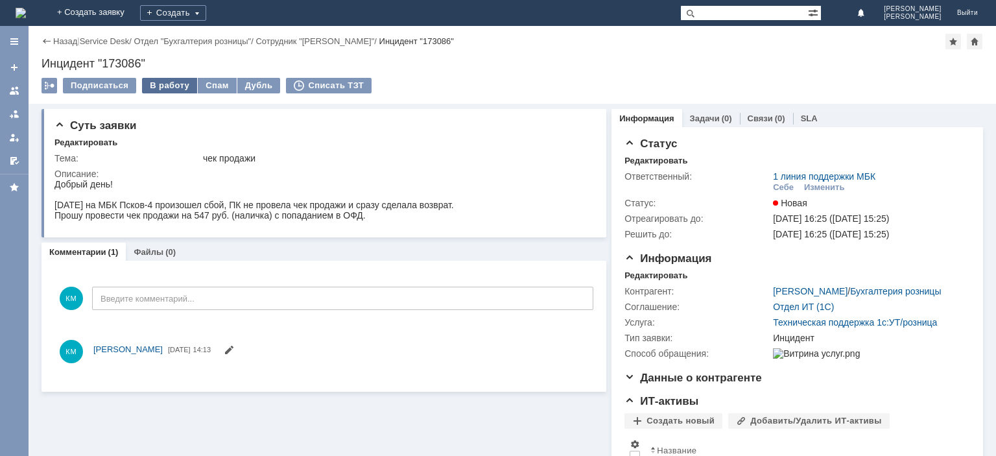
scroll to position [0, 0]
click at [172, 84] on div "В работу" at bounding box center [169, 86] width 55 height 16
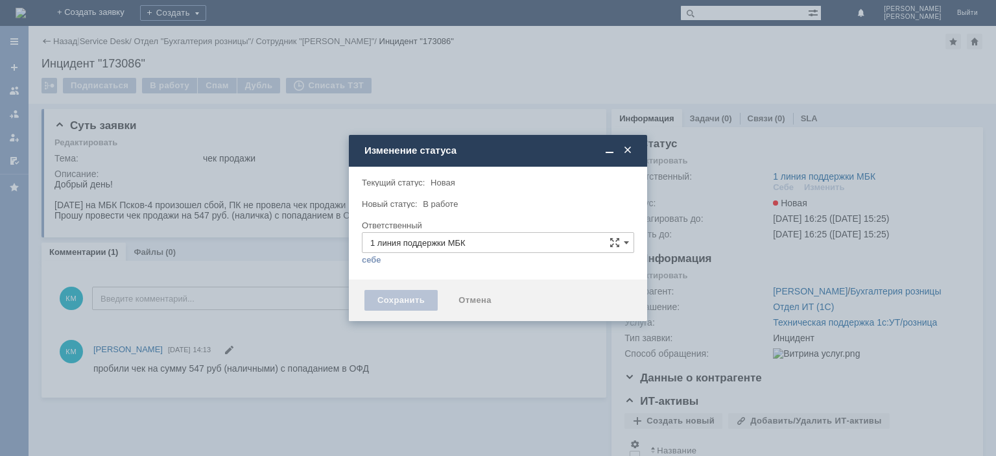
type input "[PERSON_NAME]"
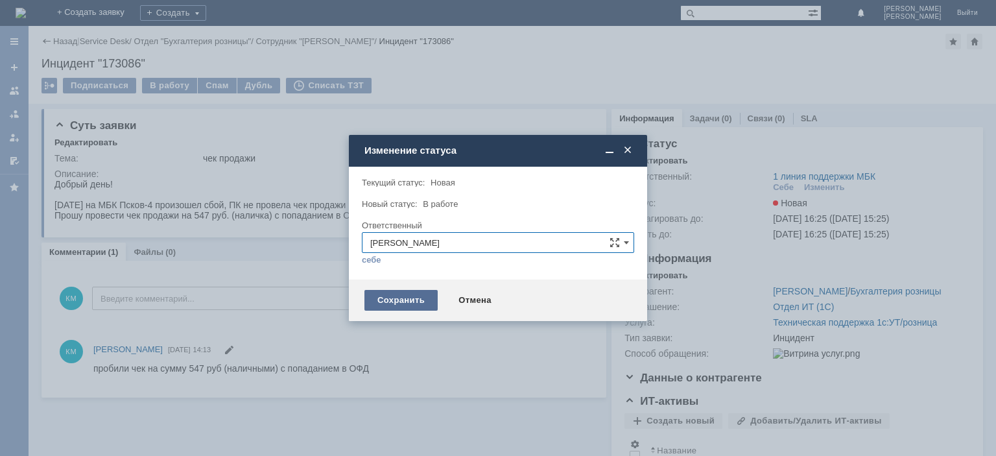
click at [396, 296] on div "Сохранить" at bounding box center [400, 300] width 73 height 21
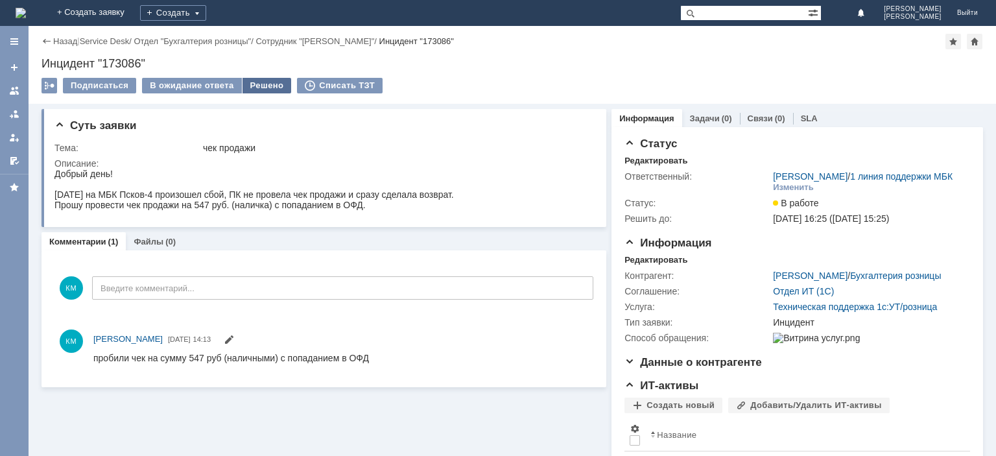
click at [252, 84] on div "Решено" at bounding box center [266, 86] width 49 height 16
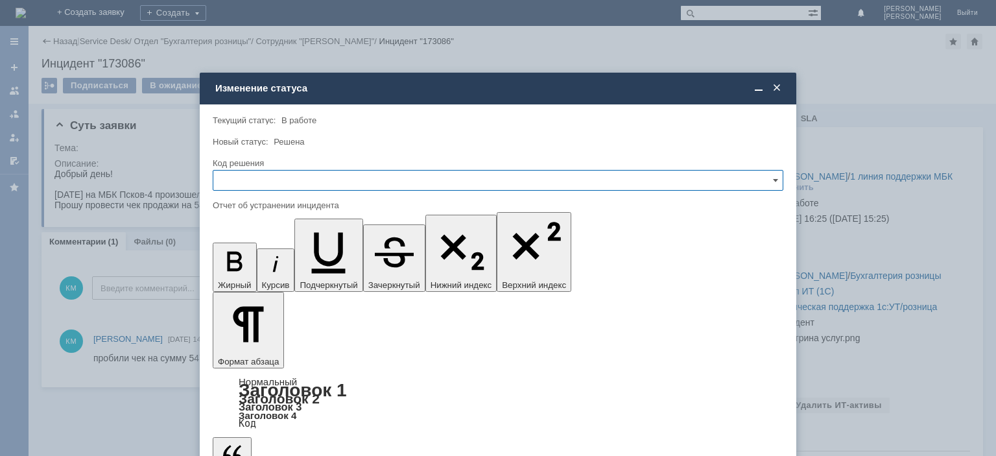
click at [295, 182] on input "text" at bounding box center [498, 180] width 571 height 21
click at [250, 261] on div "Решено" at bounding box center [497, 268] width 569 height 21
type input "Решено"
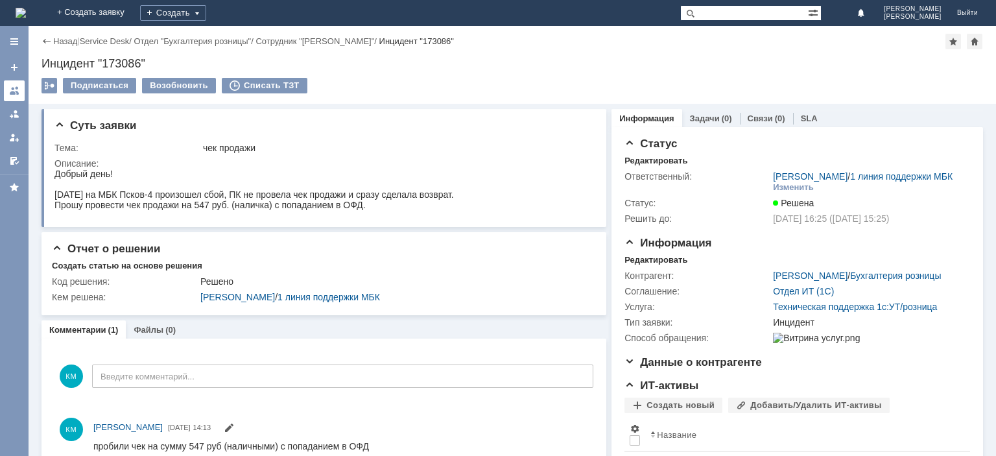
click at [12, 94] on div at bounding box center [14, 91] width 10 height 10
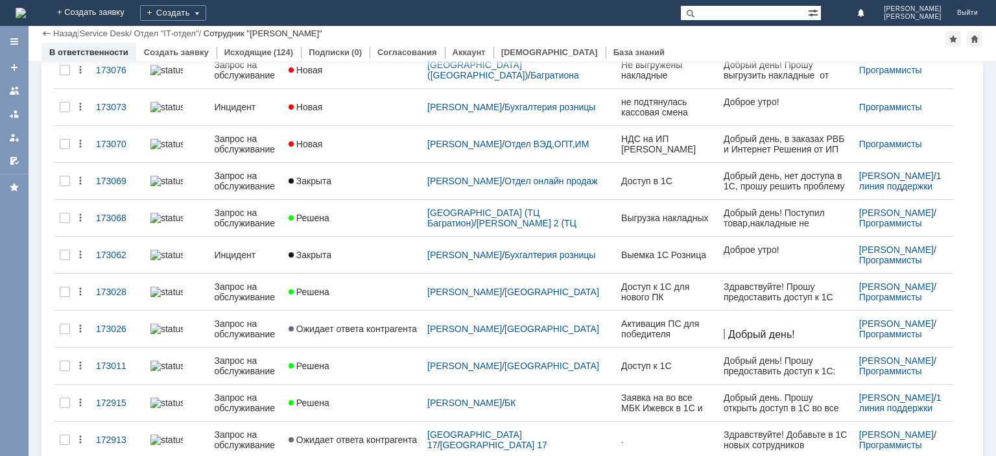
scroll to position [261, 0]
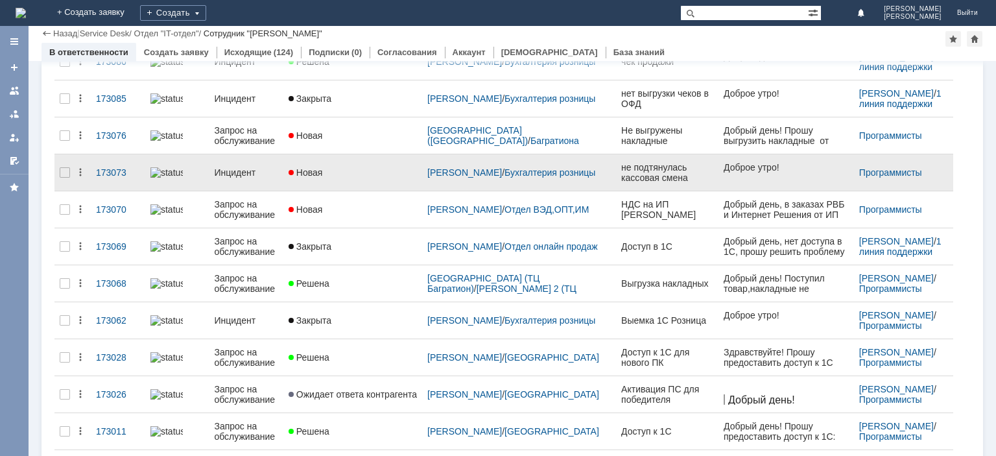
click at [240, 167] on div "Инцидент" at bounding box center [246, 172] width 64 height 10
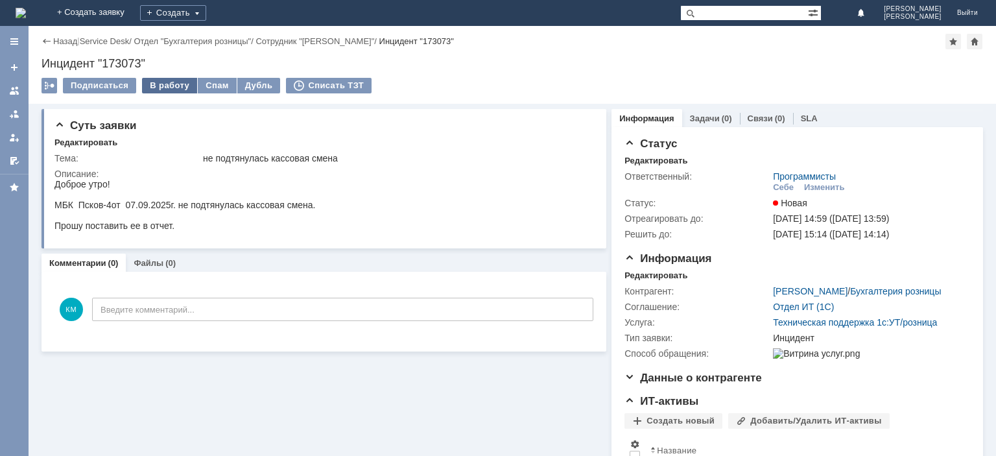
click at [169, 84] on div "В работу" at bounding box center [169, 86] width 55 height 16
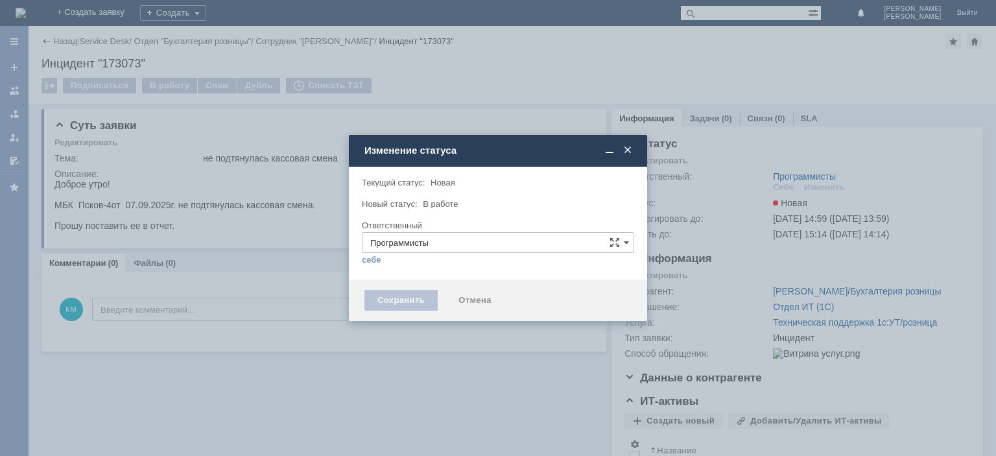
type input "[PERSON_NAME]"
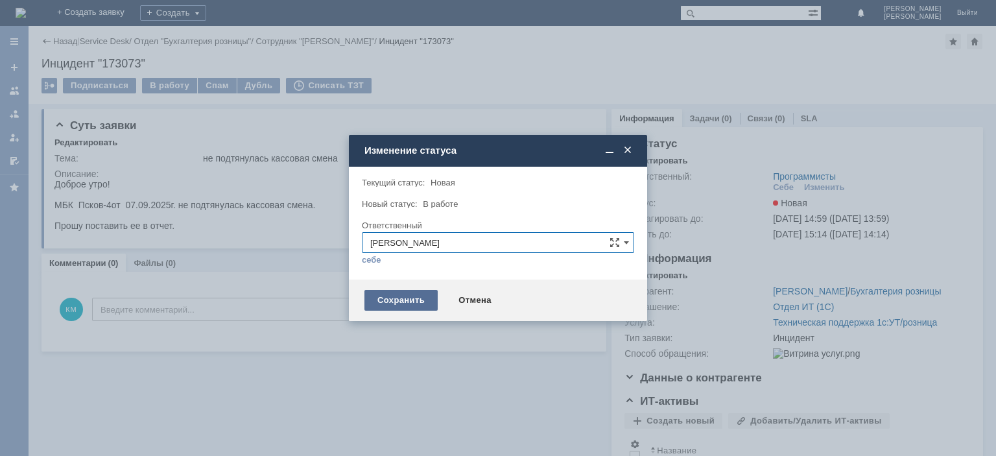
click at [388, 302] on div "Сохранить" at bounding box center [400, 300] width 73 height 21
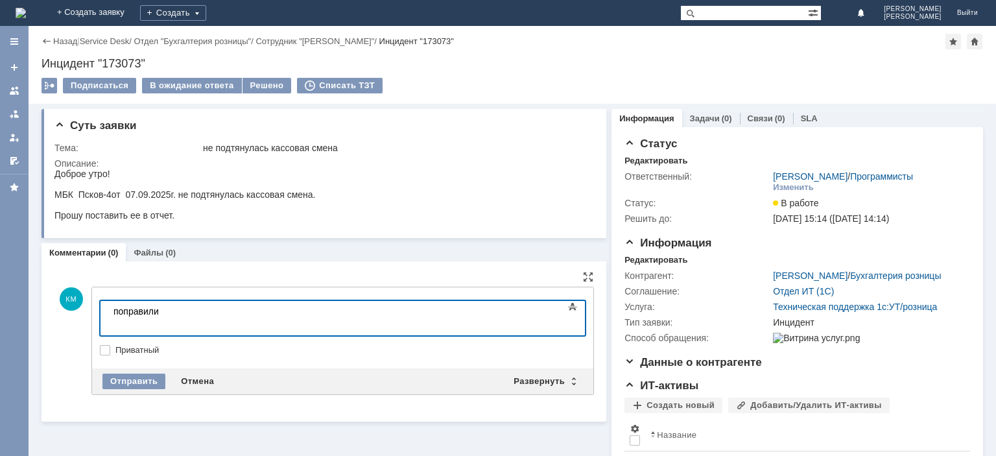
click at [199, 324] on div at bounding box center [205, 321] width 184 height 10
click at [150, 375] on div "Отправить" at bounding box center [133, 381] width 63 height 16
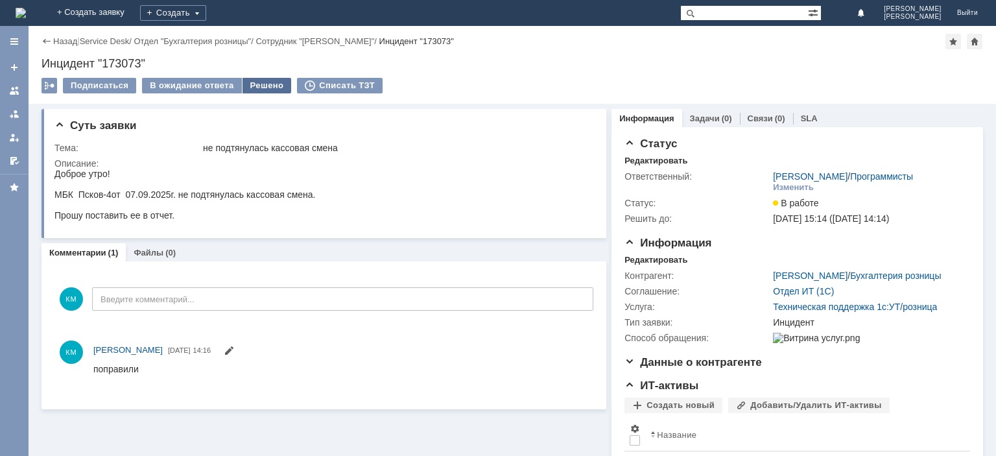
click at [261, 86] on div "Решено" at bounding box center [266, 86] width 49 height 16
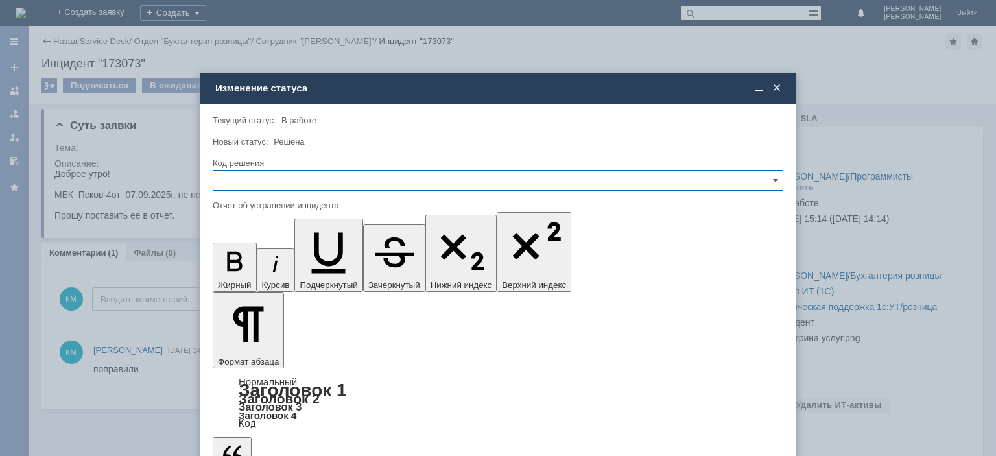
click at [307, 176] on input "text" at bounding box center [498, 180] width 571 height 21
click at [245, 262] on div "Решено" at bounding box center [497, 268] width 569 height 21
type input "Решено"
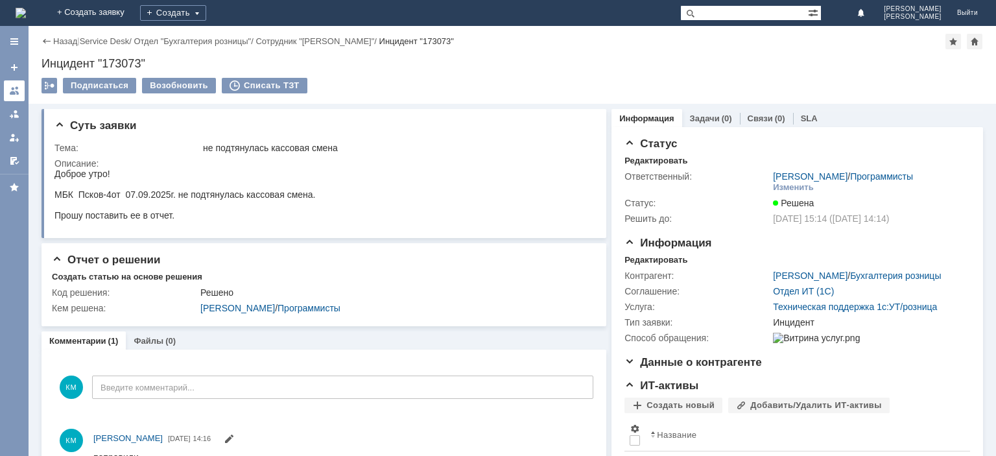
click at [18, 94] on div at bounding box center [14, 91] width 10 height 10
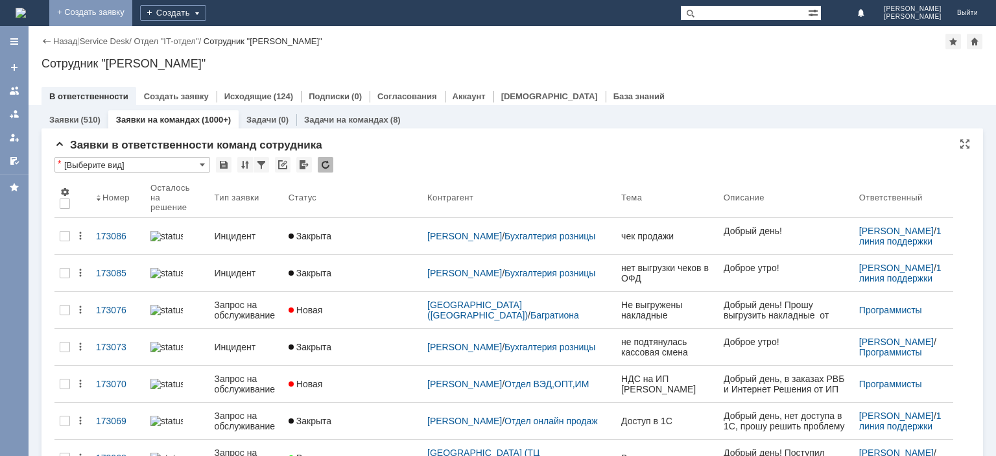
click at [132, 14] on link "+ Создать заявку" at bounding box center [90, 13] width 83 height 26
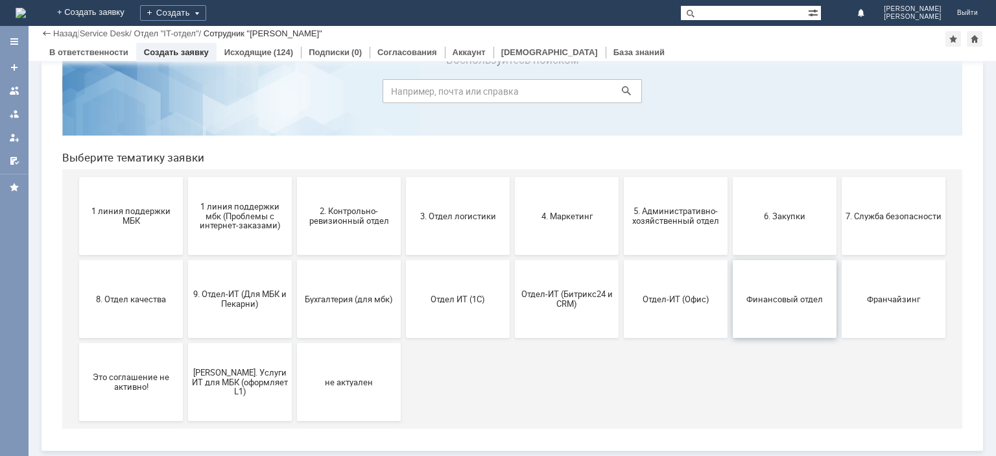
scroll to position [54, 0]
click at [873, 293] on button "Франчайзинг" at bounding box center [894, 300] width 104 height 78
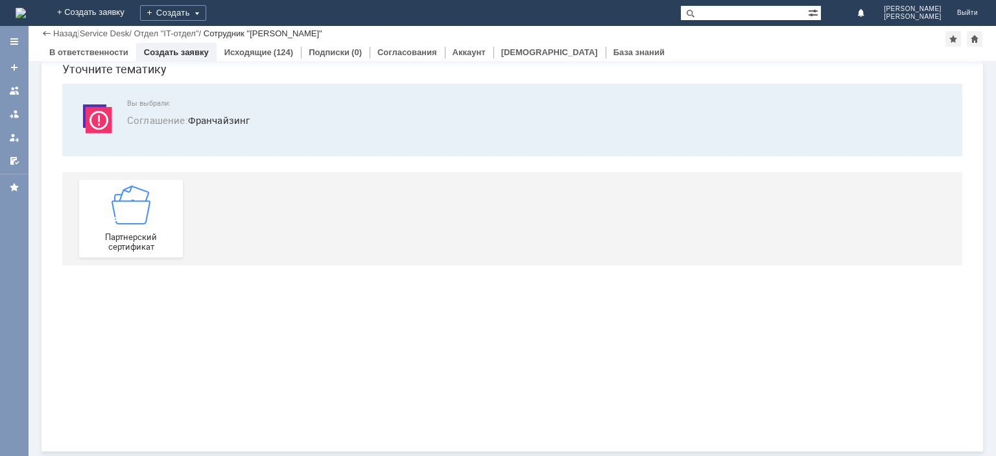
scroll to position [0, 0]
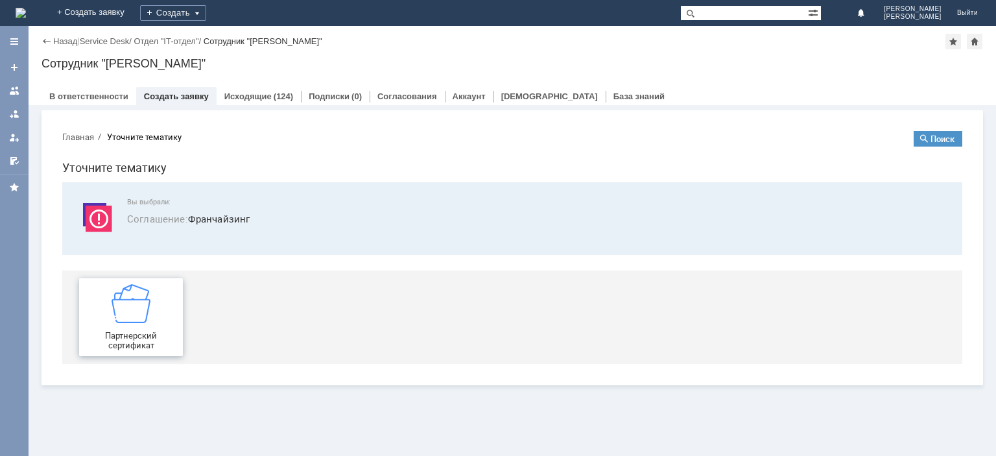
click at [143, 304] on img at bounding box center [131, 303] width 39 height 39
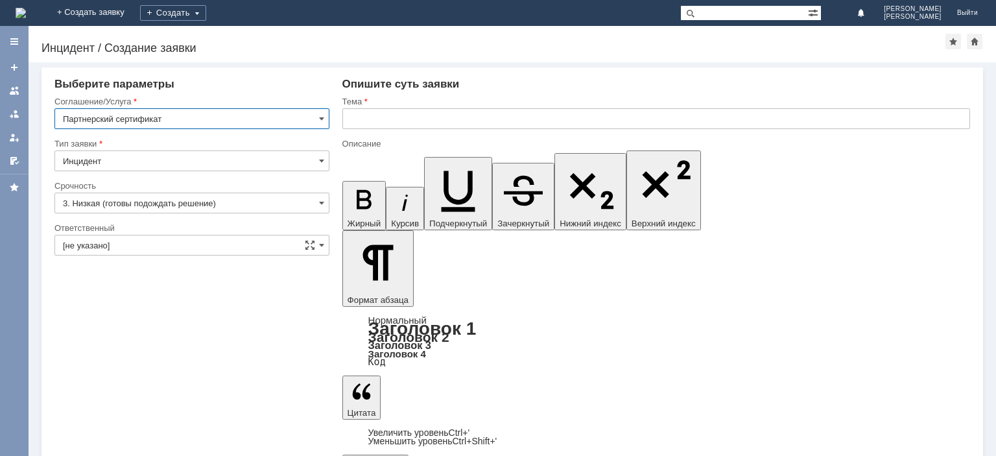
click at [528, 123] on input "text" at bounding box center [656, 118] width 628 height 21
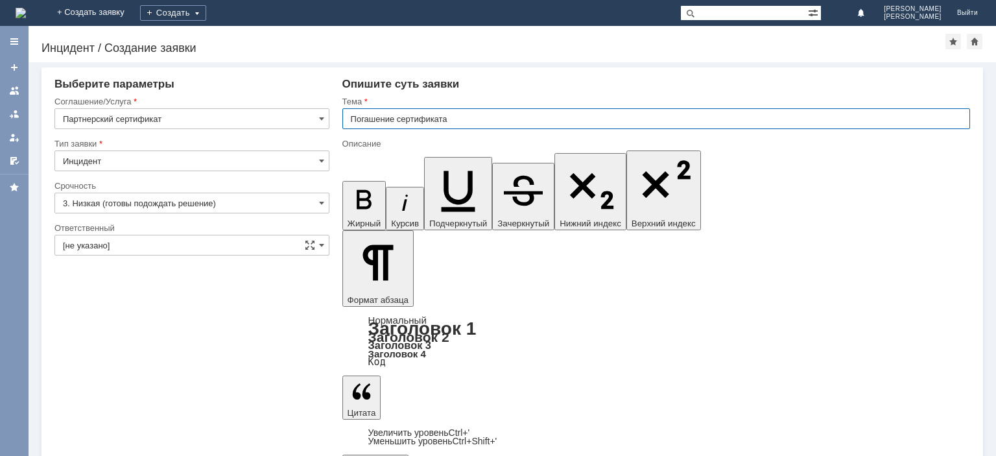
type input "Погашение сертификата"
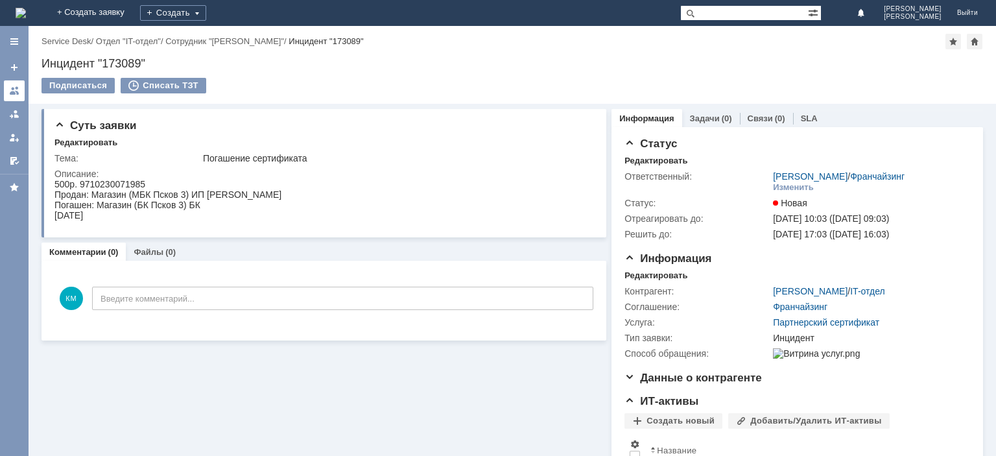
click at [9, 97] on link at bounding box center [14, 90] width 21 height 21
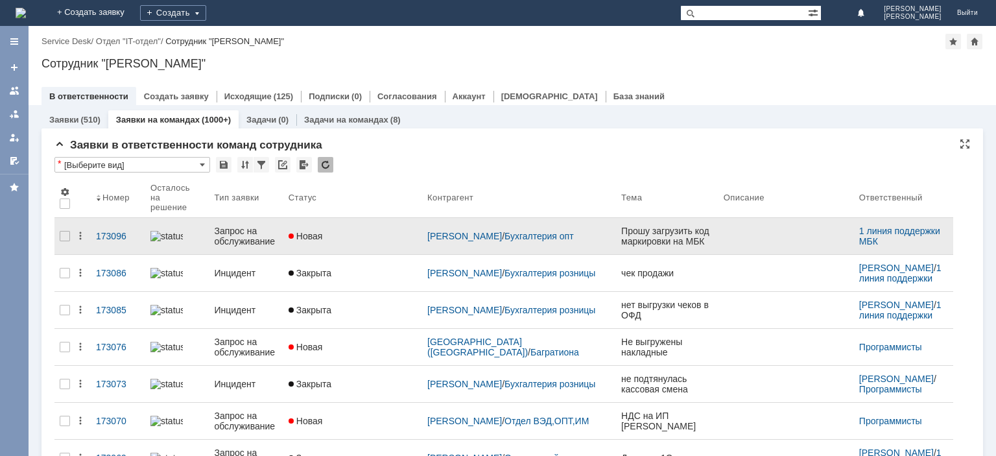
click at [259, 228] on div "Запрос на обслуживание" at bounding box center [246, 236] width 64 height 21
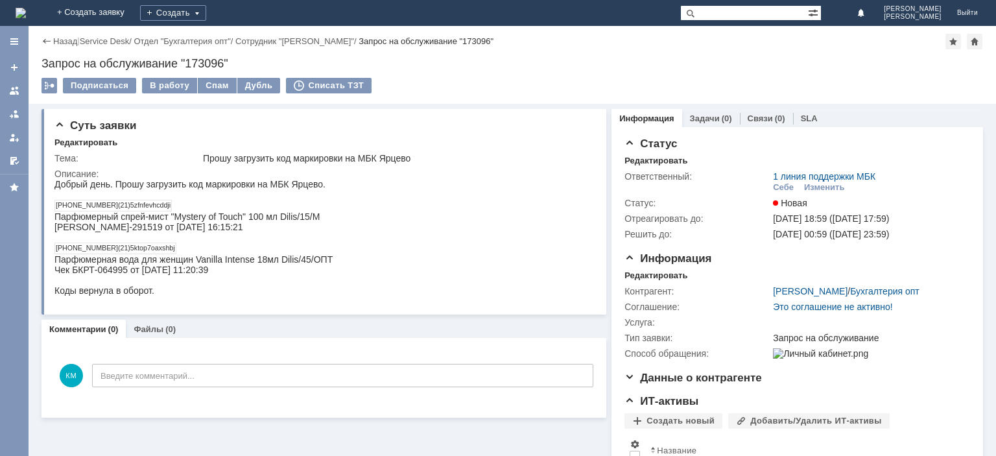
drag, startPoint x: 56, startPoint y: 205, endPoint x: 184, endPoint y: 204, distance: 128.4
click at [184, 204] on div "[PHONE_NUMBER](21)5zfnfevhcddji" at bounding box center [193, 206] width 278 height 12
copy td "[PHONE_NUMBER](21)5zfnfevhcddji"
drag, startPoint x: 178, startPoint y: 249, endPoint x: 55, endPoint y: 252, distance: 123.2
click at [55, 252] on td "[PHONE_NUMBER](21)5ktop7oaxshbj" at bounding box center [115, 248] width 121 height 11
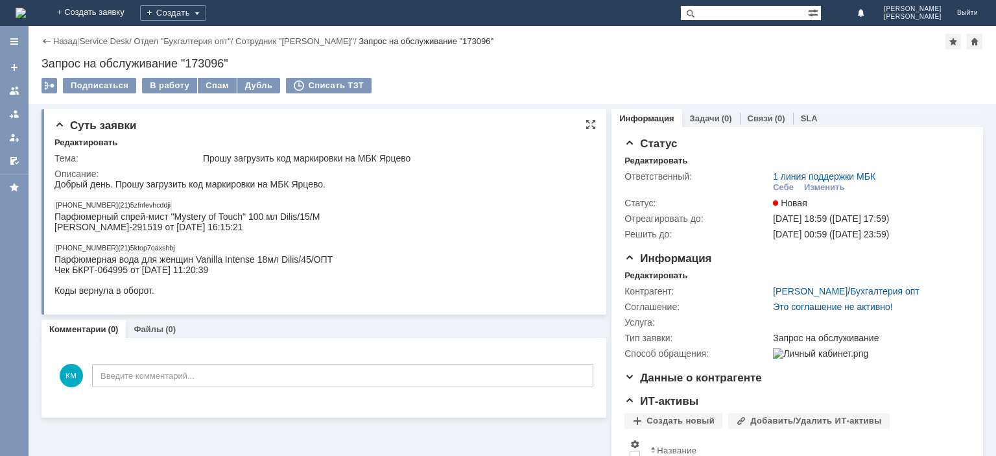
copy td "[PHONE_NUMBER](21)5ktop7oaxshbj"
click at [117, 228] on div "[PERSON_NAME]-291519 от [DATE] 16:15:21" at bounding box center [193, 227] width 278 height 10
click at [134, 232] on div "[PERSON_NAME]-291519 от [DATE] 16:15:21" at bounding box center [193, 227] width 278 height 10
drag, startPoint x: 128, startPoint y: 228, endPoint x: 73, endPoint y: 229, distance: 55.1
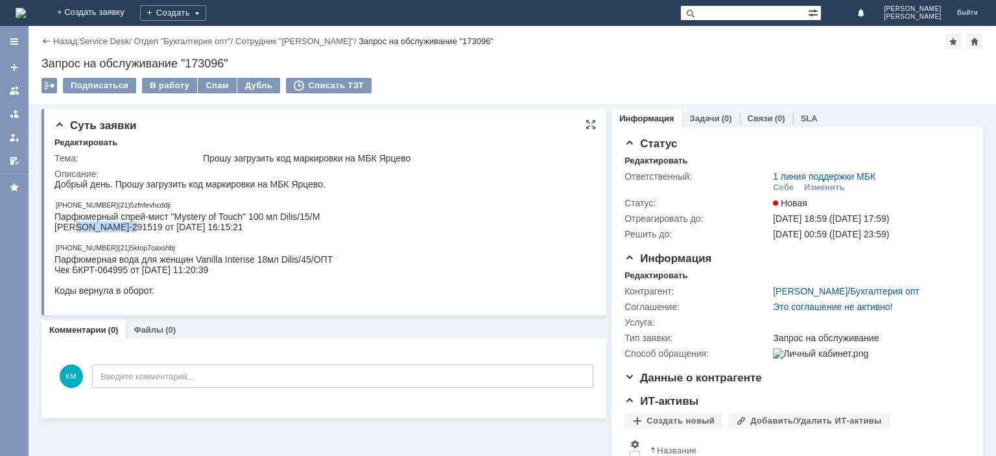
click at [73, 229] on div "[PERSON_NAME]-291519 от [DATE] 16:15:21" at bounding box center [193, 227] width 278 height 10
copy div "БКРТ-291519"
drag, startPoint x: 143, startPoint y: 274, endPoint x: 182, endPoint y: 273, distance: 39.6
click at [182, 273] on div "Чек БКРТ-064995 от [DATE] 11:20:39" at bounding box center [193, 270] width 278 height 10
drag, startPoint x: 126, startPoint y: 274, endPoint x: 72, endPoint y: 273, distance: 54.5
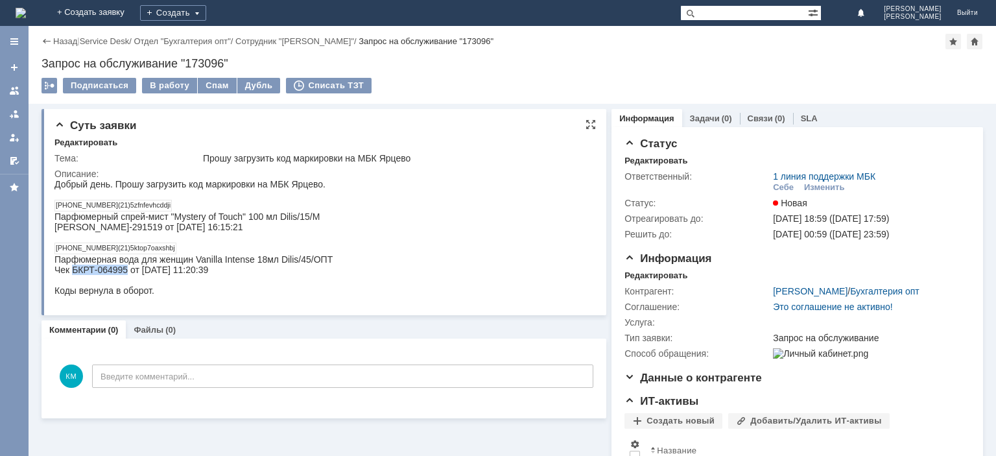
click at [72, 273] on div "Чек БКРТ-064995 от [DATE] 11:20:39" at bounding box center [193, 270] width 278 height 10
copy div "БКРТ-064995"
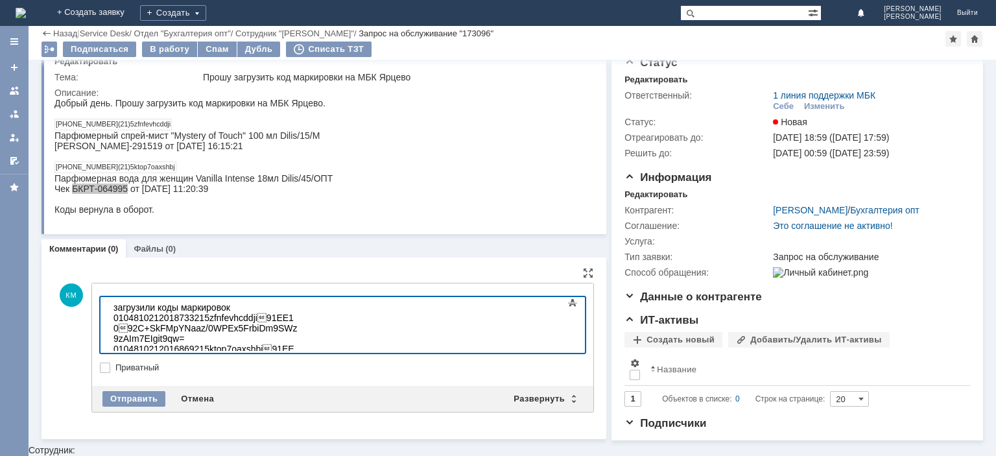
scroll to position [36, 0]
click at [138, 398] on div "Отправить" at bounding box center [133, 400] width 63 height 16
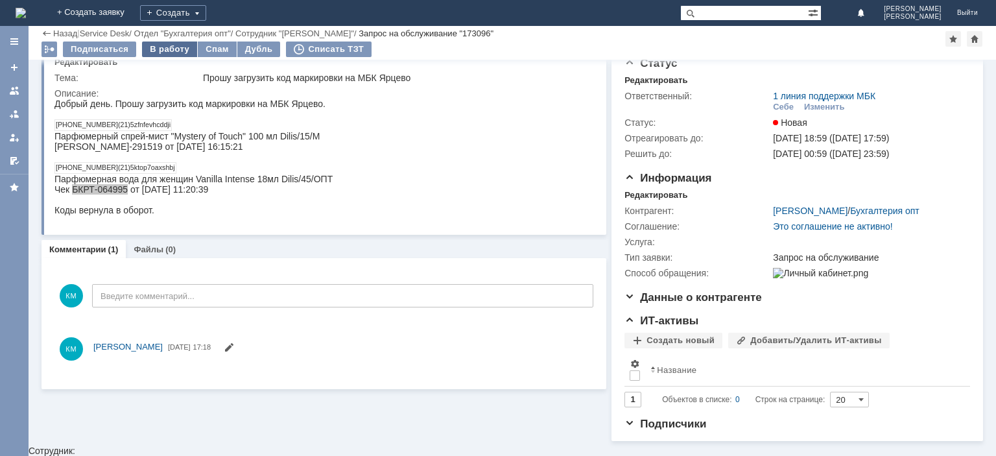
scroll to position [0, 0]
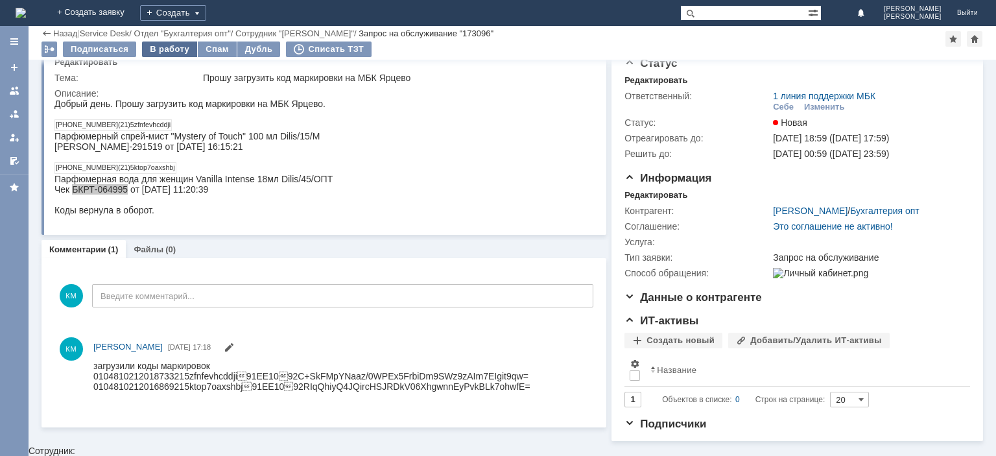
click at [172, 48] on div "В работу" at bounding box center [169, 49] width 55 height 16
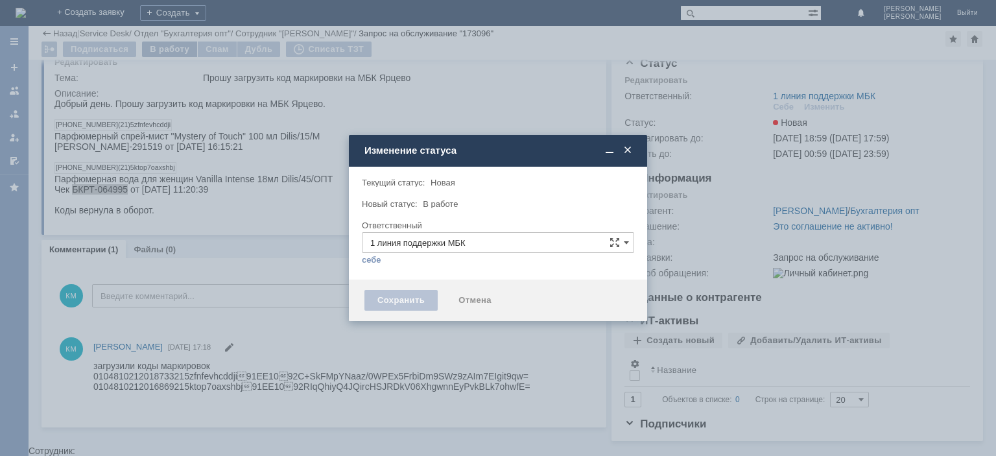
type input "[PERSON_NAME]"
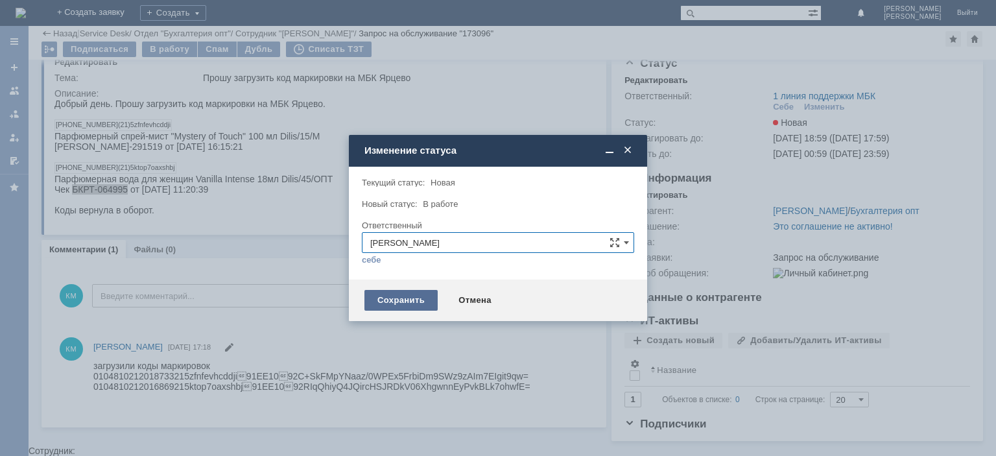
click at [411, 297] on div "Сохранить" at bounding box center [400, 300] width 73 height 21
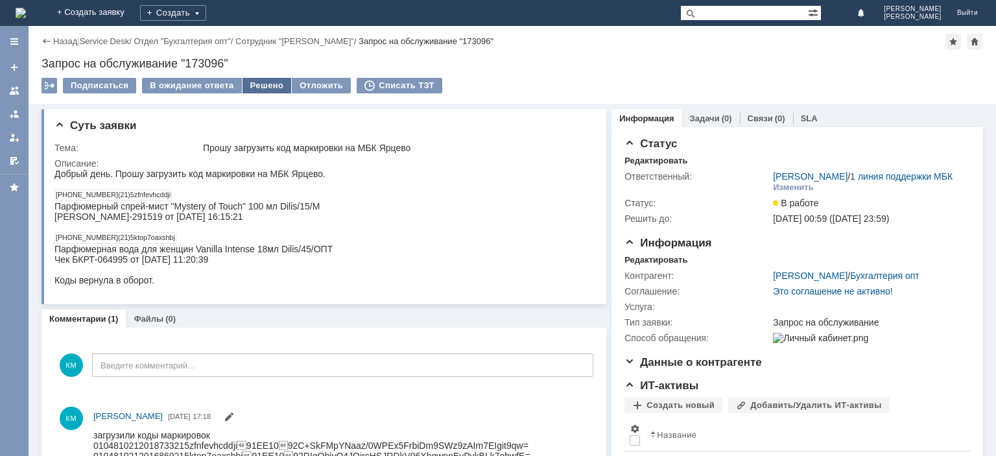
click at [255, 84] on div "Решено" at bounding box center [266, 86] width 49 height 16
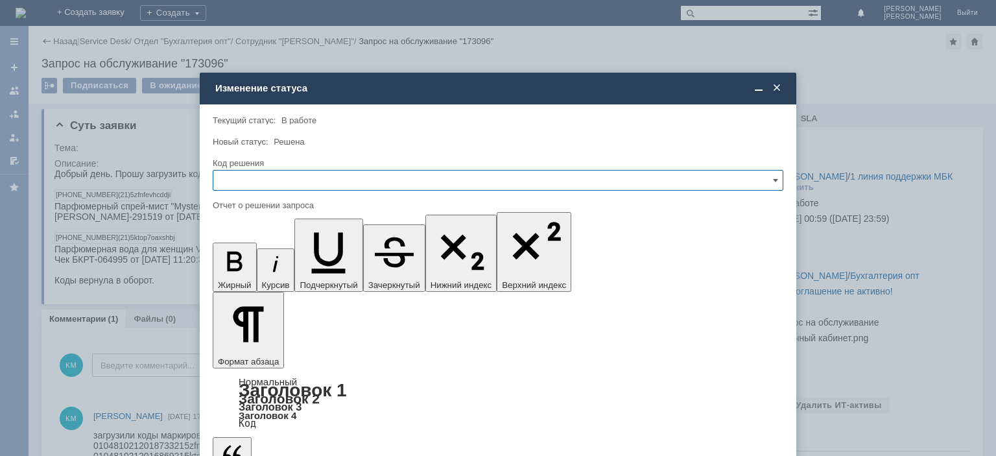
click at [313, 182] on input "text" at bounding box center [498, 180] width 571 height 21
click at [250, 259] on div "Решено" at bounding box center [497, 268] width 569 height 21
type input "Решено"
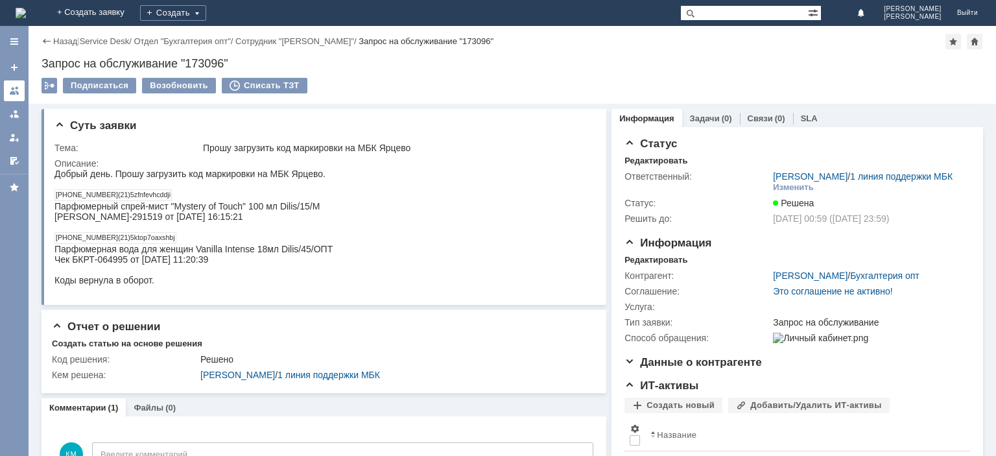
click at [12, 90] on div at bounding box center [14, 91] width 10 height 10
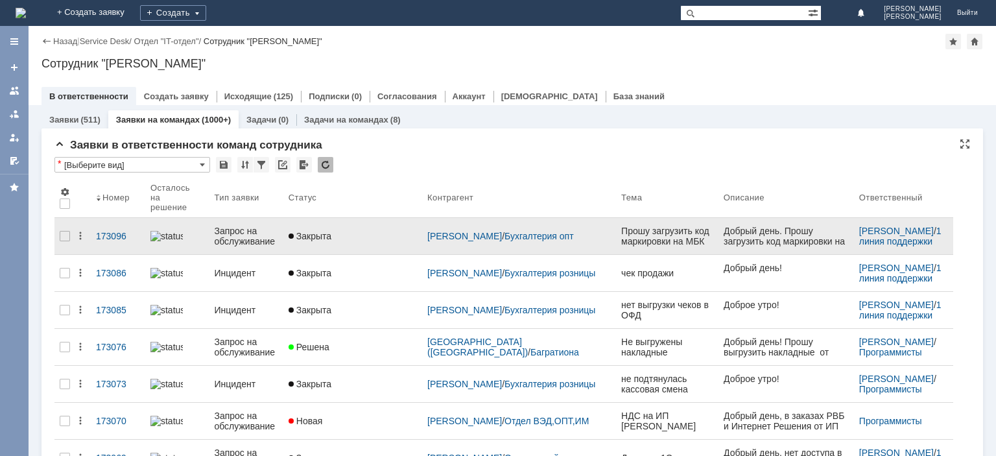
click at [253, 226] on div "Запрос на обслуживание" at bounding box center [246, 236] width 64 height 21
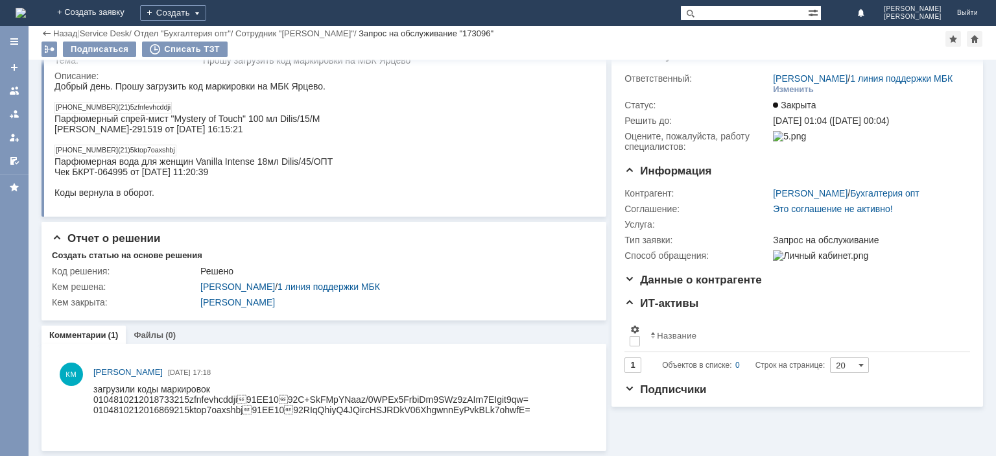
scroll to position [43, 0]
click at [10, 83] on link at bounding box center [14, 90] width 21 height 21
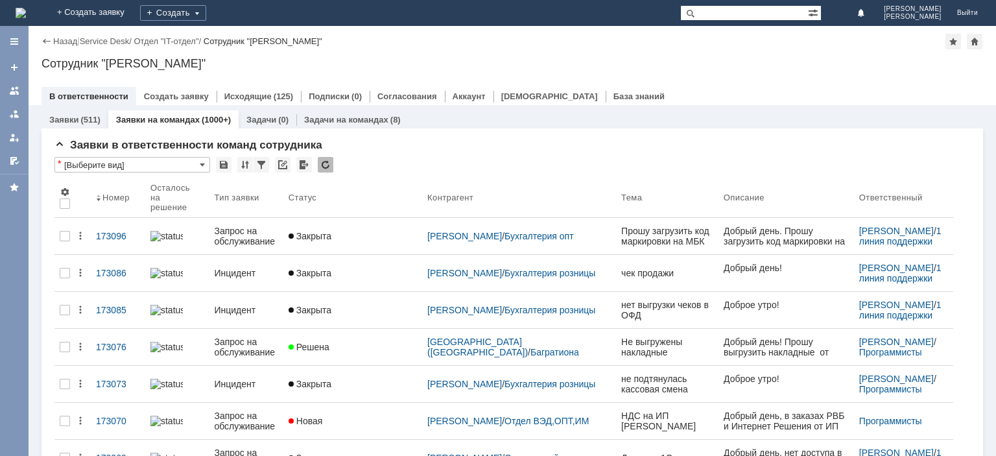
click at [725, 18] on input "text" at bounding box center [744, 13] width 128 height 16
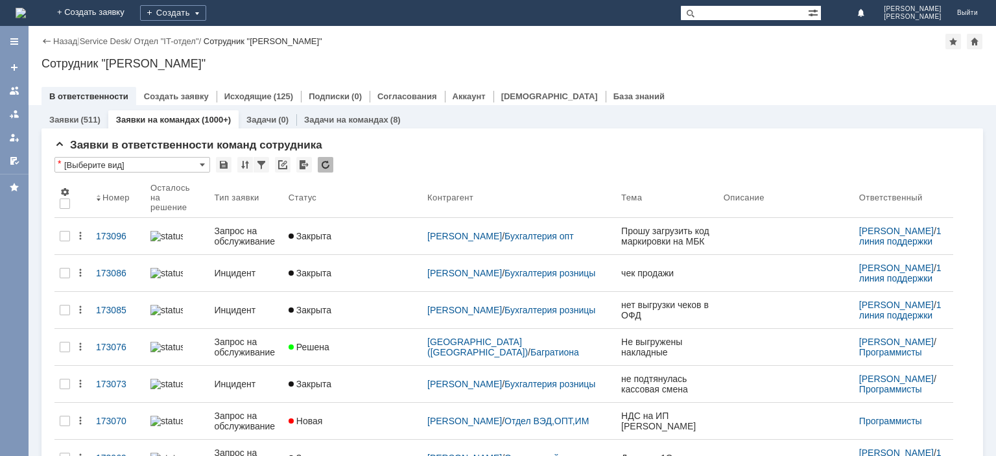
click at [746, 16] on input "text" at bounding box center [744, 13] width 128 height 16
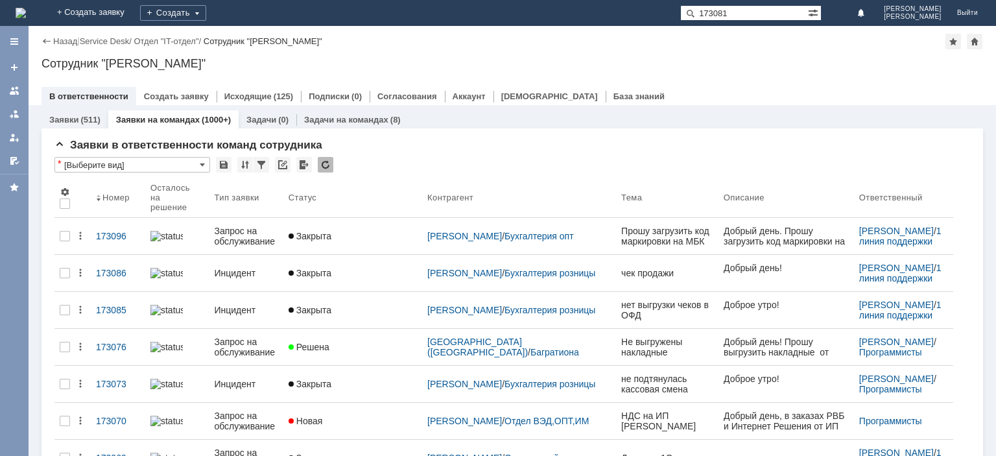
type input "173081"
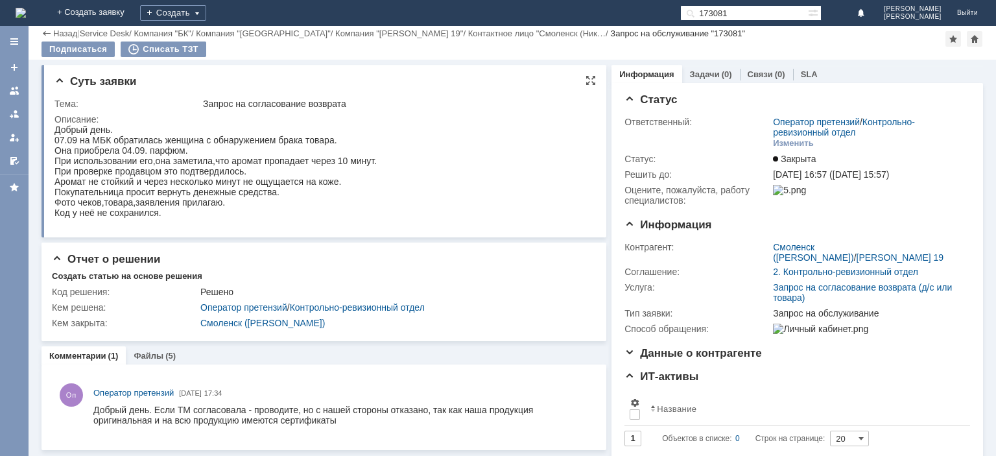
scroll to position [30, 0]
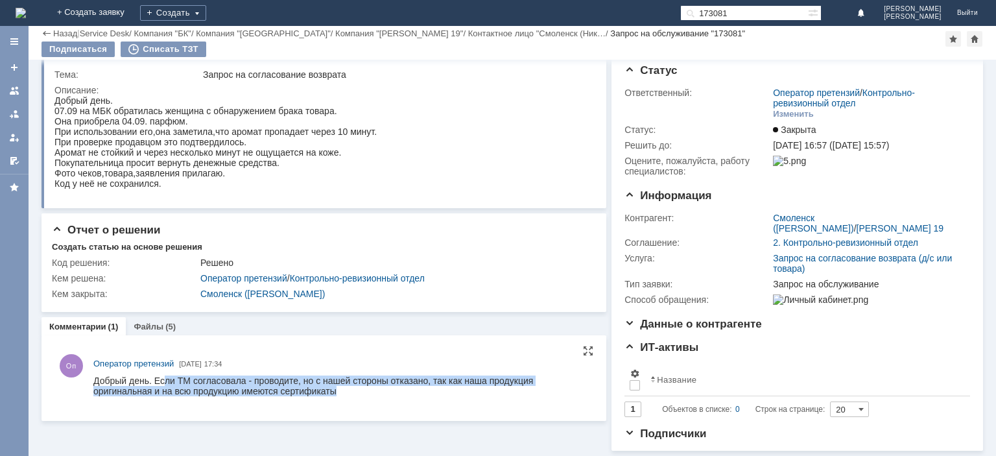
drag, startPoint x: 163, startPoint y: 381, endPoint x: 342, endPoint y: 388, distance: 179.1
click at [342, 388] on div "Добрый день. Если ТМ согласовала - проводите, но с нашей стороны отказано, так …" at bounding box center [340, 385] width 494 height 21
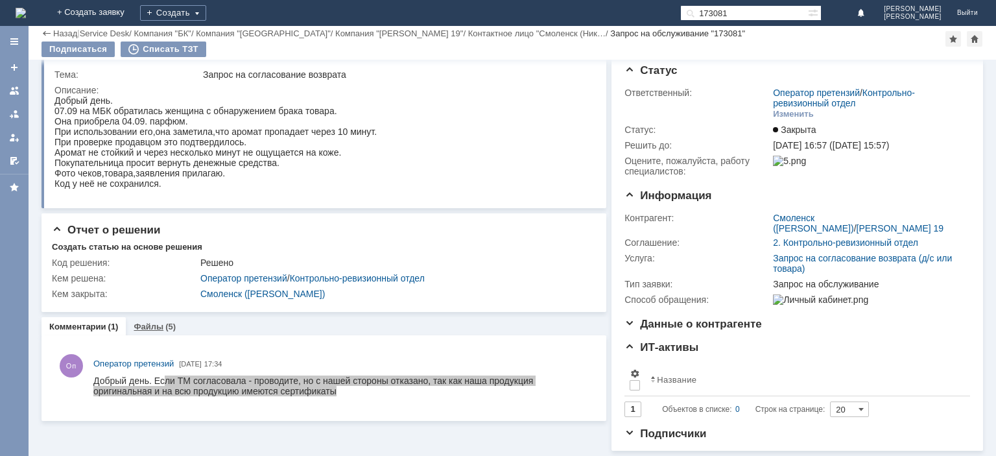
click at [150, 325] on link "Файлы" at bounding box center [149, 327] width 30 height 10
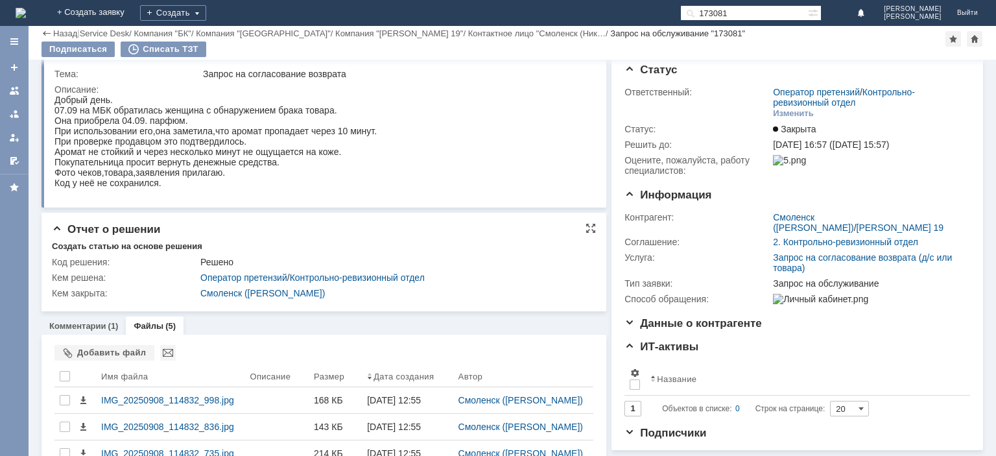
scroll to position [129, 0]
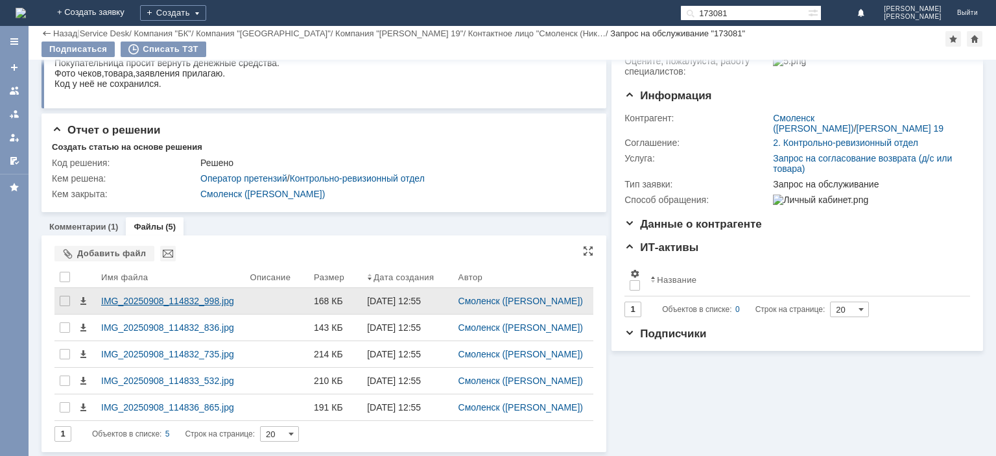
click at [193, 296] on div "IMG_20250908_114832_998.jpg" at bounding box center [170, 301] width 138 height 10
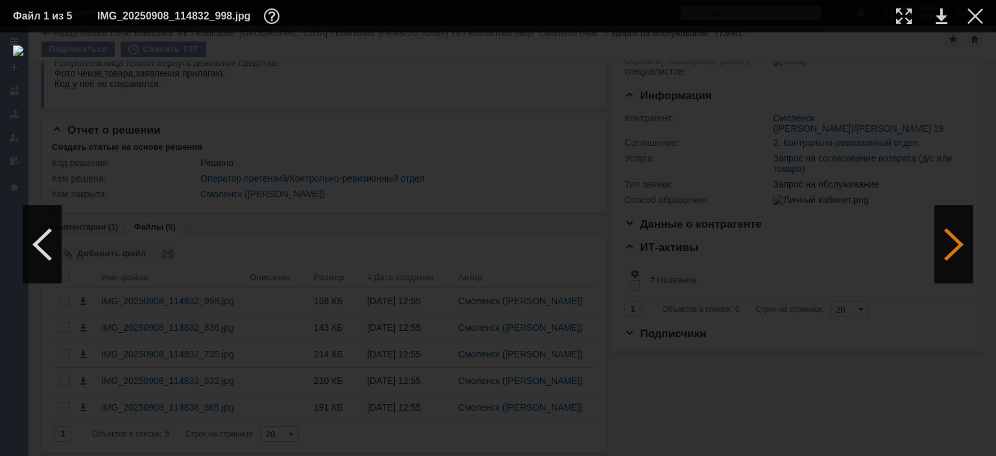
click at [954, 255] on div at bounding box center [953, 245] width 39 height 78
click at [953, 255] on div at bounding box center [953, 245] width 39 height 78
click at [980, 15] on div at bounding box center [975, 16] width 16 height 16
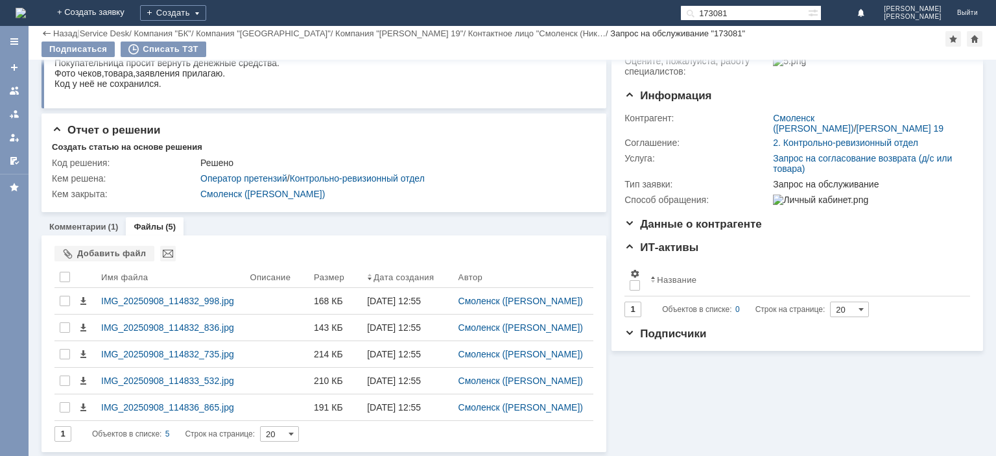
click at [403, 113] on div "Суть заявки Тема: Запрос на согласование возврата Описание: Отчет о решении Соз…" at bounding box center [323, 191] width 565 height 521
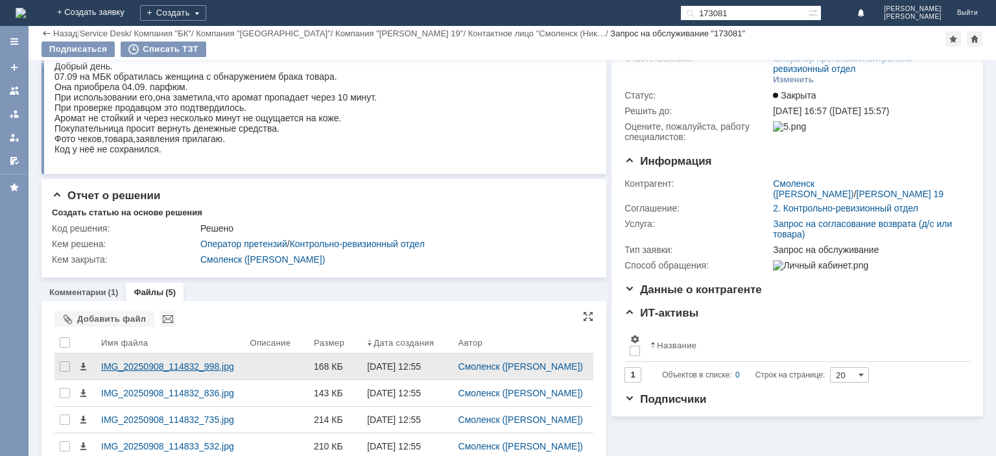
click at [190, 366] on div "IMG_20250908_114832_998.jpg" at bounding box center [170, 366] width 138 height 10
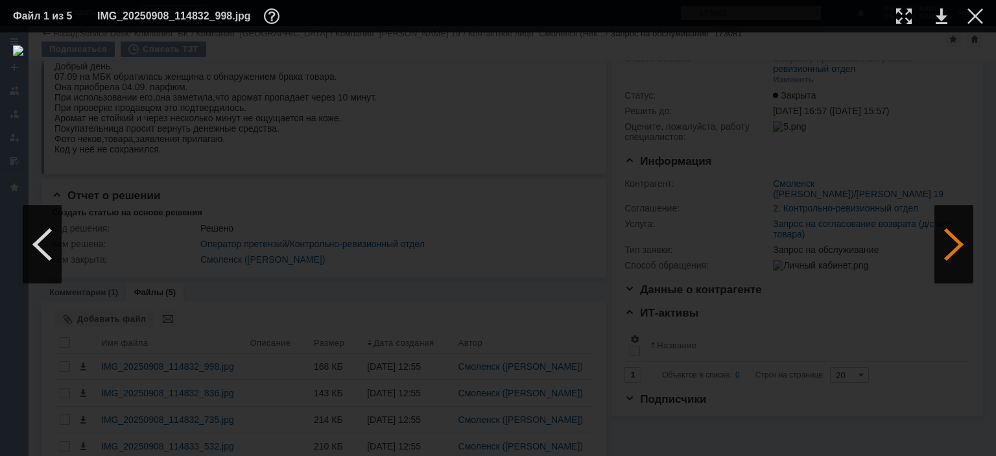
click at [943, 235] on div at bounding box center [953, 245] width 39 height 78
click at [904, 17] on div at bounding box center [904, 16] width 16 height 16
click at [973, 14] on div at bounding box center [975, 16] width 16 height 16
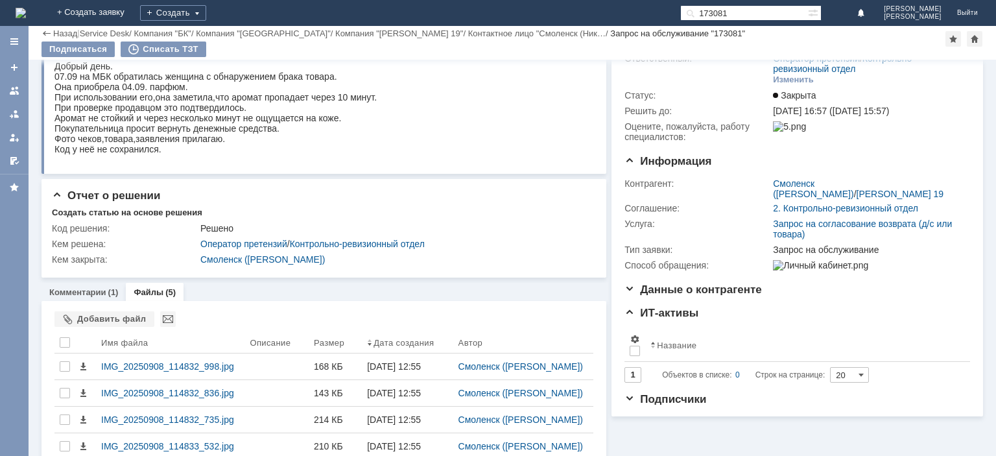
scroll to position [129, 0]
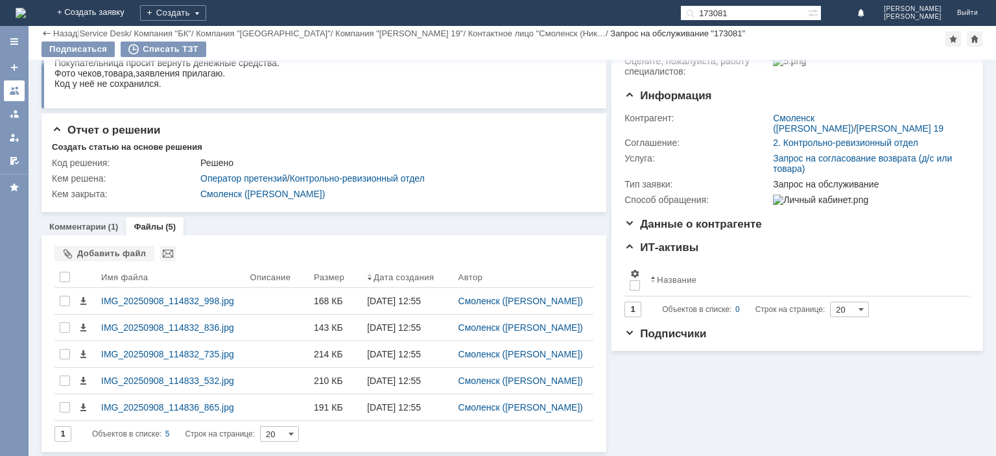
click at [20, 86] on link at bounding box center [14, 90] width 21 height 21
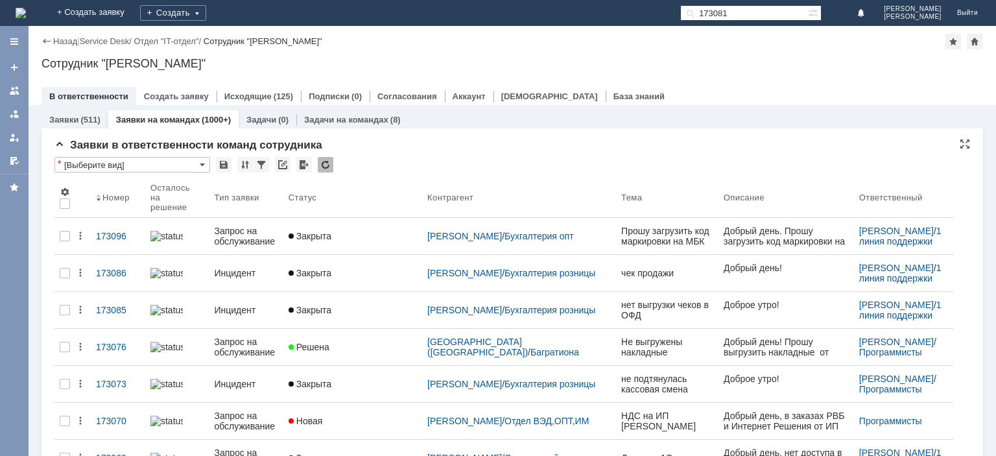
click at [324, 165] on div at bounding box center [326, 165] width 16 height 16
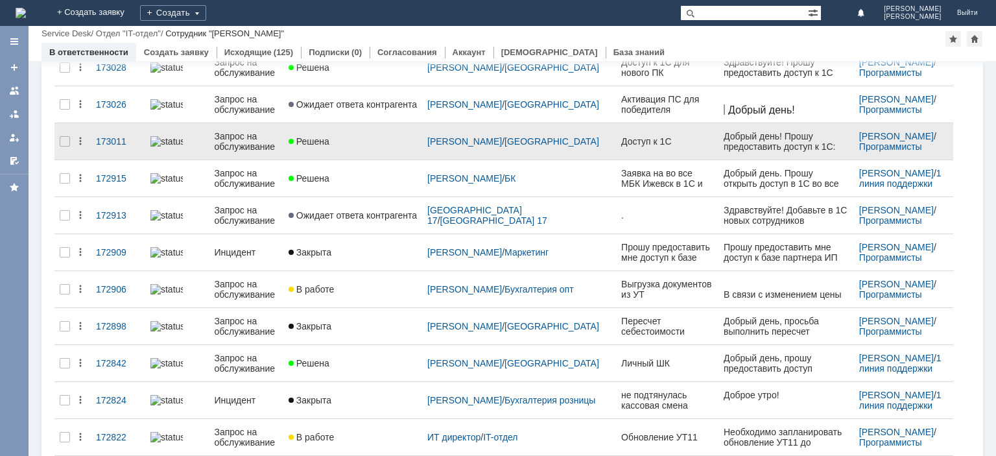
scroll to position [483, 0]
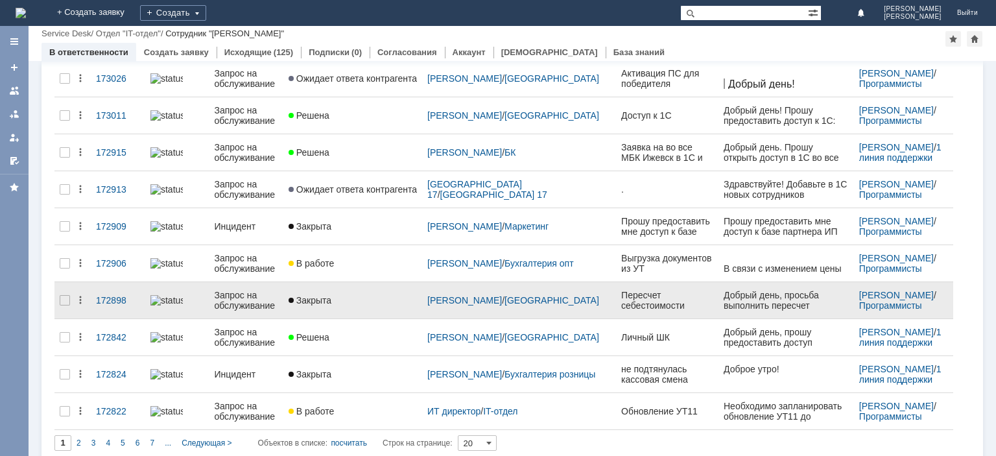
click at [245, 290] on div "Запрос на обслуживание" at bounding box center [246, 300] width 64 height 21
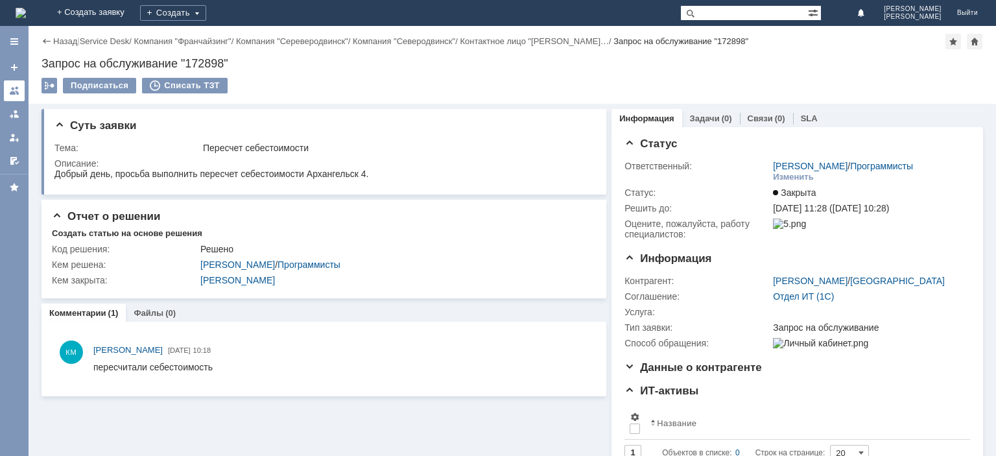
click at [22, 89] on link at bounding box center [14, 90] width 21 height 21
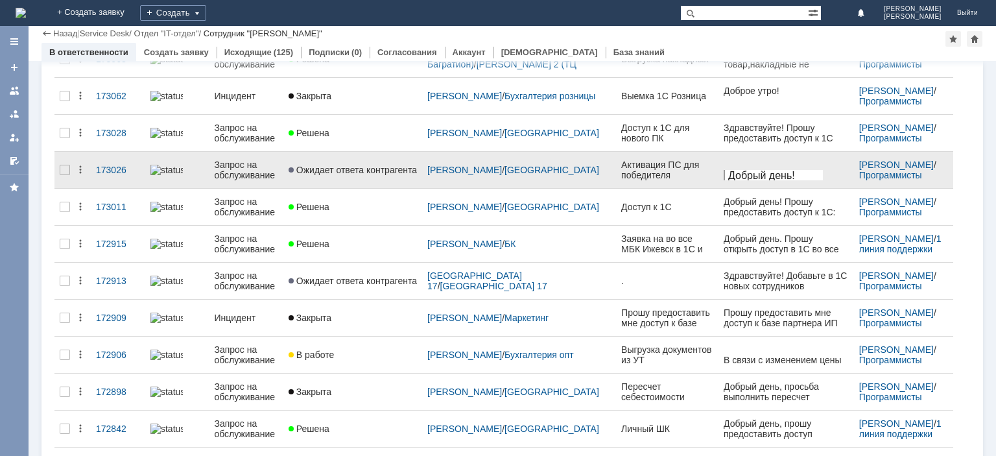
click at [240, 160] on div "Запрос на обслуживание" at bounding box center [246, 170] width 64 height 21
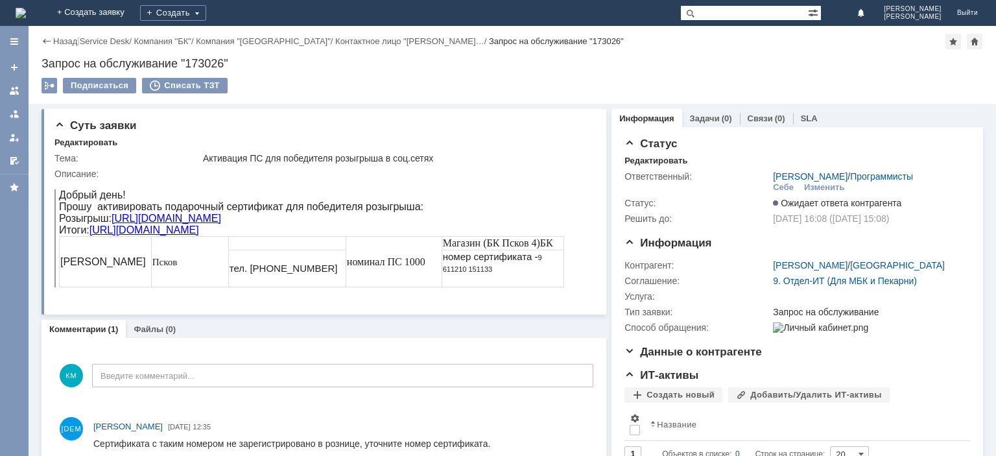
drag, startPoint x: 538, startPoint y: 257, endPoint x: 509, endPoint y: 267, distance: 30.8
click at [510, 267] on td "номер сертификата - 9 611210 151133" at bounding box center [503, 268] width 122 height 37
copy span "9 611210 151133"
click at [4, 88] on div at bounding box center [14, 100] width 29 height 143
click at [11, 91] on div at bounding box center [14, 91] width 10 height 10
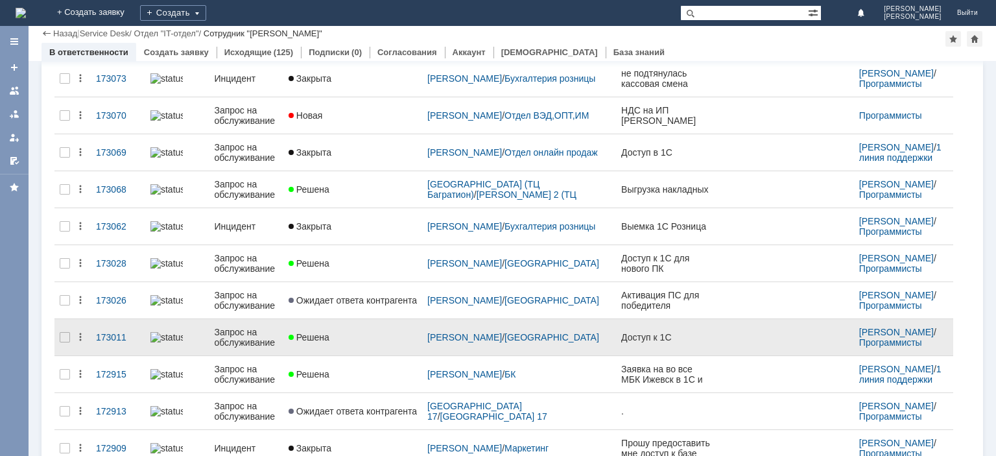
scroll to position [327, 0]
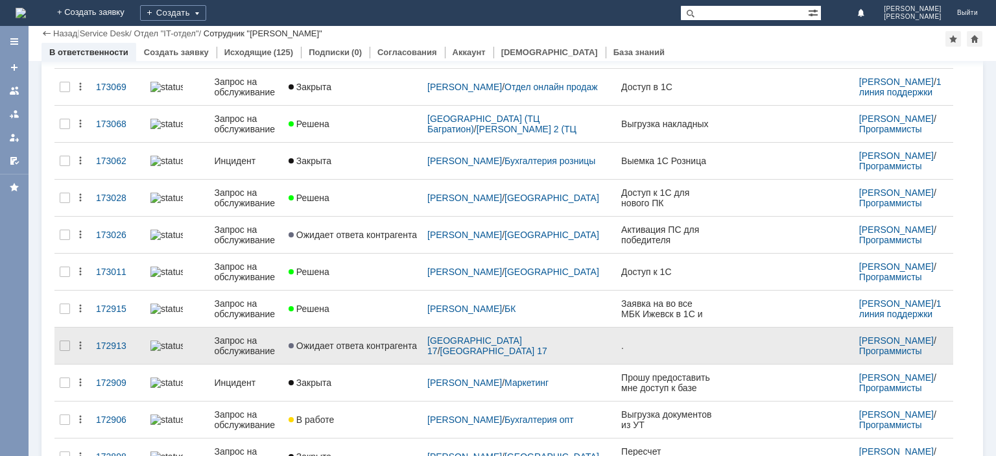
click at [251, 341] on div "Запрос на обслуживание" at bounding box center [246, 345] width 64 height 21
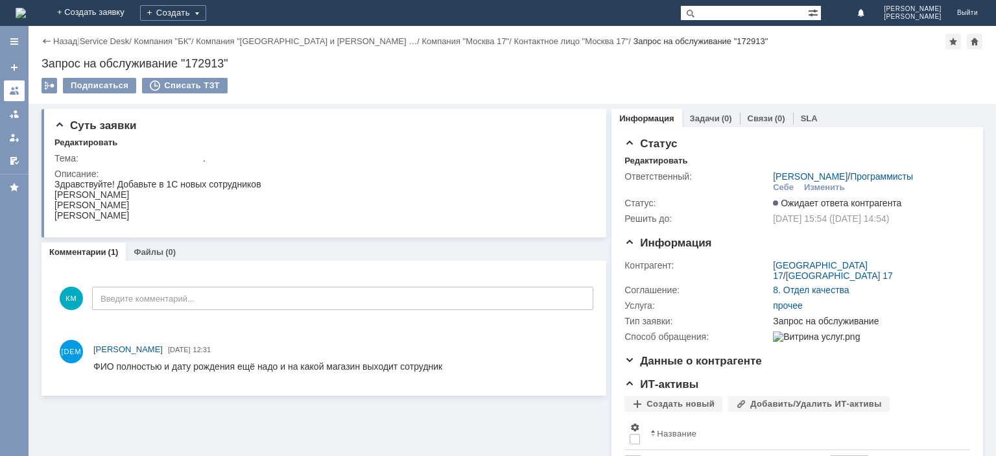
click at [11, 91] on div at bounding box center [14, 91] width 10 height 10
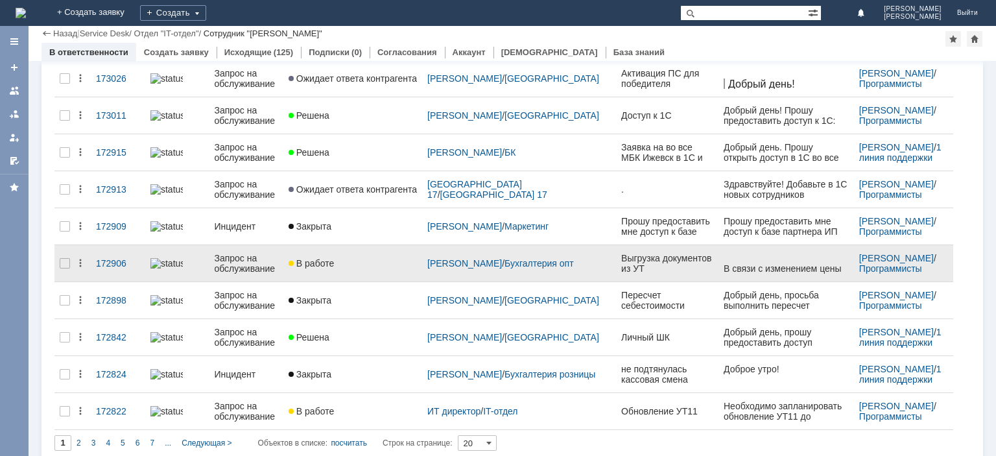
click at [278, 253] on div "Запрос на обслуживание" at bounding box center [246, 263] width 64 height 21
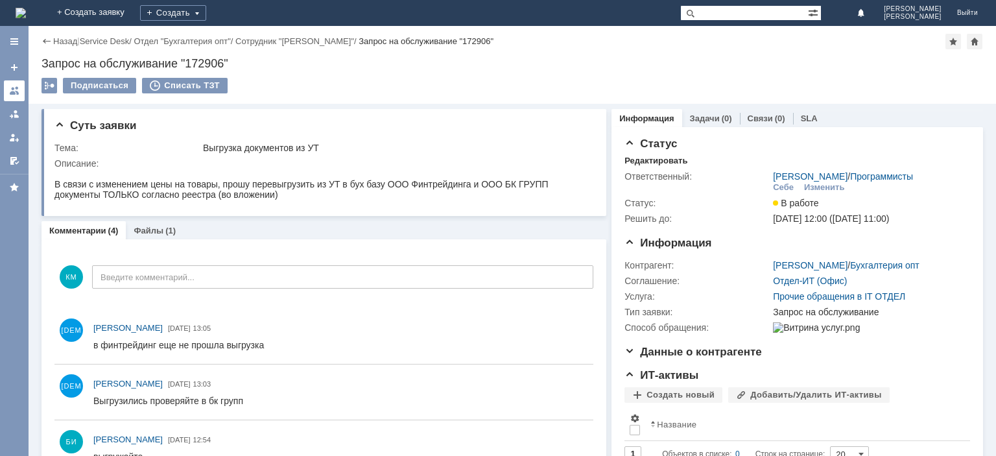
click at [11, 86] on div at bounding box center [14, 91] width 10 height 10
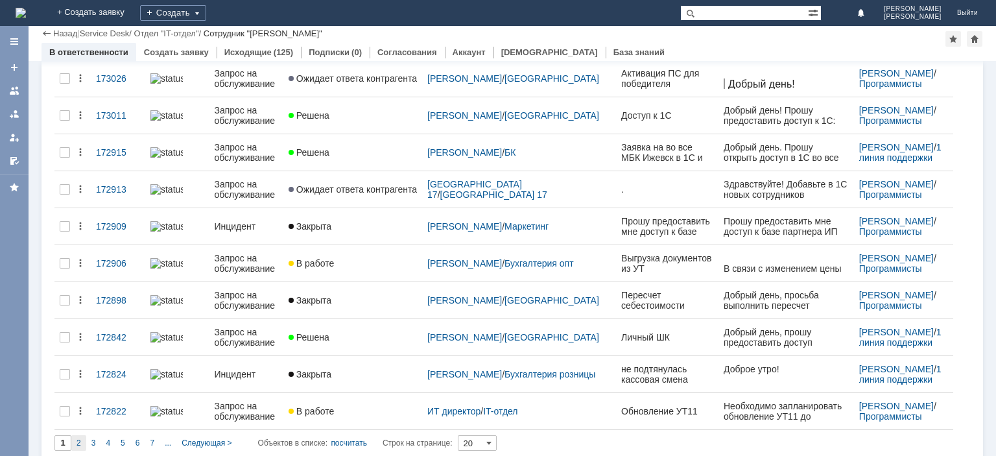
click at [77, 438] on span "2" at bounding box center [79, 442] width 5 height 9
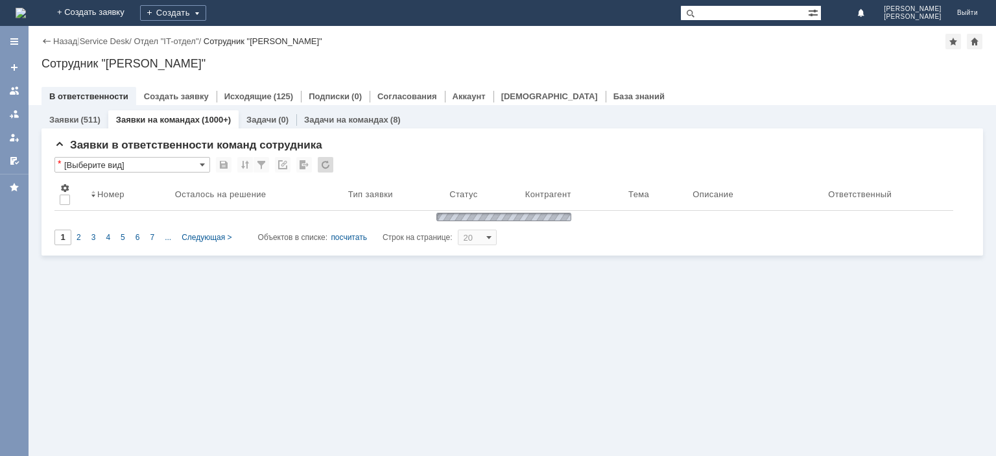
type input "2"
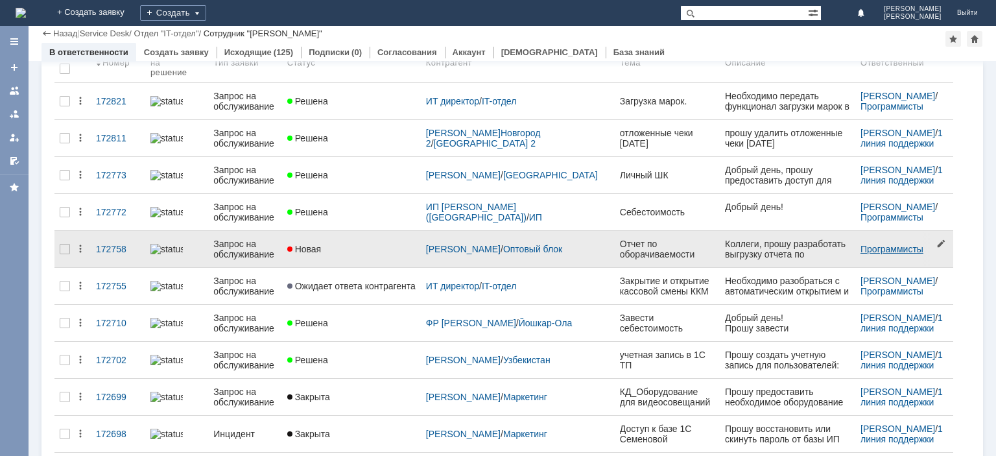
click at [880, 244] on link "Программисты" at bounding box center [891, 249] width 63 height 10
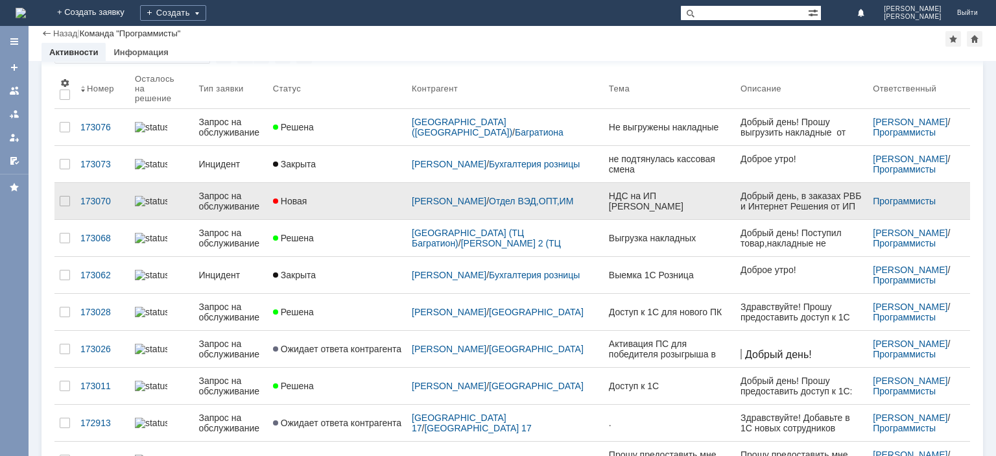
click at [254, 191] on div "Запрос на обслуживание" at bounding box center [230, 201] width 64 height 21
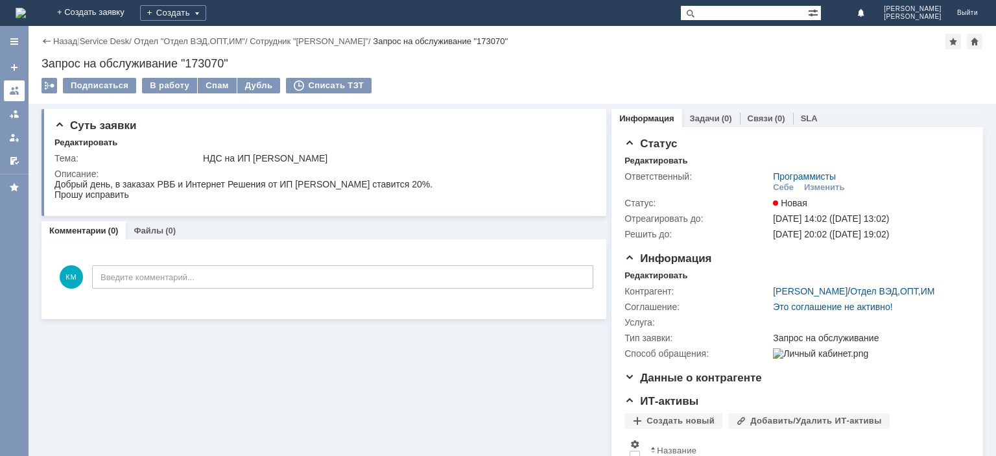
click at [14, 93] on div at bounding box center [14, 91] width 10 height 10
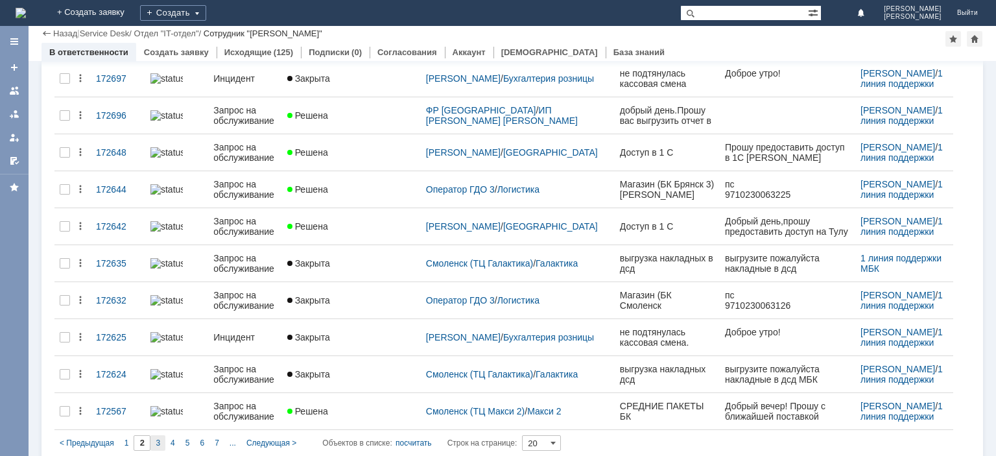
click at [159, 438] on span "3" at bounding box center [158, 442] width 5 height 9
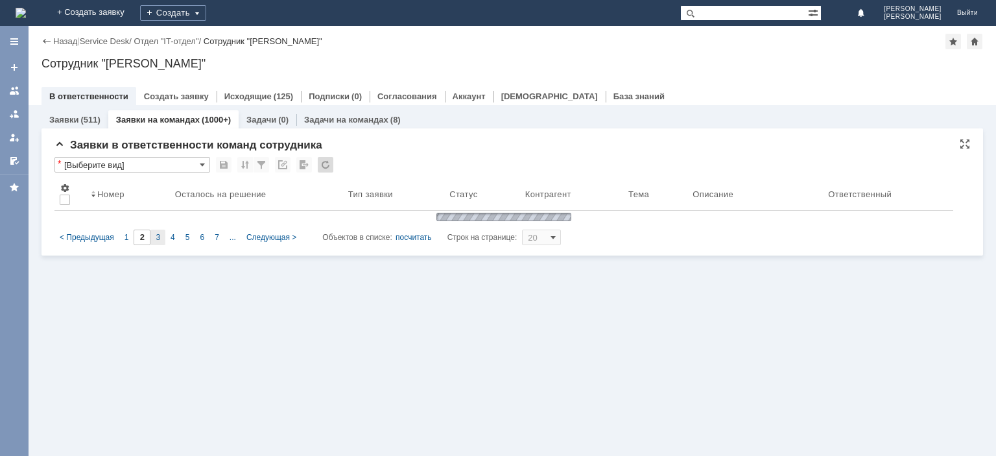
type input "3"
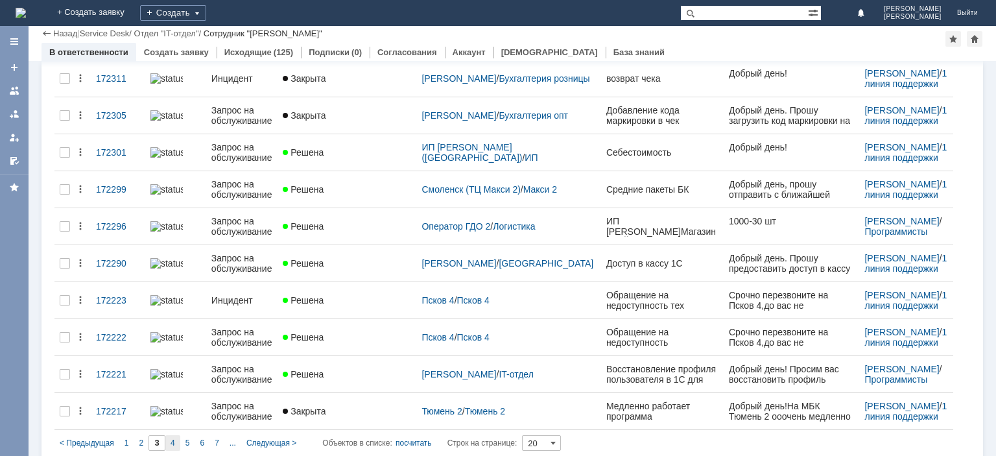
click at [176, 435] on div "4" at bounding box center [172, 443] width 15 height 16
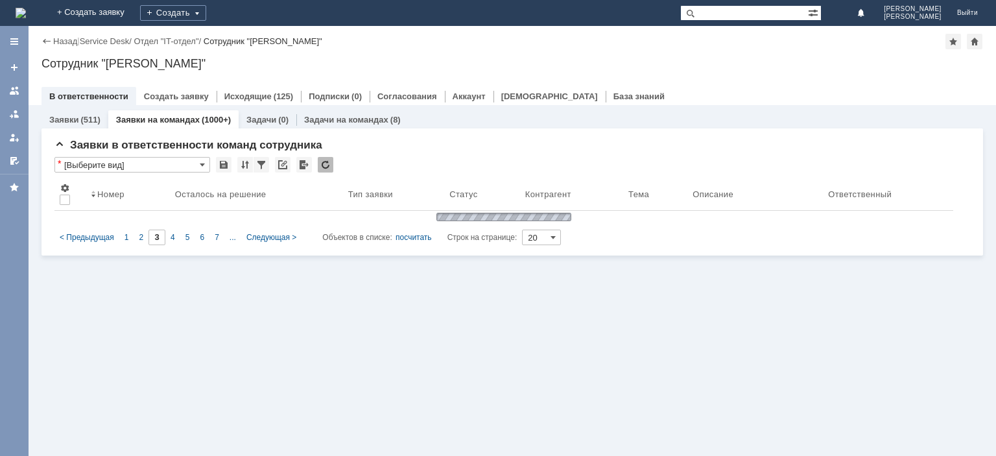
type input "4"
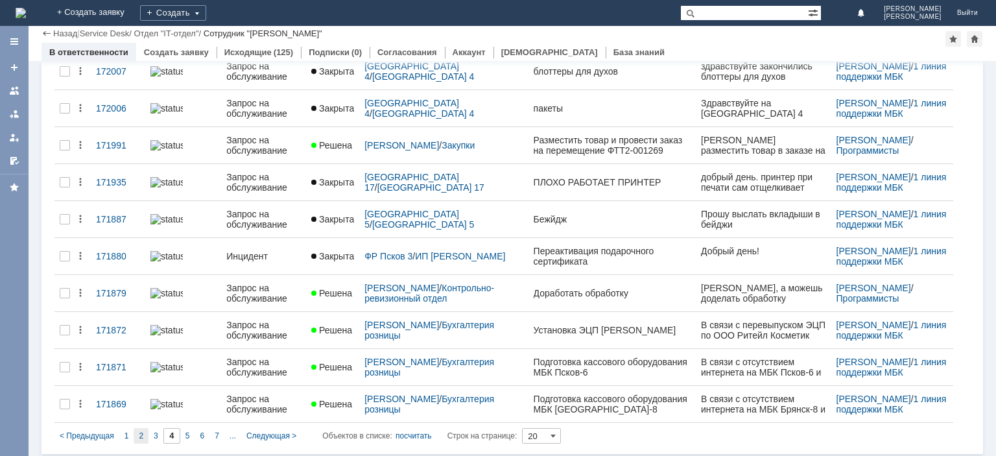
click at [136, 434] on div "2" at bounding box center [141, 436] width 15 height 16
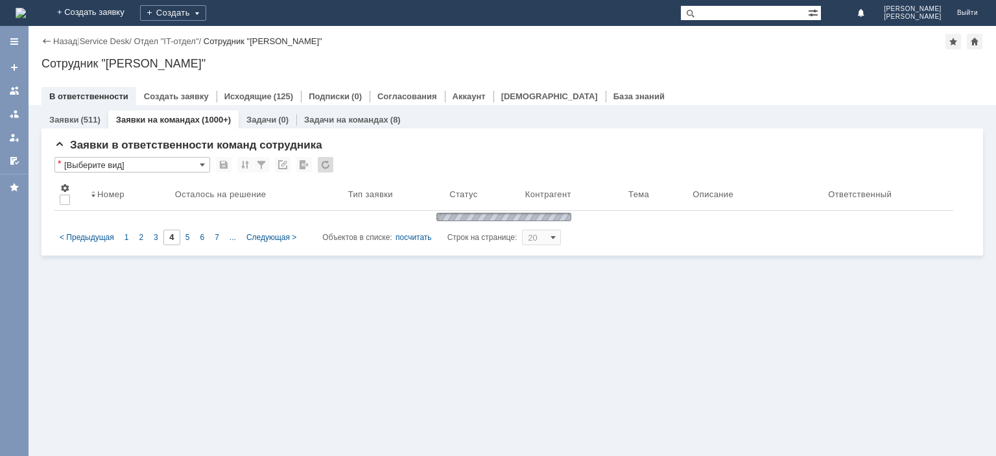
type input "2"
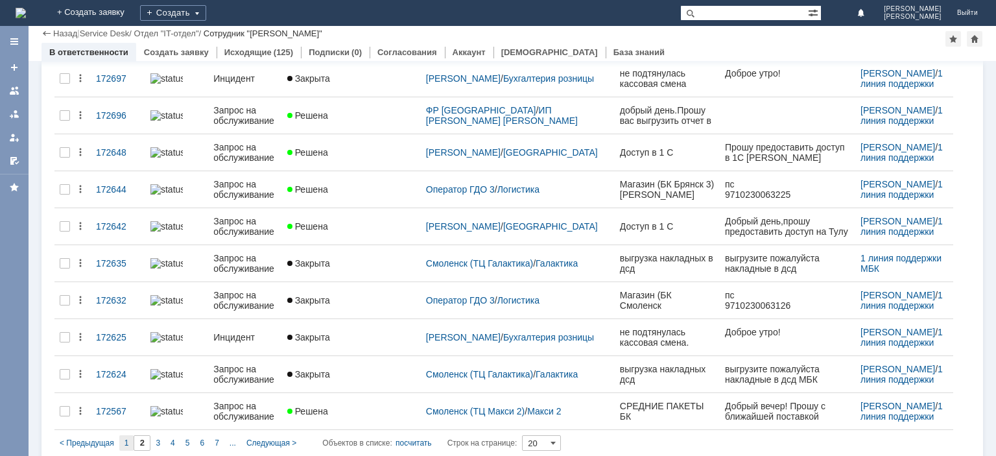
click at [124, 438] on span "1" at bounding box center [126, 442] width 5 height 9
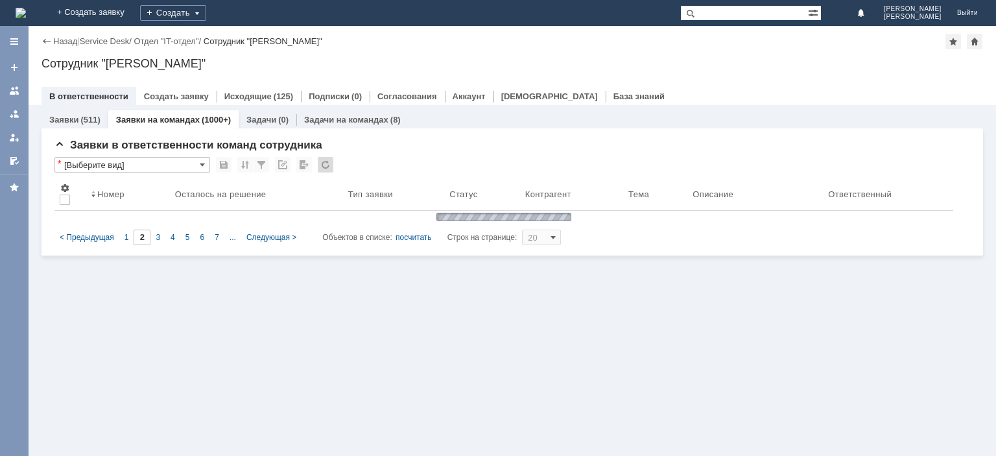
type input "1"
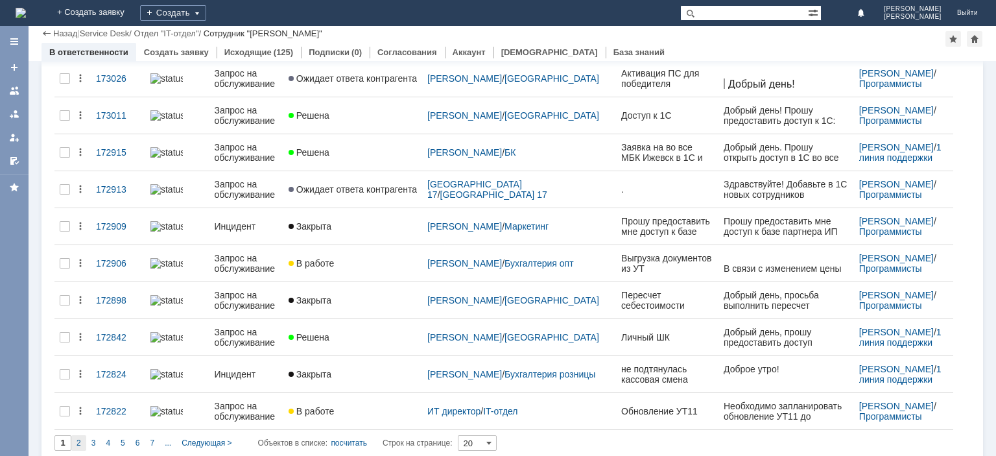
click at [84, 435] on div "2" at bounding box center [78, 443] width 15 height 16
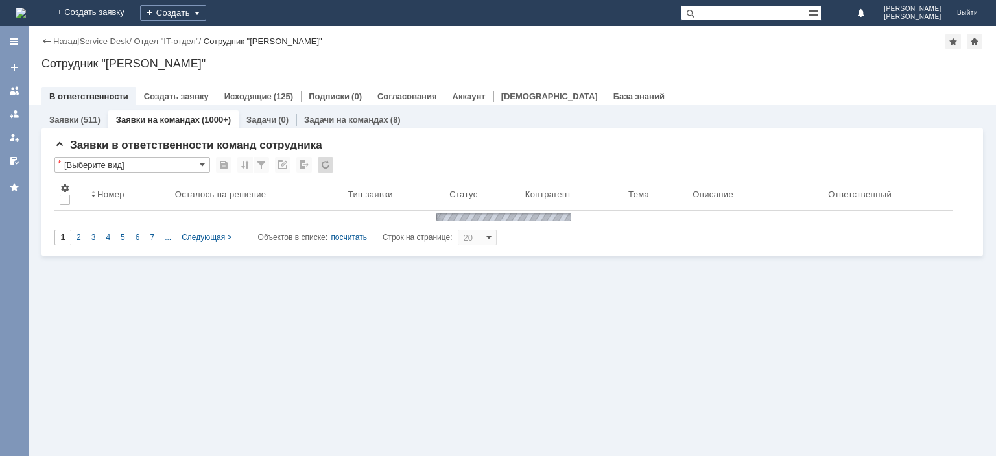
type input "2"
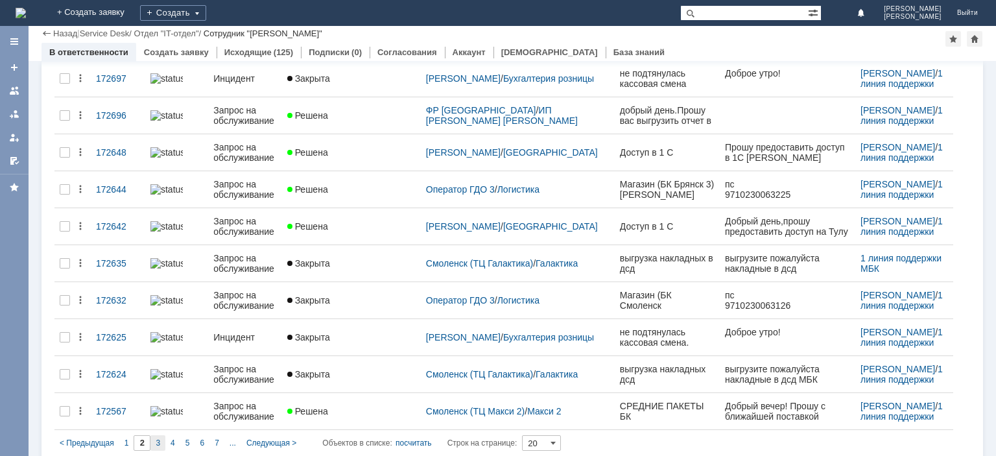
click at [160, 435] on div "3" at bounding box center [157, 443] width 15 height 16
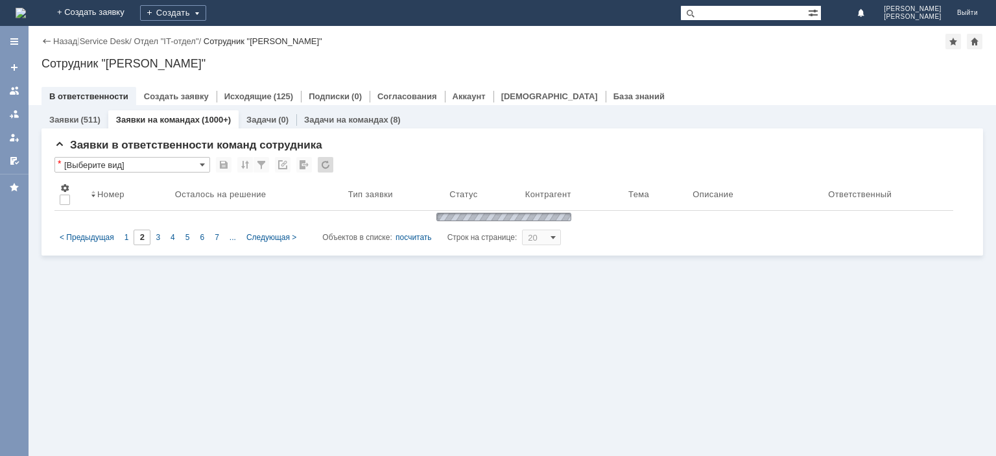
type input "3"
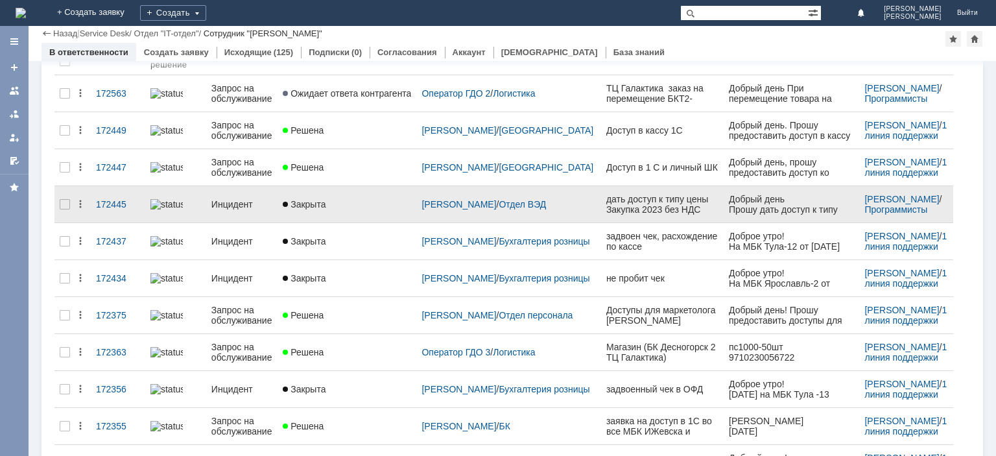
click at [270, 199] on div "Инцидент" at bounding box center [241, 204] width 61 height 10
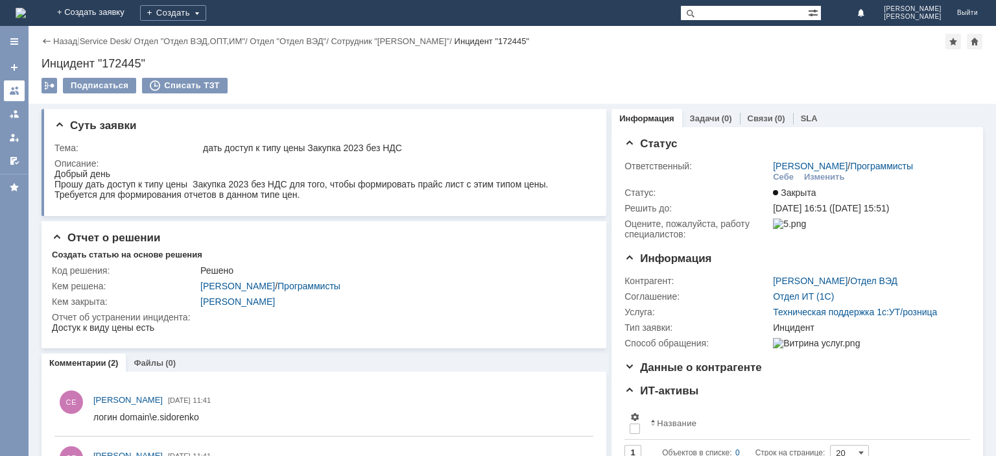
click at [8, 90] on link at bounding box center [14, 90] width 21 height 21
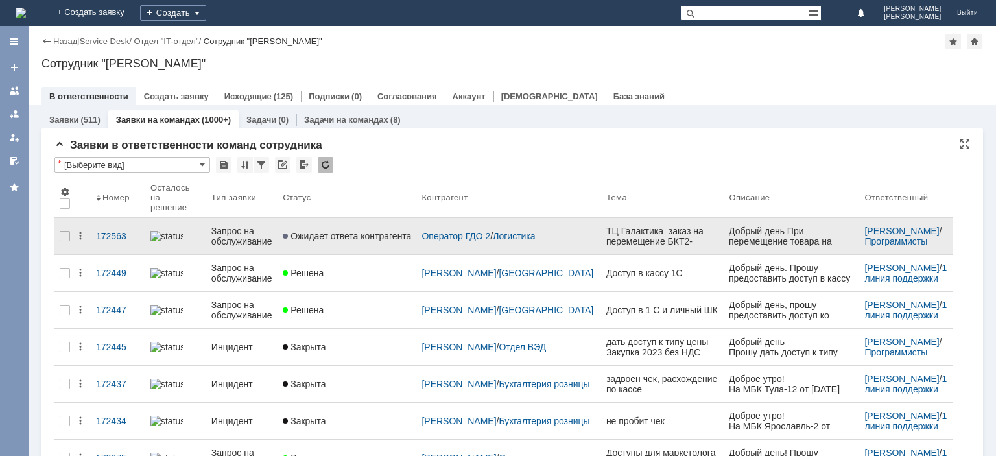
click at [606, 226] on div "ТЦ Галактика заказ на перемещение БКТ2-004069" at bounding box center [662, 236] width 113 height 21
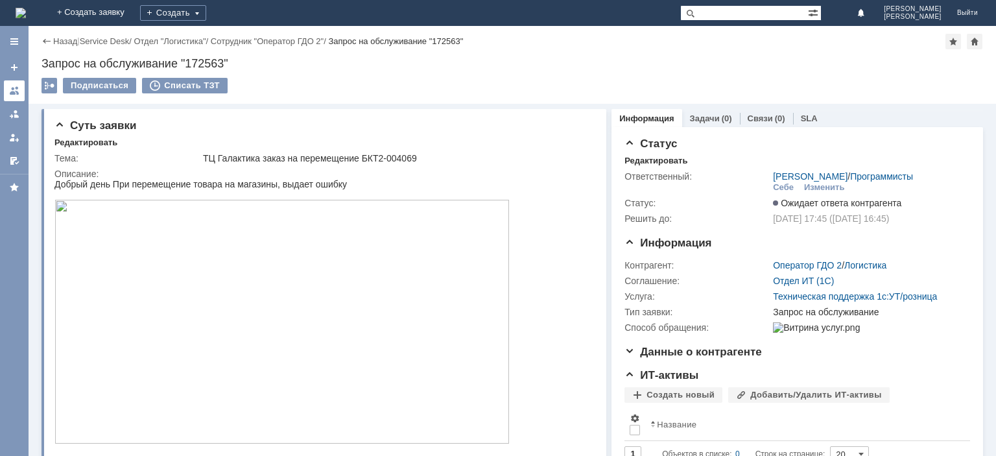
click at [12, 88] on div at bounding box center [14, 91] width 10 height 10
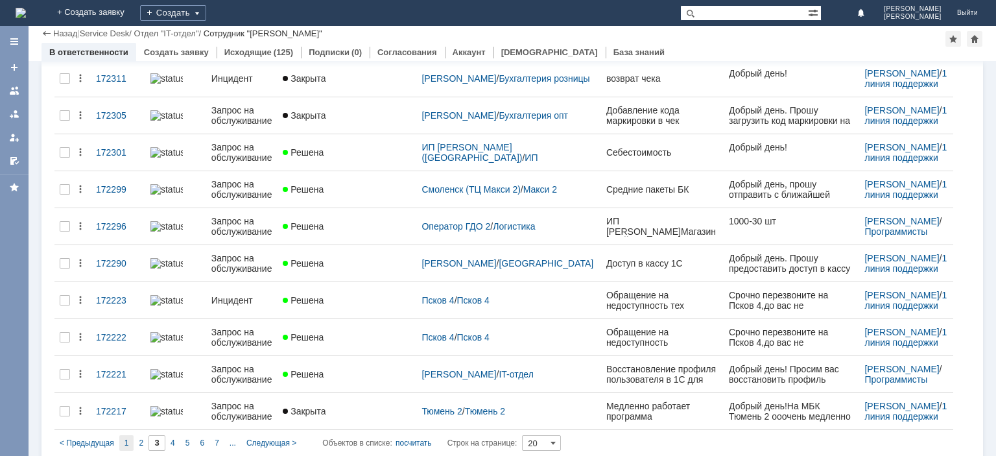
click at [126, 438] on span "1" at bounding box center [126, 442] width 5 height 9
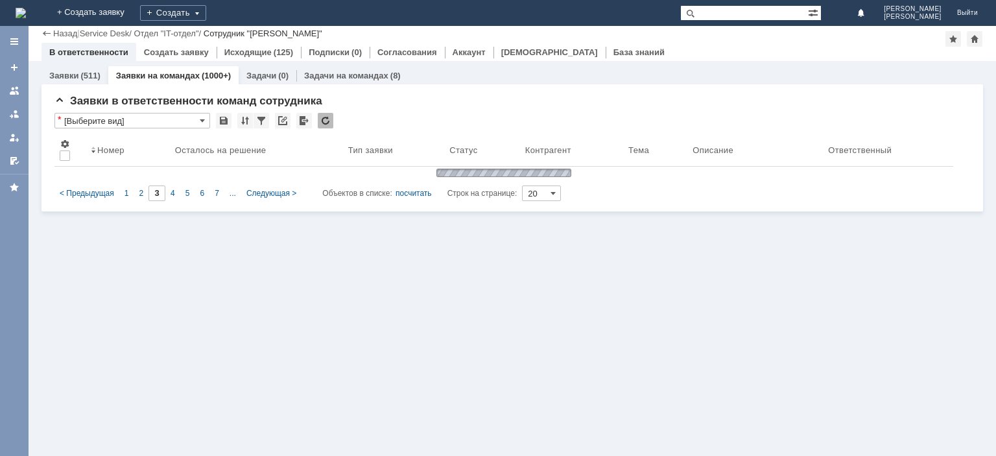
type input "1"
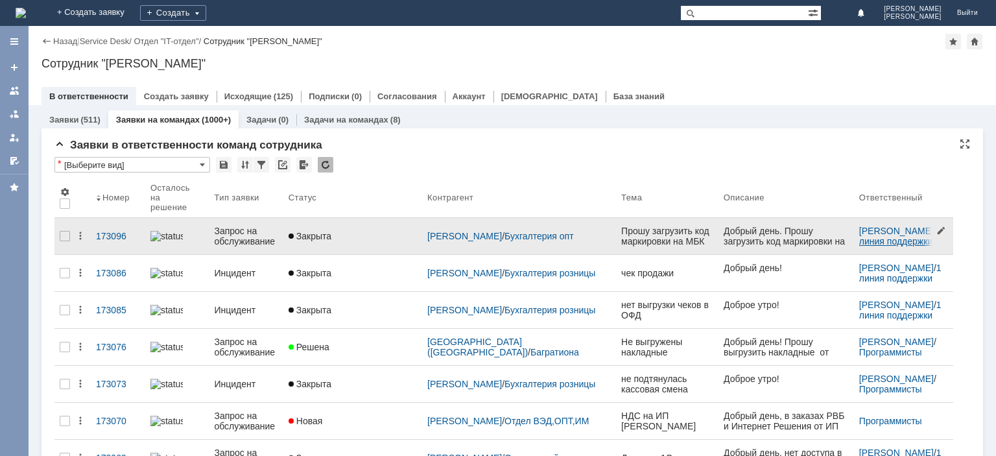
click at [886, 233] on link "1 линия поддержки МБК" at bounding box center [901, 241] width 85 height 31
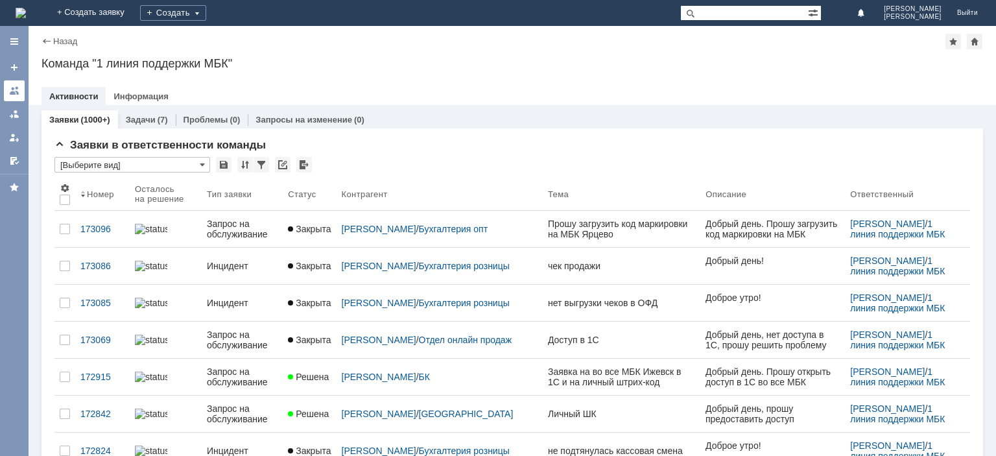
click at [17, 95] on div at bounding box center [14, 91] width 10 height 10
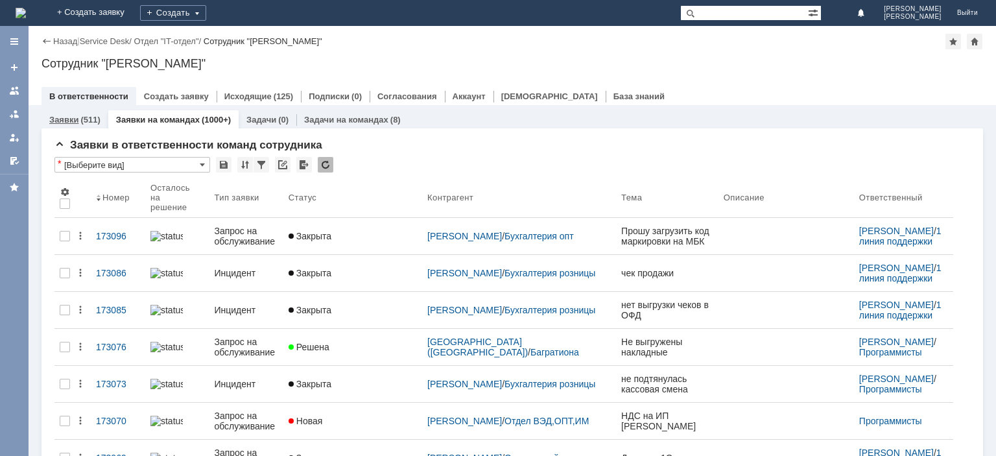
click at [84, 121] on div "(511)" at bounding box center [89, 120] width 19 height 10
